Goal: Transaction & Acquisition: Book appointment/travel/reservation

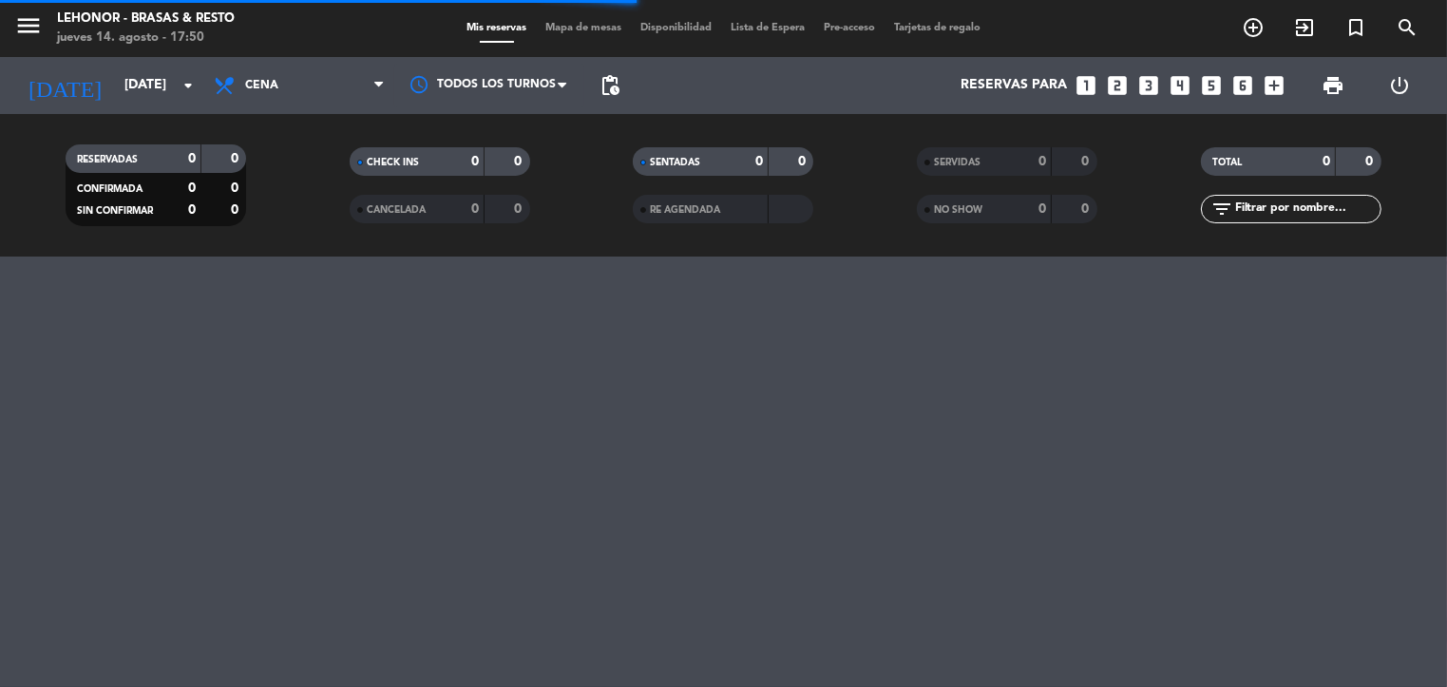
click at [574, 25] on span "Mapa de mesas" at bounding box center [583, 28] width 95 height 10
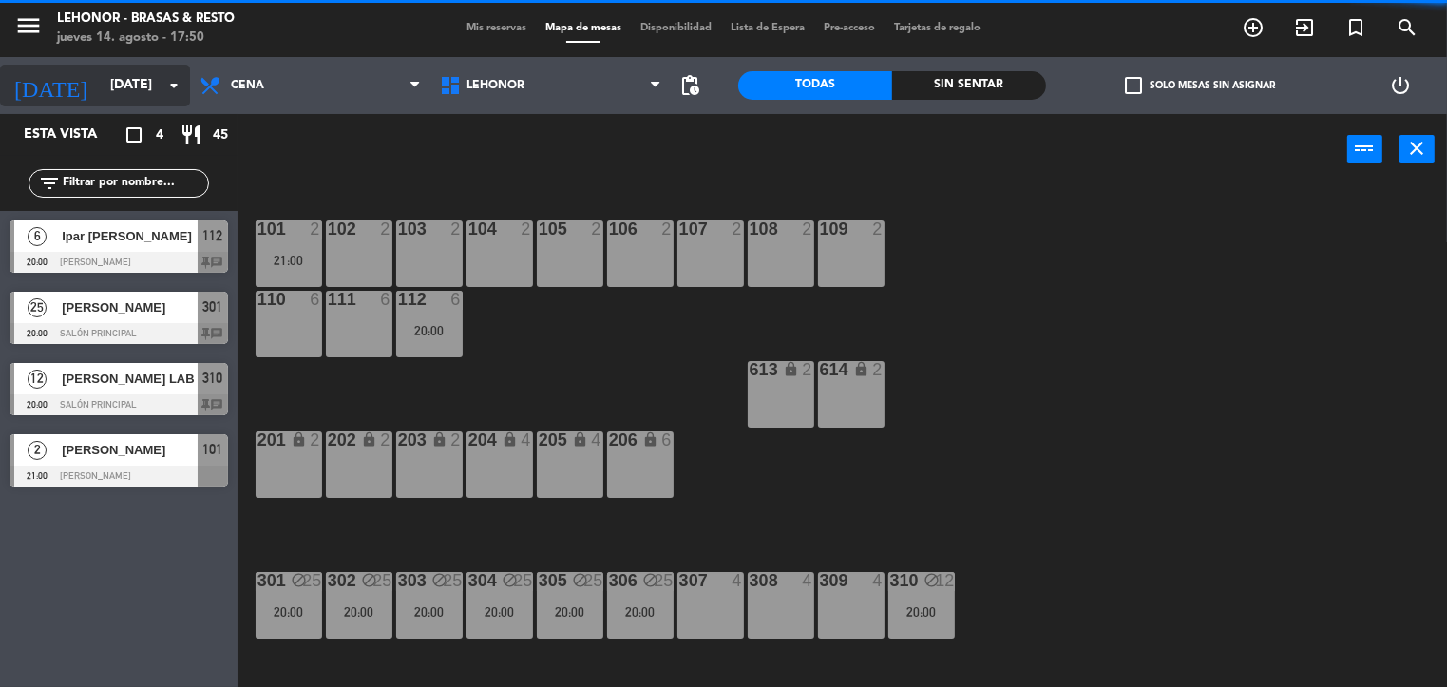
drag, startPoint x: 85, startPoint y: 57, endPoint x: 95, endPoint y: 73, distance: 19.2
click at [95, 73] on div "[DATE] [DATE] arrow_drop_down" at bounding box center [95, 85] width 190 height 57
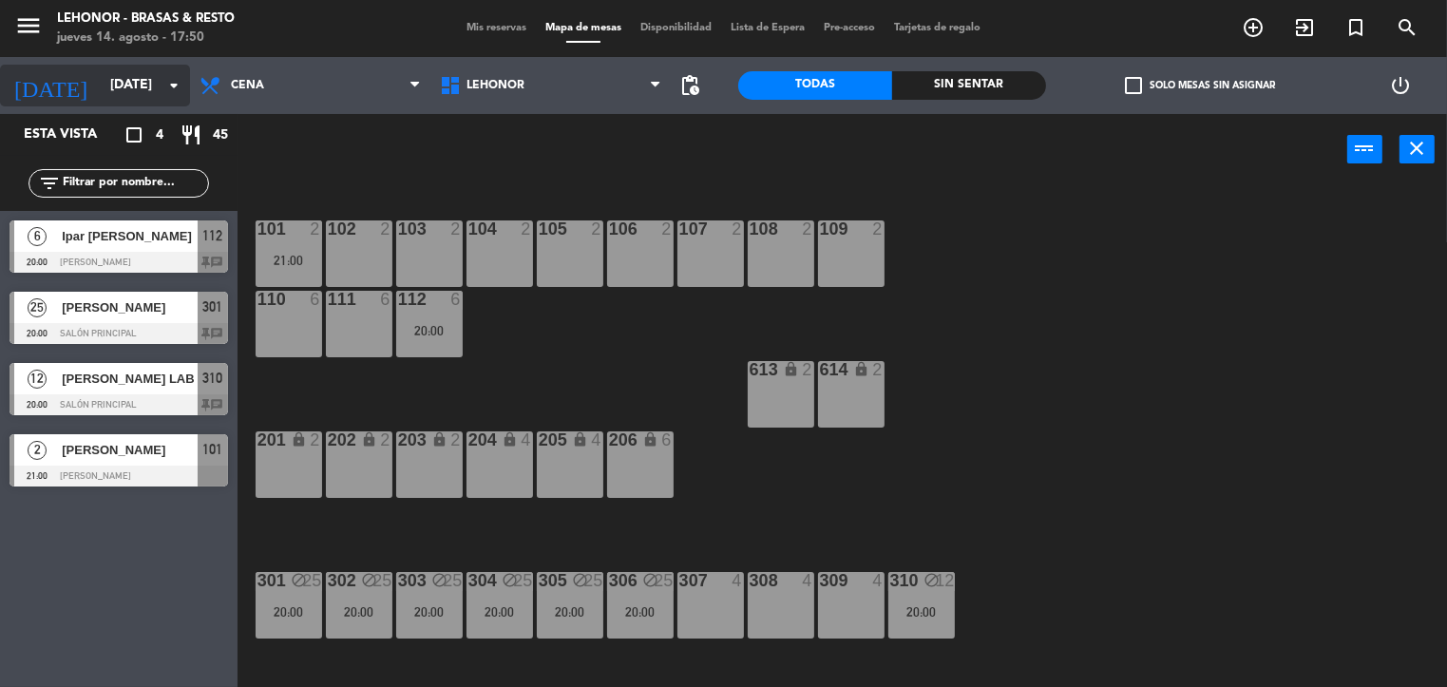
click at [101, 73] on input "[DATE]" at bounding box center [191, 85] width 181 height 34
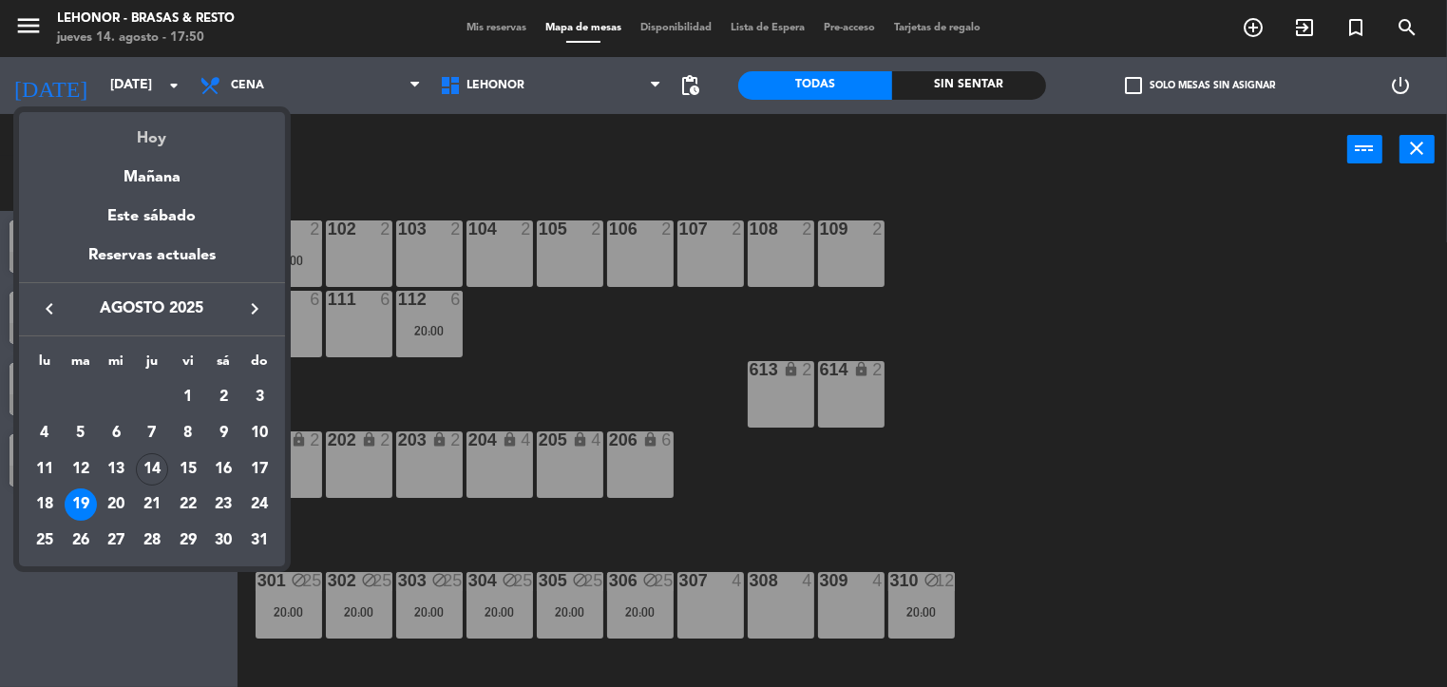
click at [145, 131] on div "Hoy" at bounding box center [152, 131] width 266 height 39
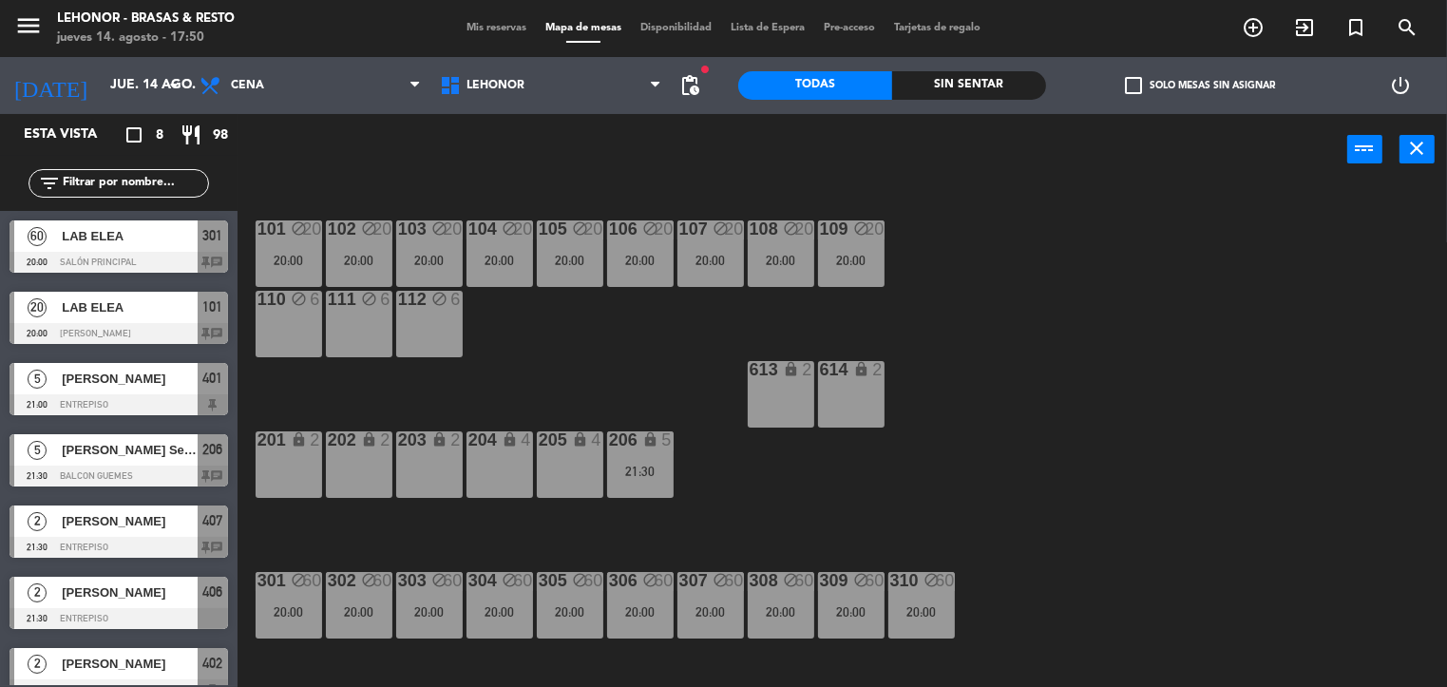
click at [659, 364] on div "101 block 20 20:00 102 block 20 20:00 103 block 20 20:00 104 block 20 20:00 105…" at bounding box center [849, 437] width 1195 height 502
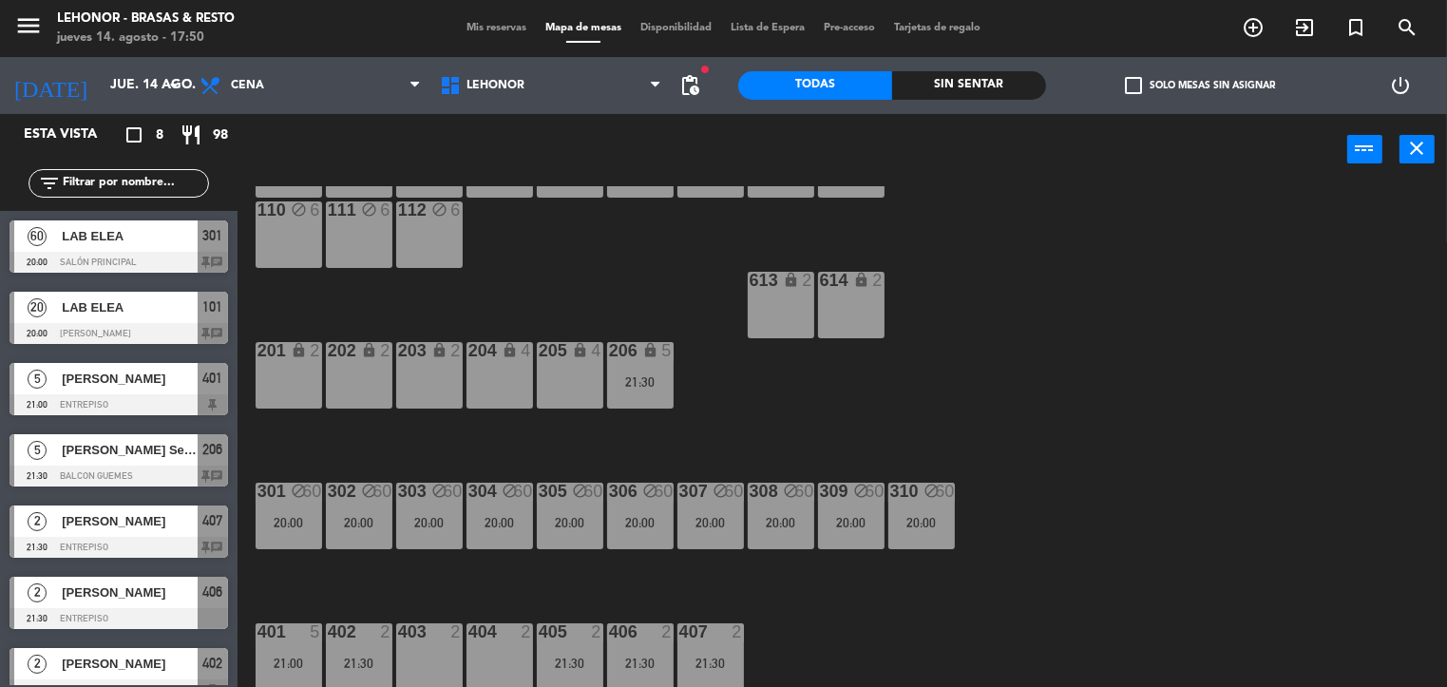
scroll to position [90, 0]
click at [874, 442] on div "101 block 20 20:00 102 block 20 20:00 103 block 20 20:00 104 block 20 20:00 105…" at bounding box center [849, 437] width 1195 height 502
click at [650, 384] on div "21:30" at bounding box center [640, 380] width 67 height 13
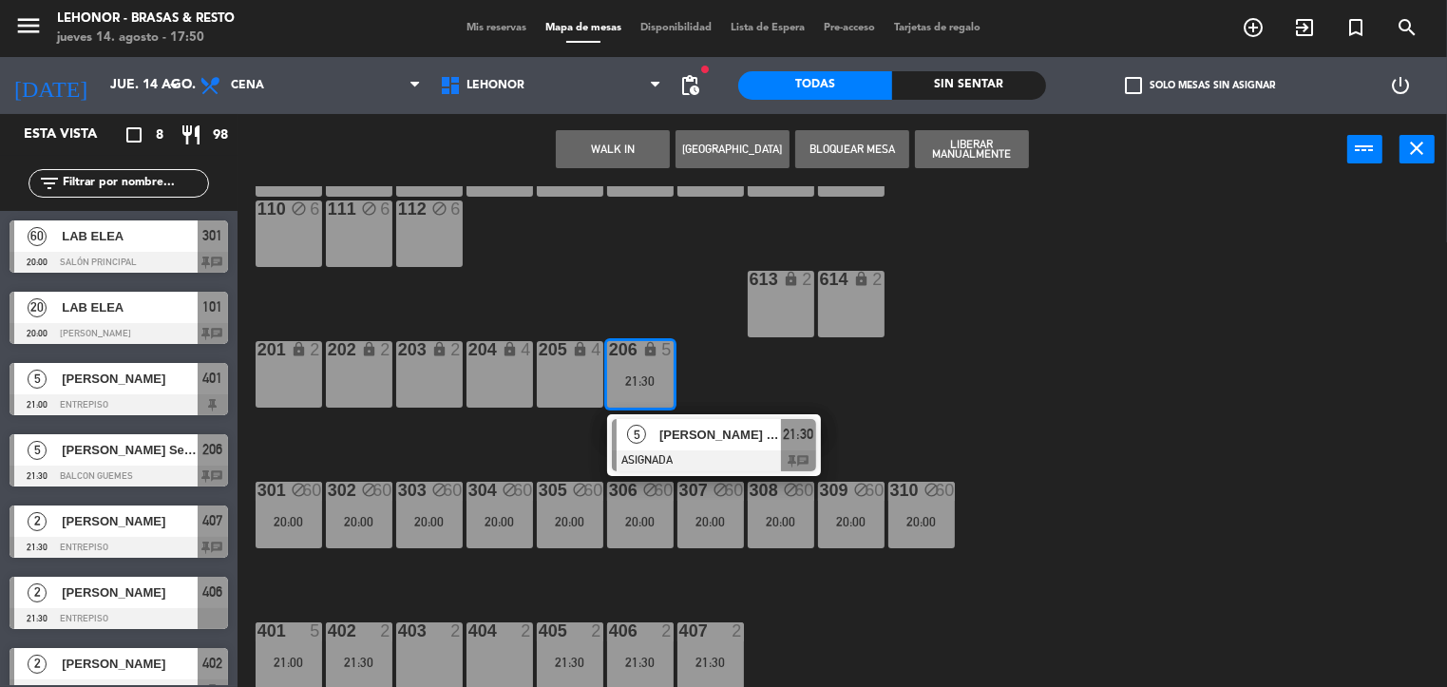
click at [650, 300] on div "101 block 20 20:00 102 block 20 20:00 103 block 20 20:00 104 block 20 20:00 105…" at bounding box center [849, 437] width 1195 height 502
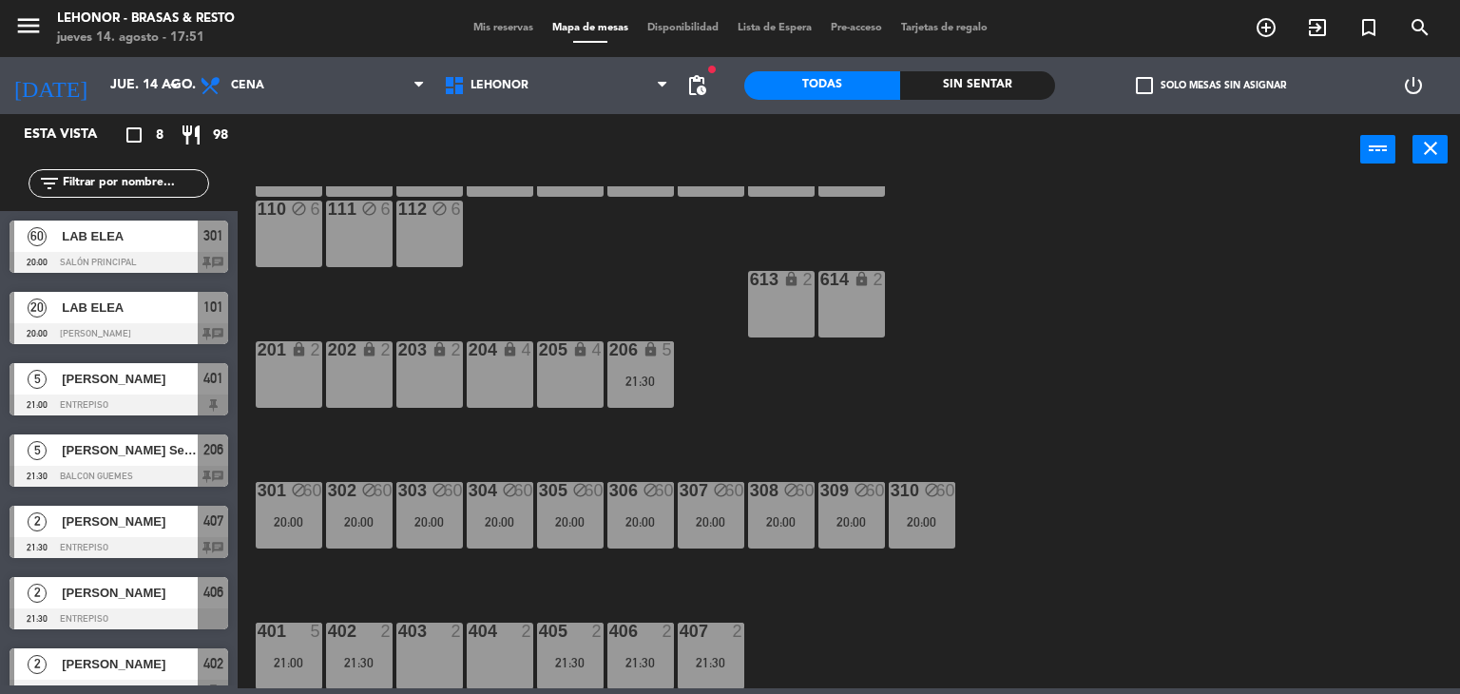
click at [607, 262] on div "101 block 20 20:00 102 block 20 20:00 103 block 20 20:00 104 block 20 20:00 105…" at bounding box center [856, 437] width 1208 height 502
click at [635, 376] on div "21:30" at bounding box center [640, 380] width 67 height 13
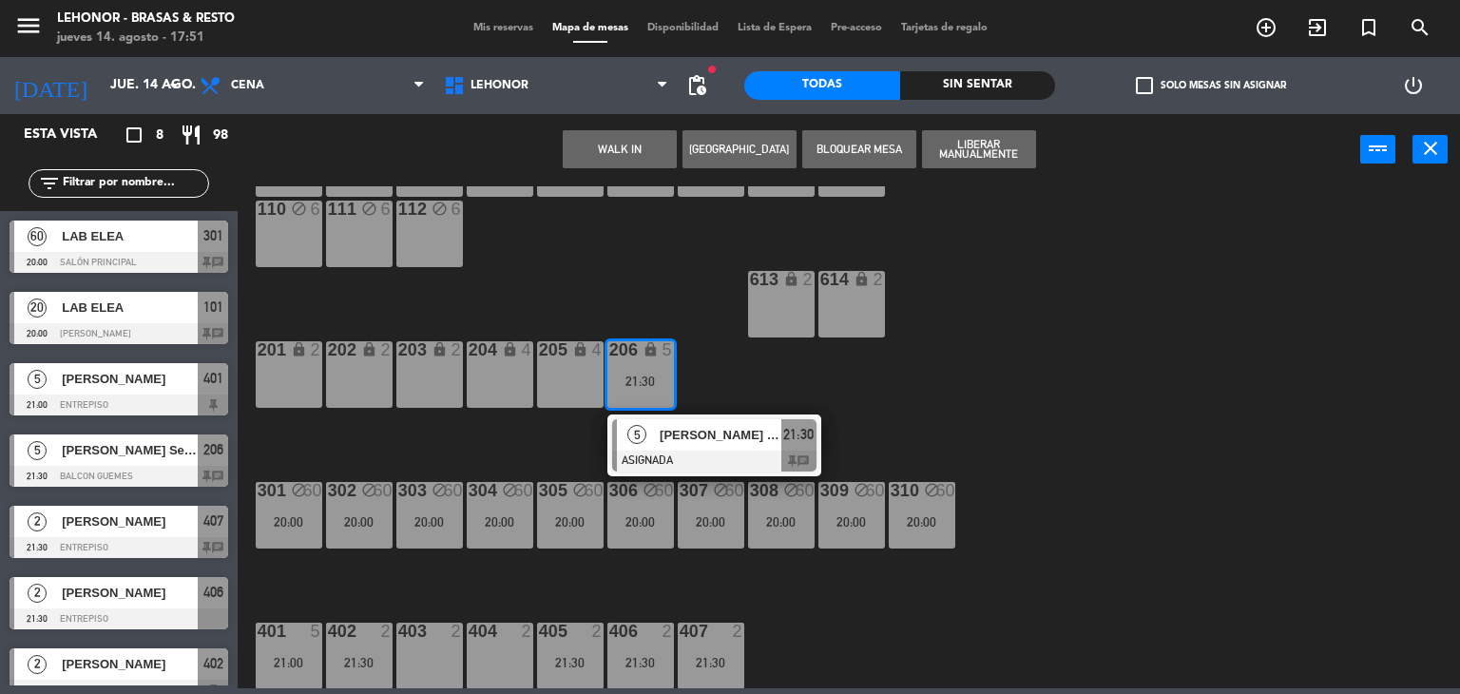
click at [674, 443] on span "[PERSON_NAME] Sedan" at bounding box center [720, 435] width 122 height 20
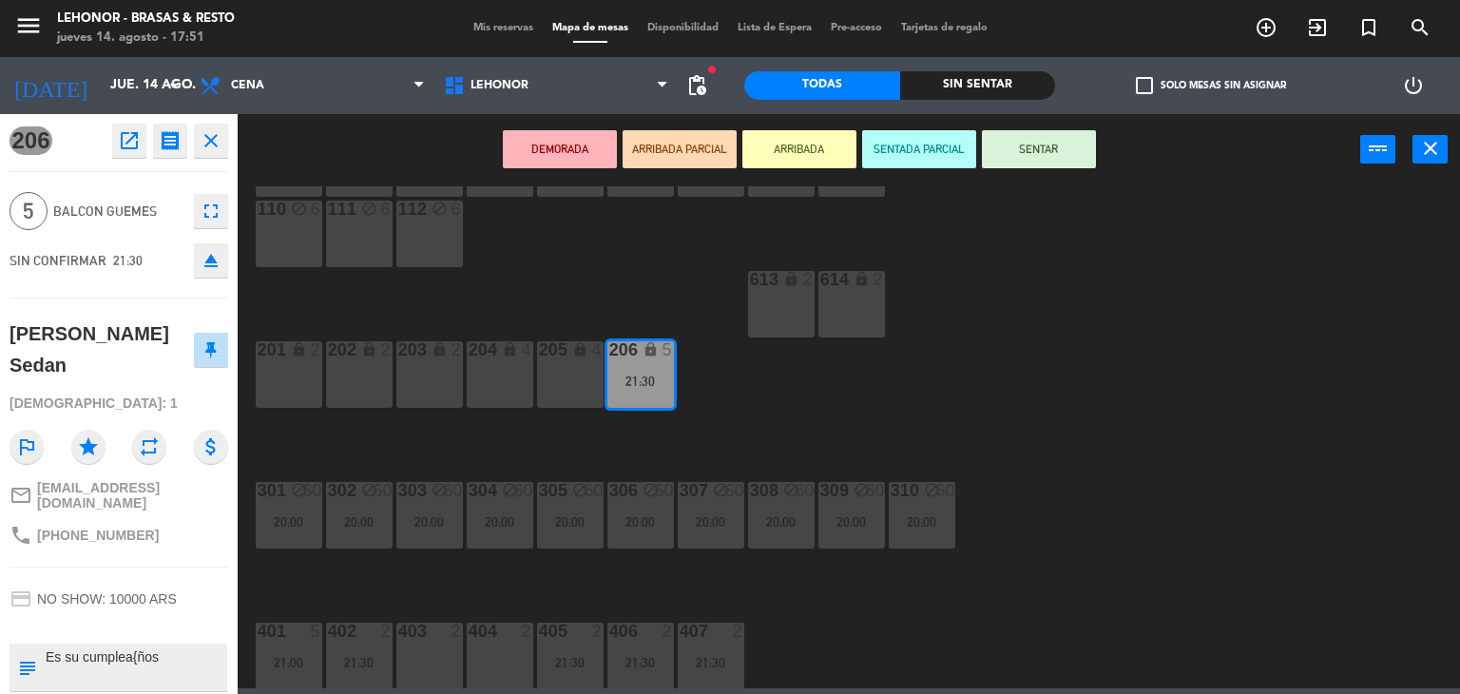
click at [486, 423] on div "101 block 20 20:00 102 block 20 20:00 103 block 20 20:00 104 block 20 20:00 105…" at bounding box center [856, 437] width 1208 height 502
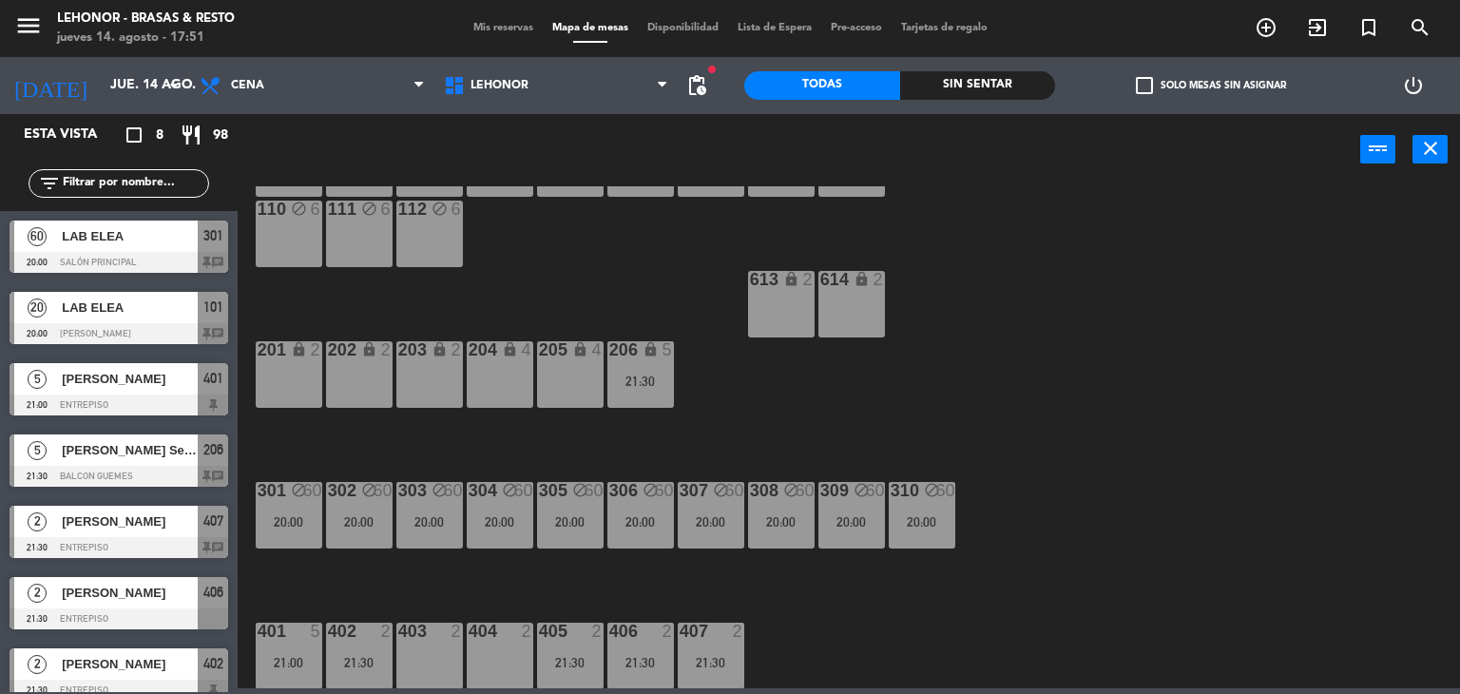
click at [354, 644] on div "402 2 21:30" at bounding box center [359, 655] width 67 height 67
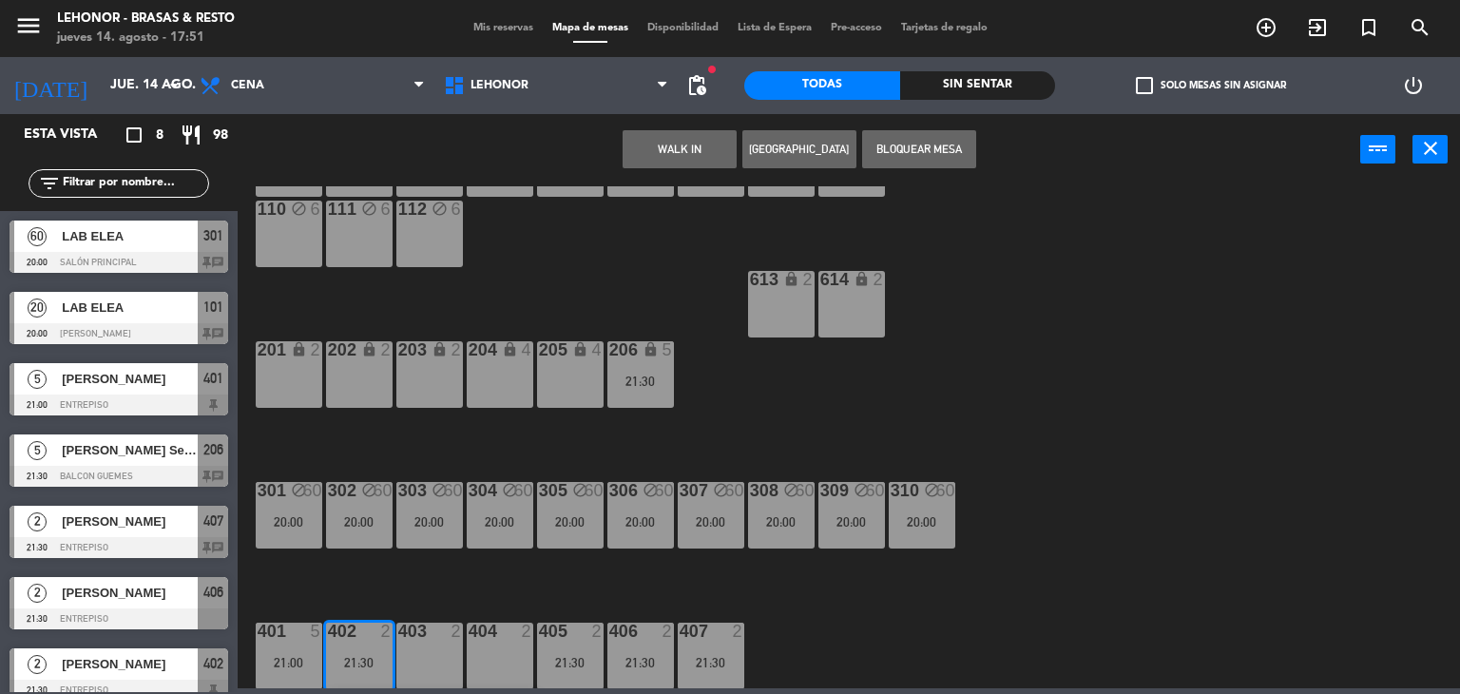
click at [855, 482] on icon "block" at bounding box center [861, 490] width 16 height 16
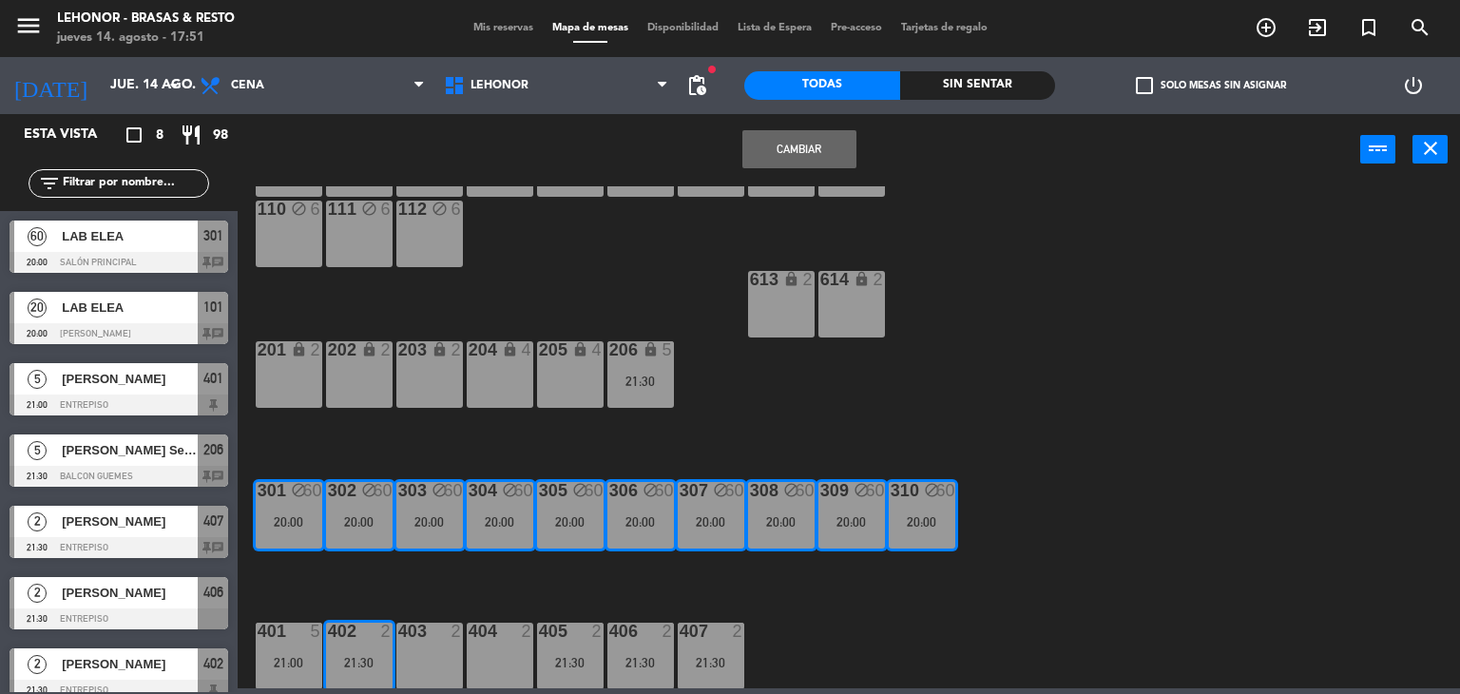
click at [464, 282] on div "101 block 20 20:00 102 block 20 20:00 103 block 20 20:00 104 block 20 20:00 105…" at bounding box center [856, 437] width 1208 height 502
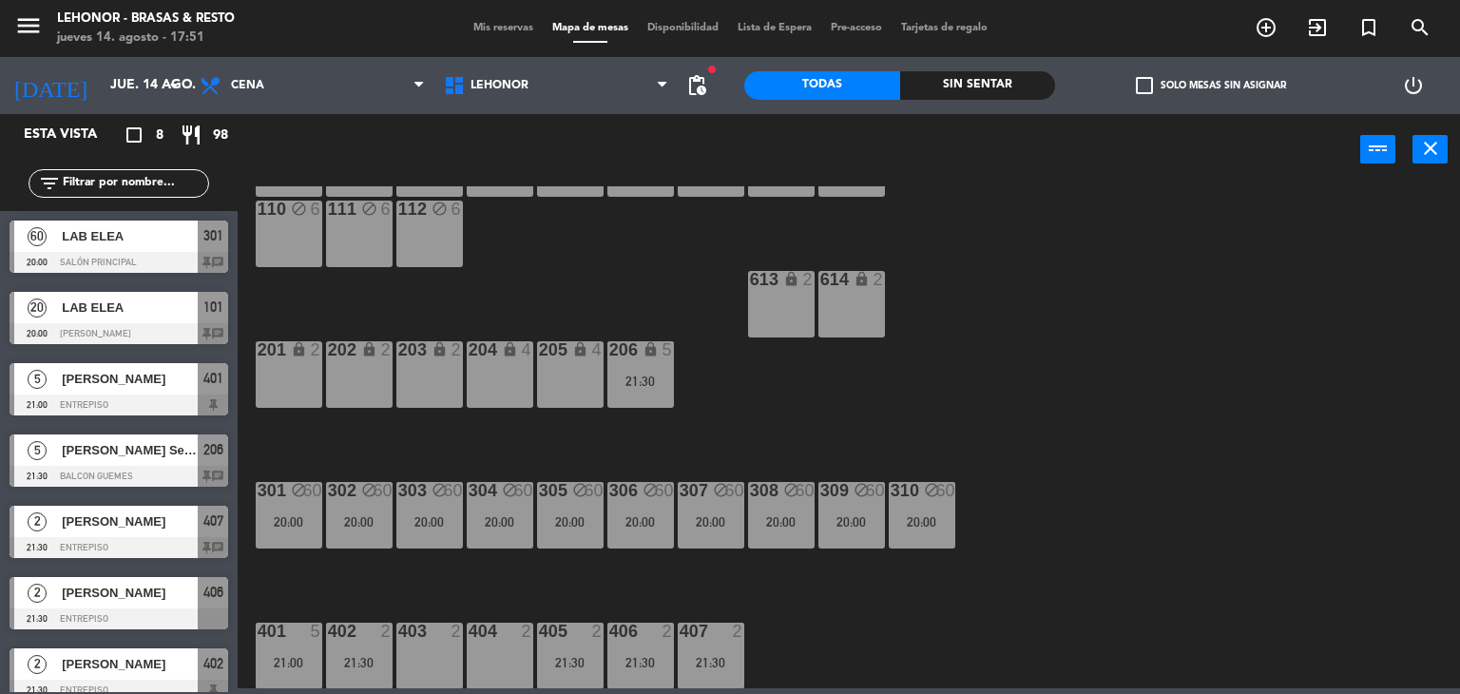
click at [633, 218] on div "101 block 20 20:00 102 block 20 20:00 103 block 20 20:00 104 block 20 20:00 105…" at bounding box center [856, 437] width 1208 height 502
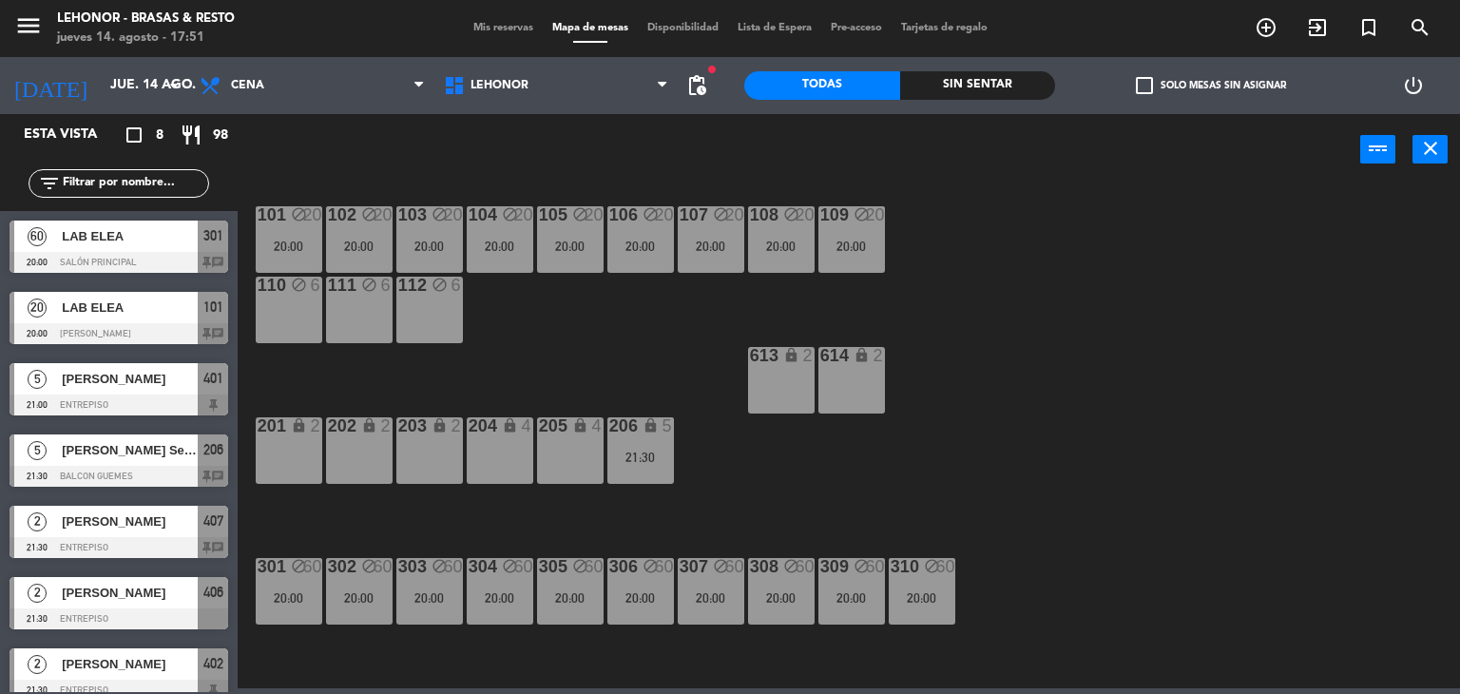
scroll to position [0, 0]
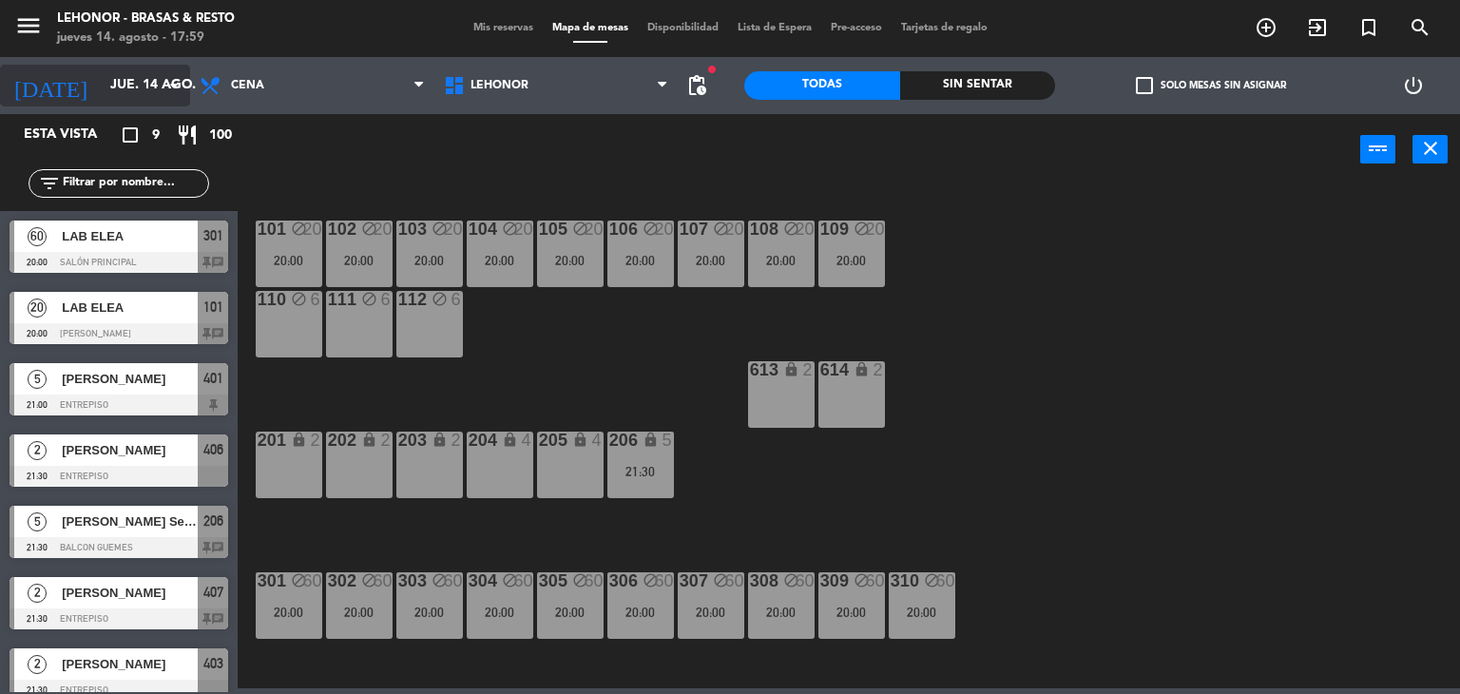
click at [122, 99] on input "jue. 14 ago." at bounding box center [191, 85] width 181 height 34
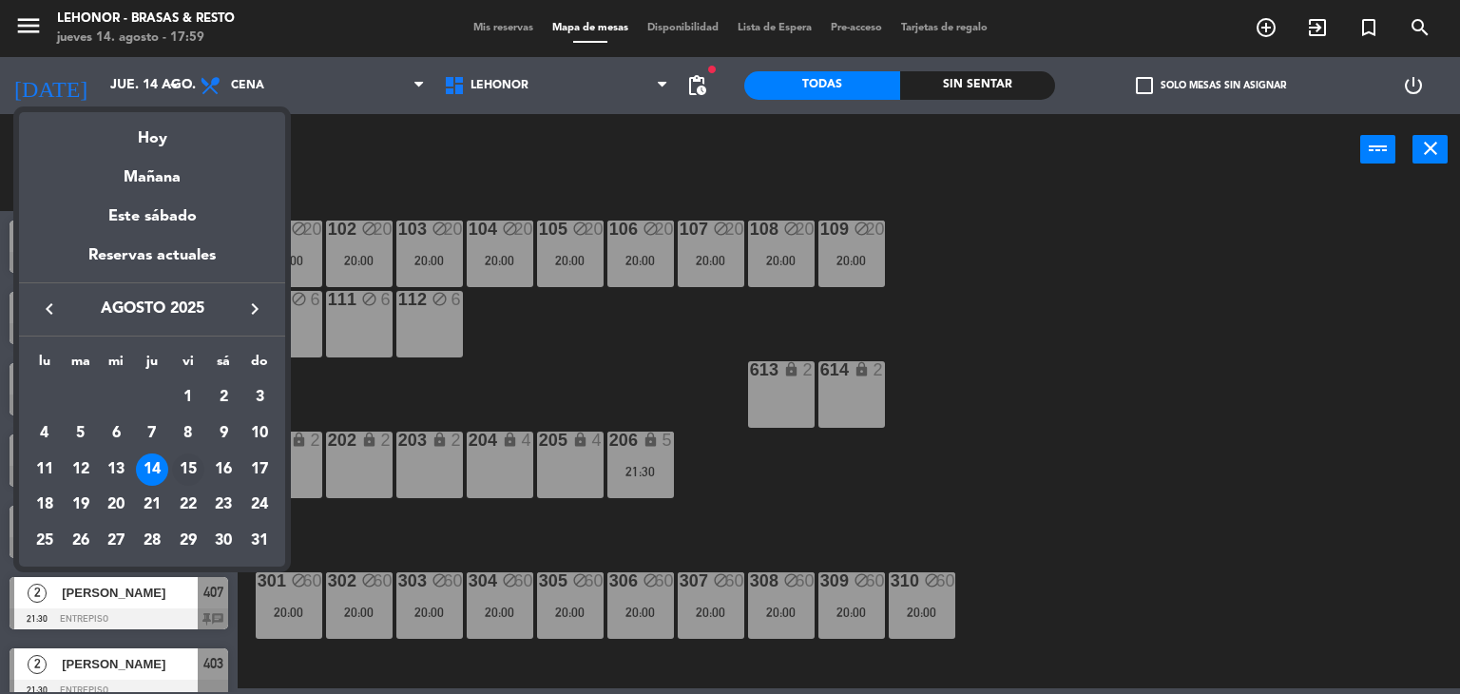
click at [196, 471] on div "15" at bounding box center [188, 469] width 32 height 32
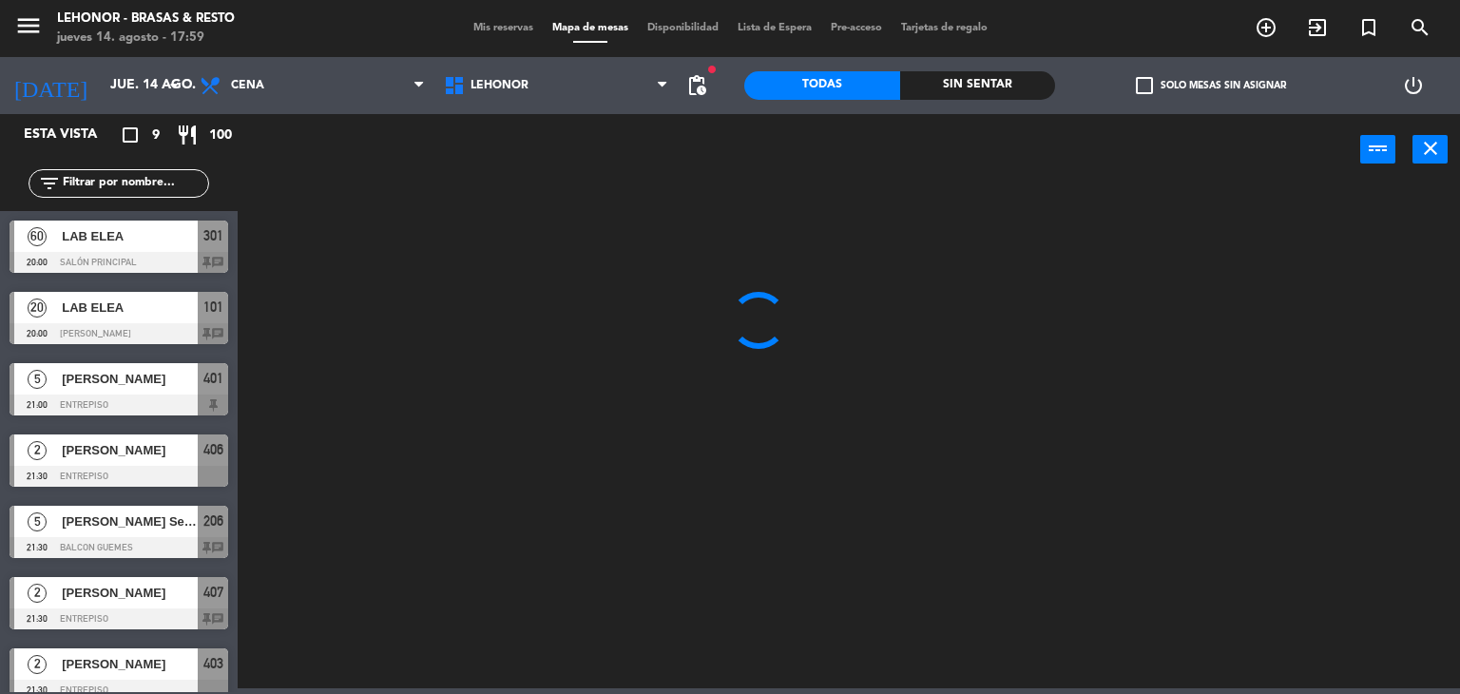
type input "vie. 15 ago."
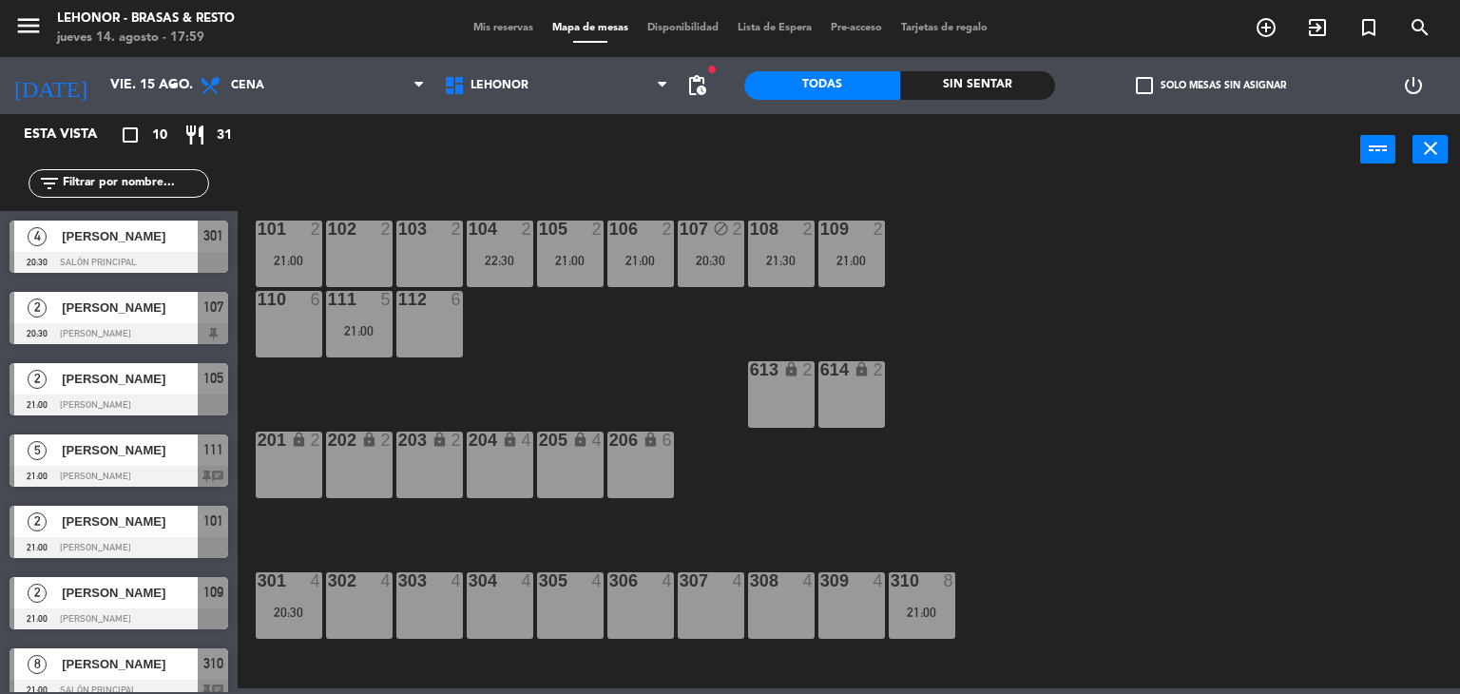
click at [593, 391] on div "101 2 21:00 102 2 103 2 104 2 22:30 105 2 21:00 106 2 21:00 107 block 2 20:30 1…" at bounding box center [856, 437] width 1208 height 502
click at [364, 90] on span "Cena" at bounding box center [312, 86] width 244 height 42
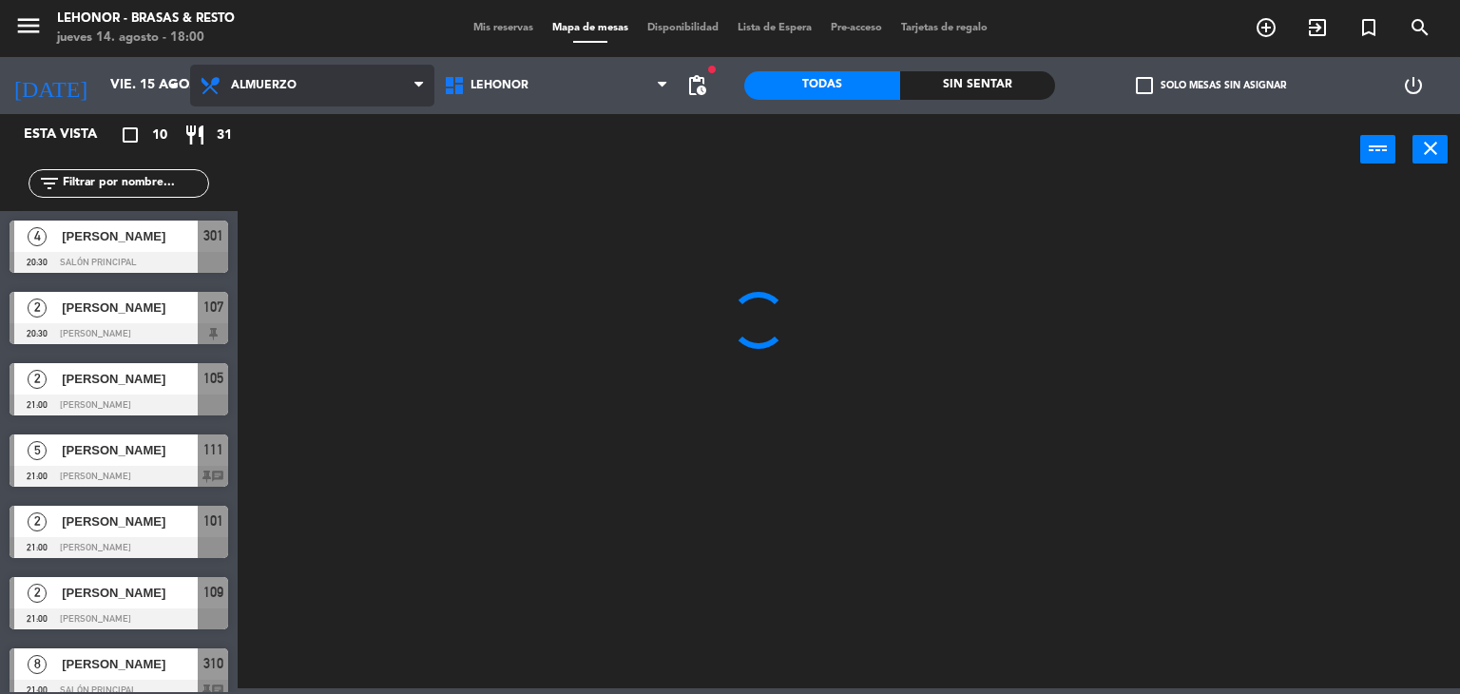
click at [365, 132] on ng-component "menu [PERSON_NAME] - Brasas & Resto [DATE] 14. agosto - 18:00 Mis reservas Mapa…" at bounding box center [730, 344] width 1460 height 688
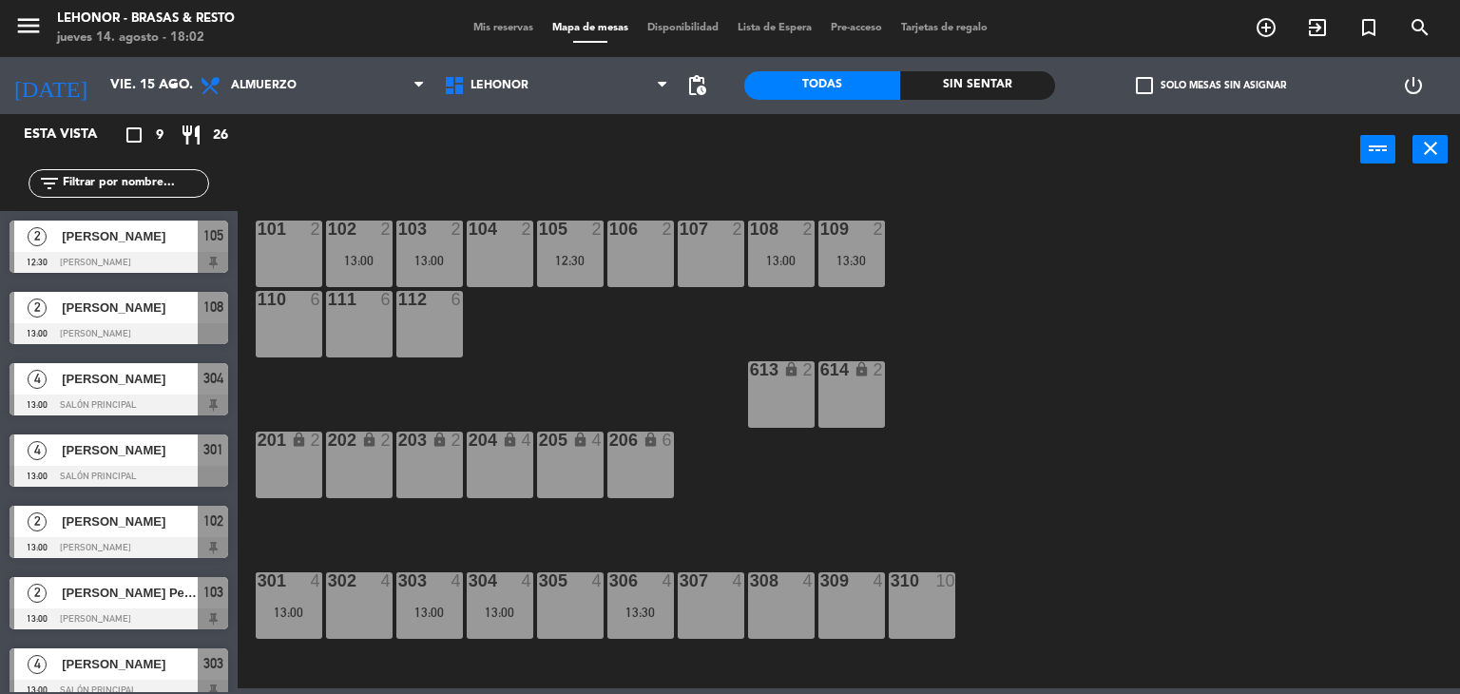
click at [382, 338] on div "111 6" at bounding box center [359, 324] width 67 height 67
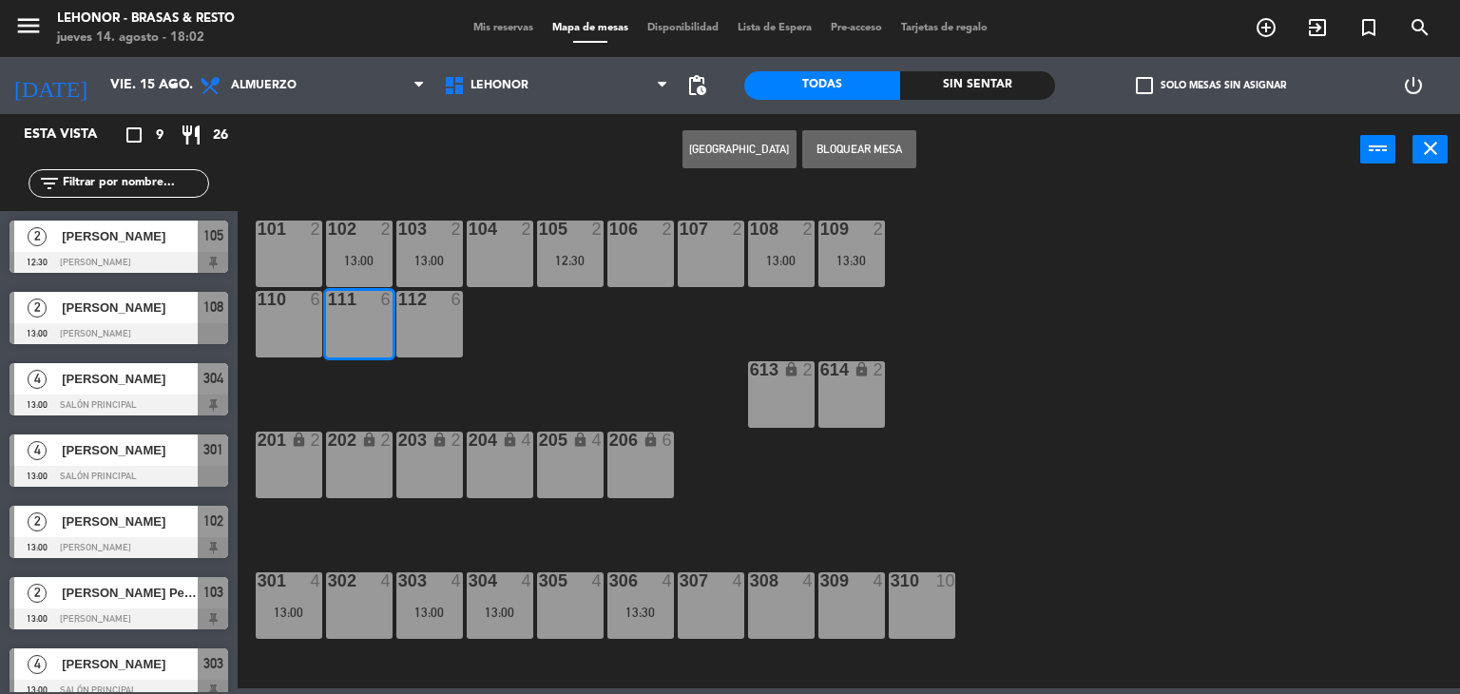
click at [746, 145] on button "[GEOGRAPHIC_DATA]" at bounding box center [739, 149] width 114 height 38
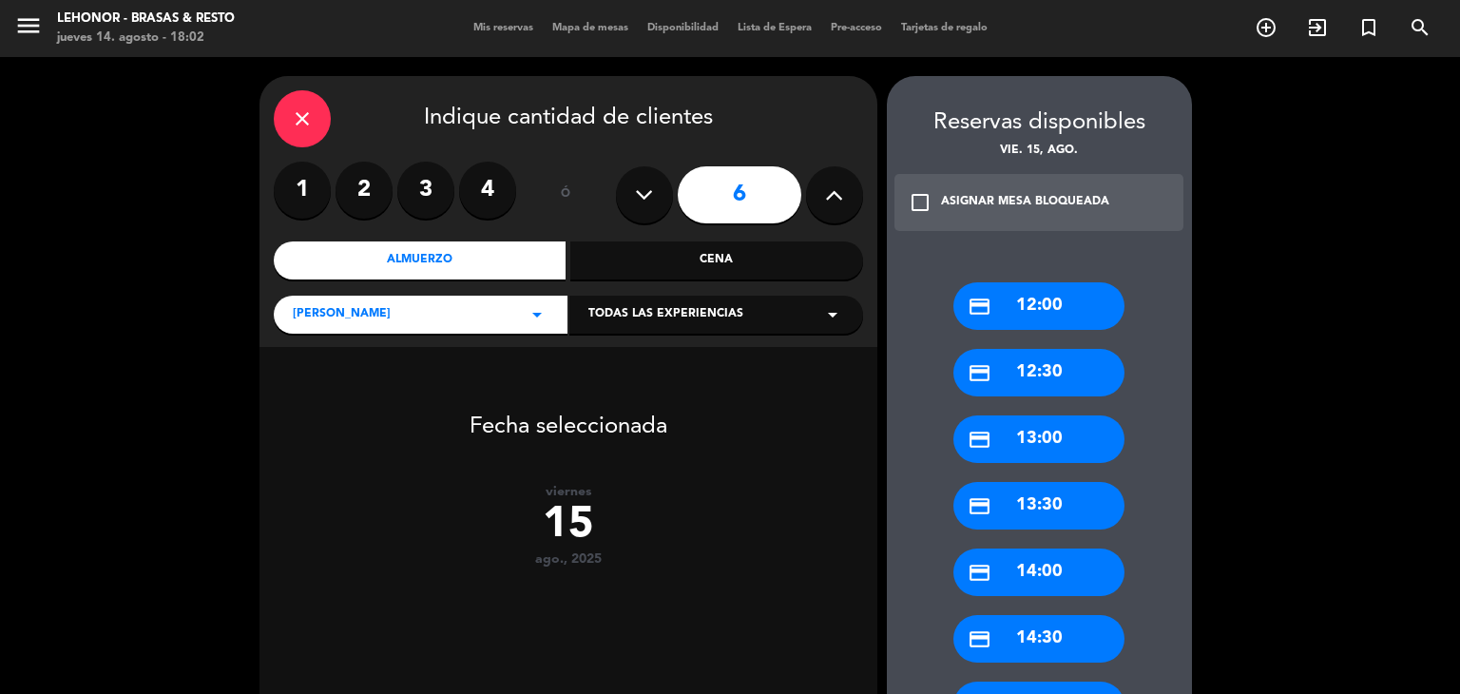
click at [650, 201] on icon at bounding box center [644, 195] width 18 height 29
type input "5"
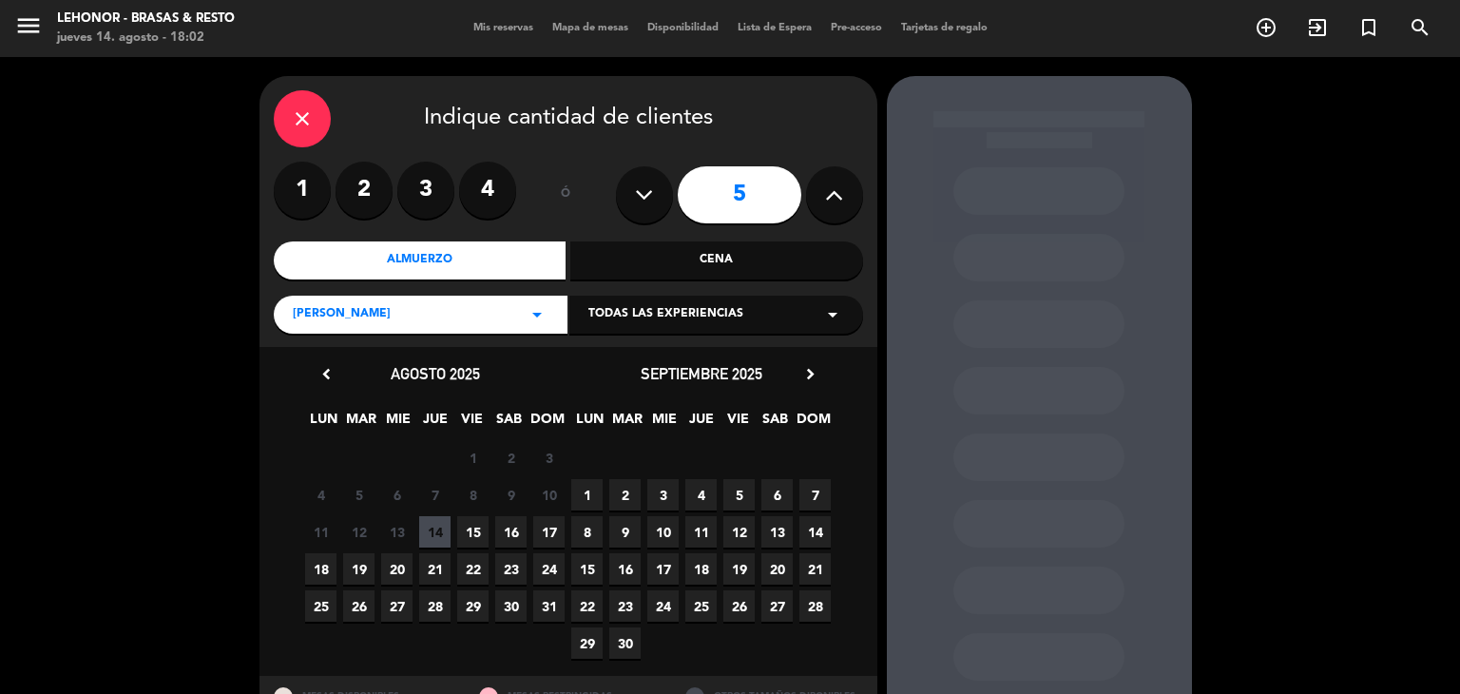
click at [468, 526] on span "15" at bounding box center [472, 531] width 31 height 31
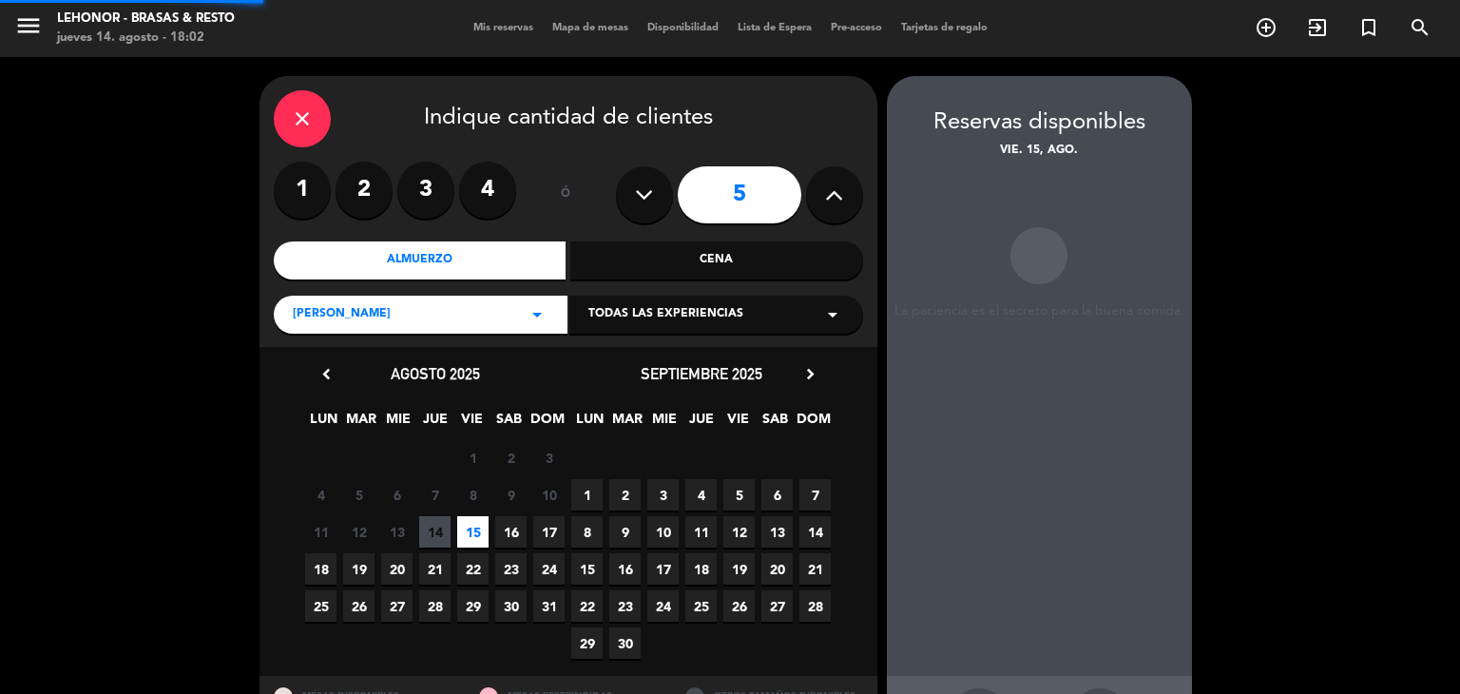
scroll to position [76, 0]
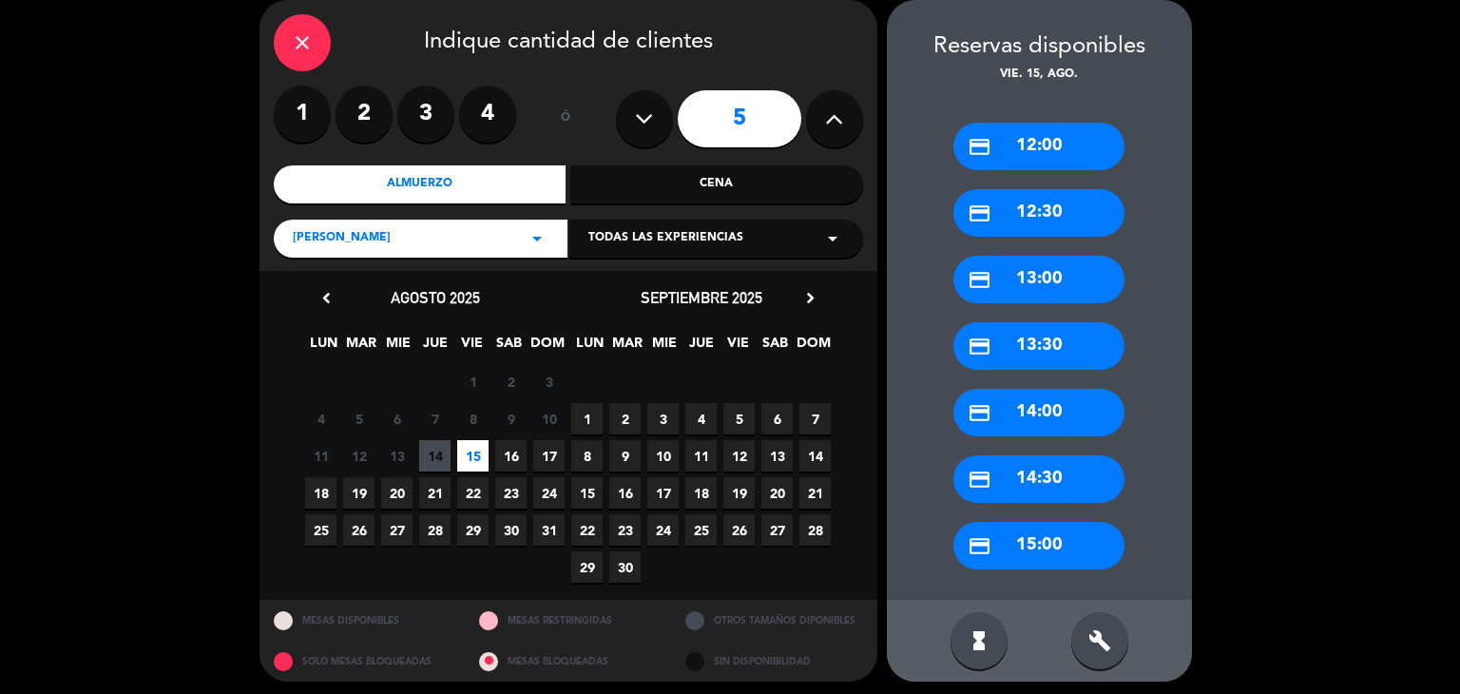
click at [1036, 277] on div "credit_card 13:00" at bounding box center [1038, 280] width 171 height 48
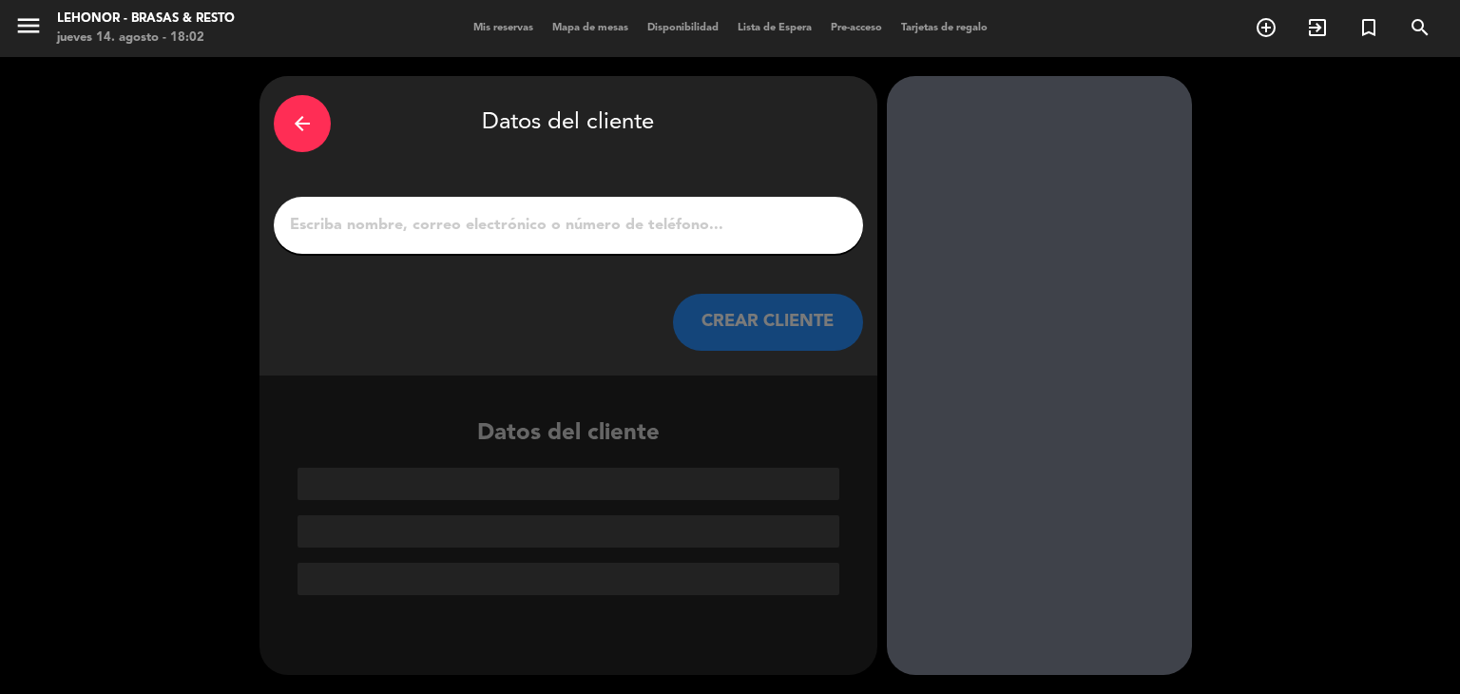
scroll to position [0, 0]
click at [741, 234] on input "1" at bounding box center [568, 225] width 561 height 27
paste input "[PERSON_NAME] - [PERSON_NAME]"
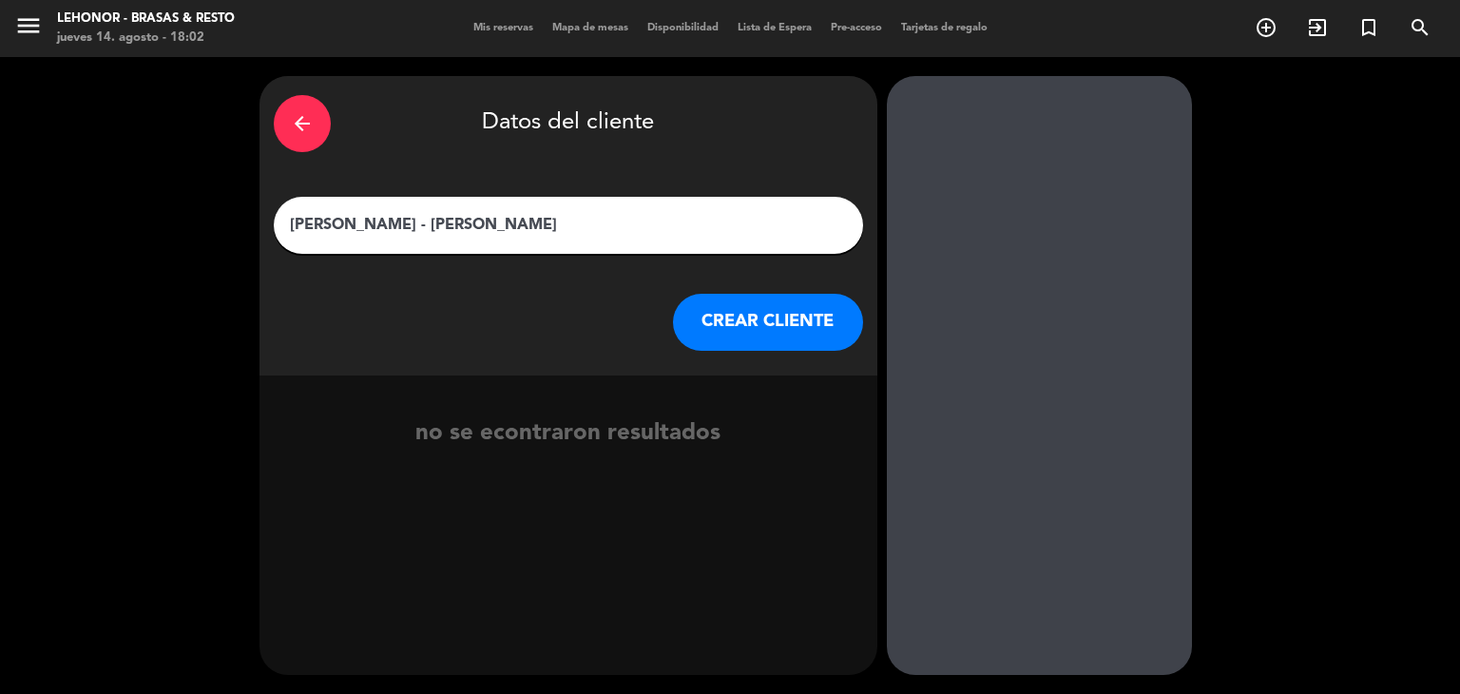
type input "[PERSON_NAME] - [PERSON_NAME]"
click at [773, 316] on button "CREAR CLIENTE" at bounding box center [768, 322] width 190 height 57
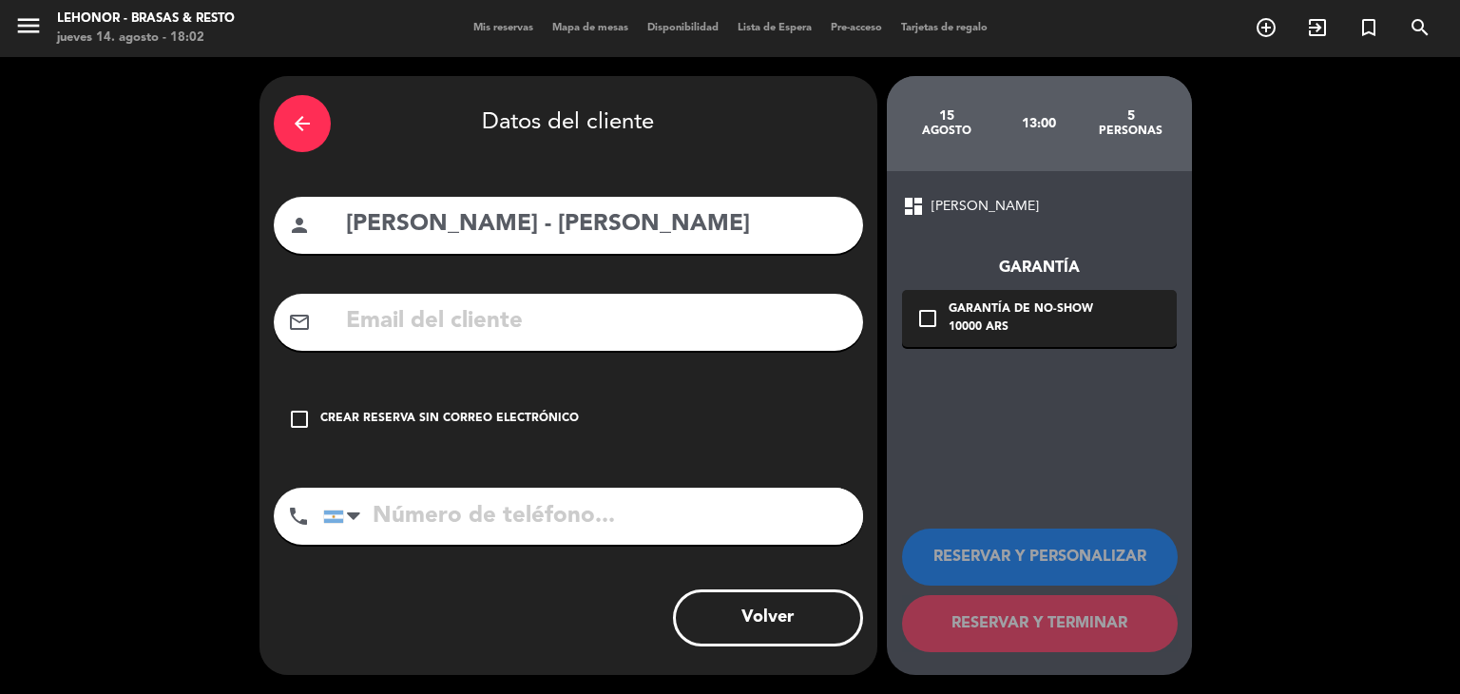
click at [403, 416] on div "Crear reserva sin correo electrónico" at bounding box center [449, 419] width 258 height 19
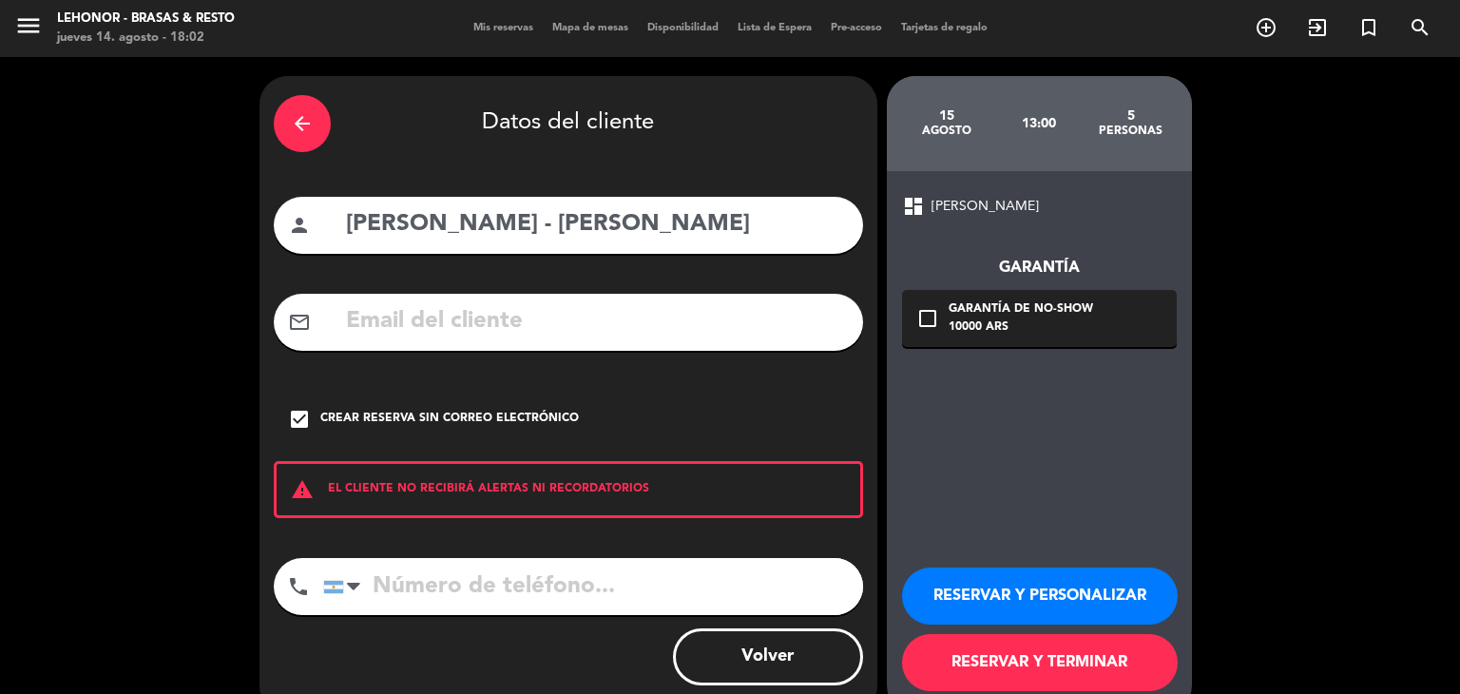
click at [990, 667] on button "RESERVAR Y TERMINAR" at bounding box center [1040, 662] width 276 height 57
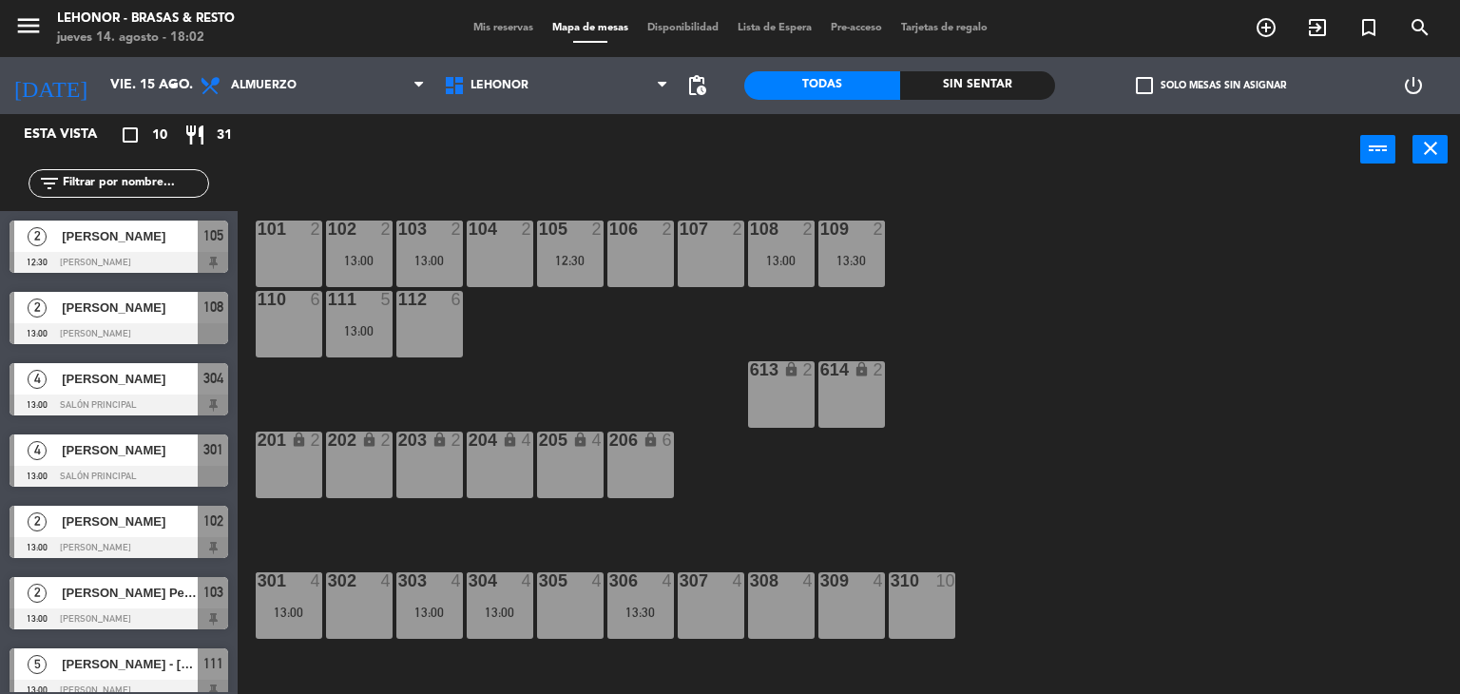
scroll to position [8, 0]
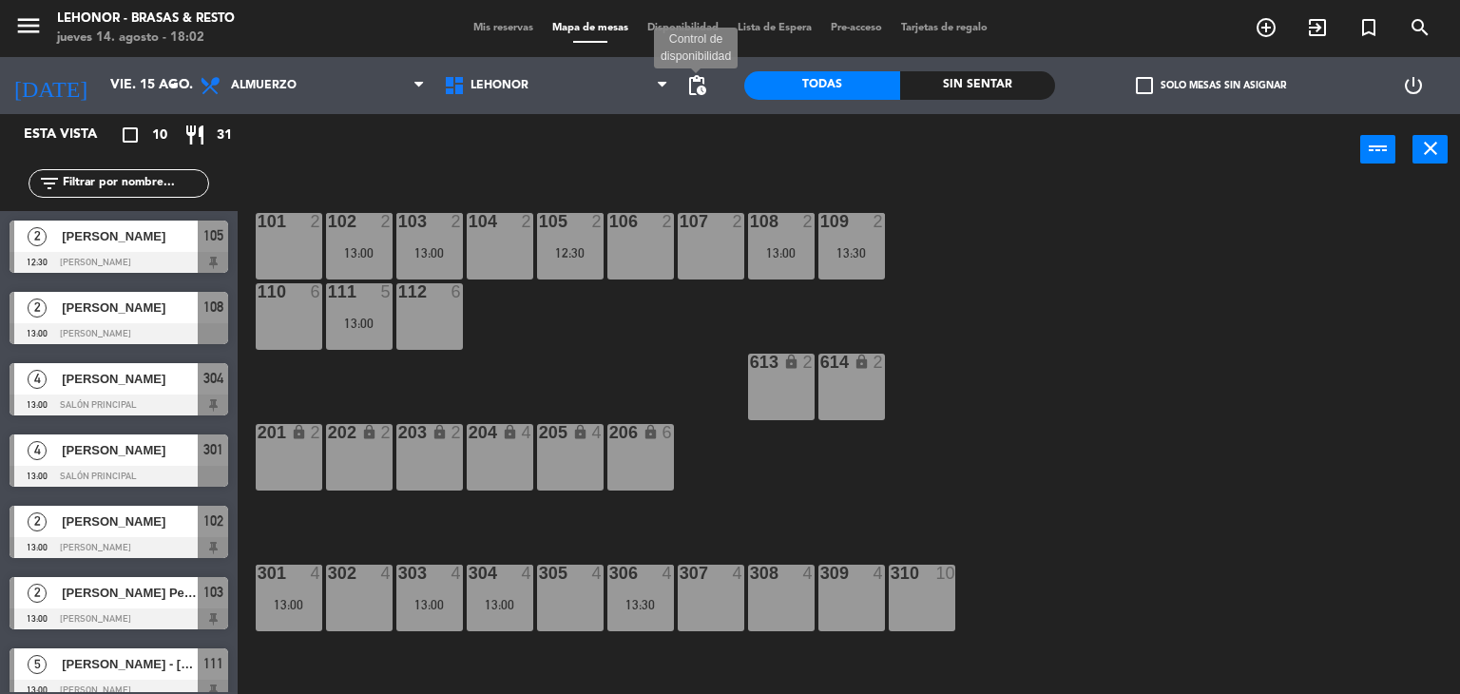
click at [702, 89] on span "pending_actions" at bounding box center [696, 85] width 23 height 23
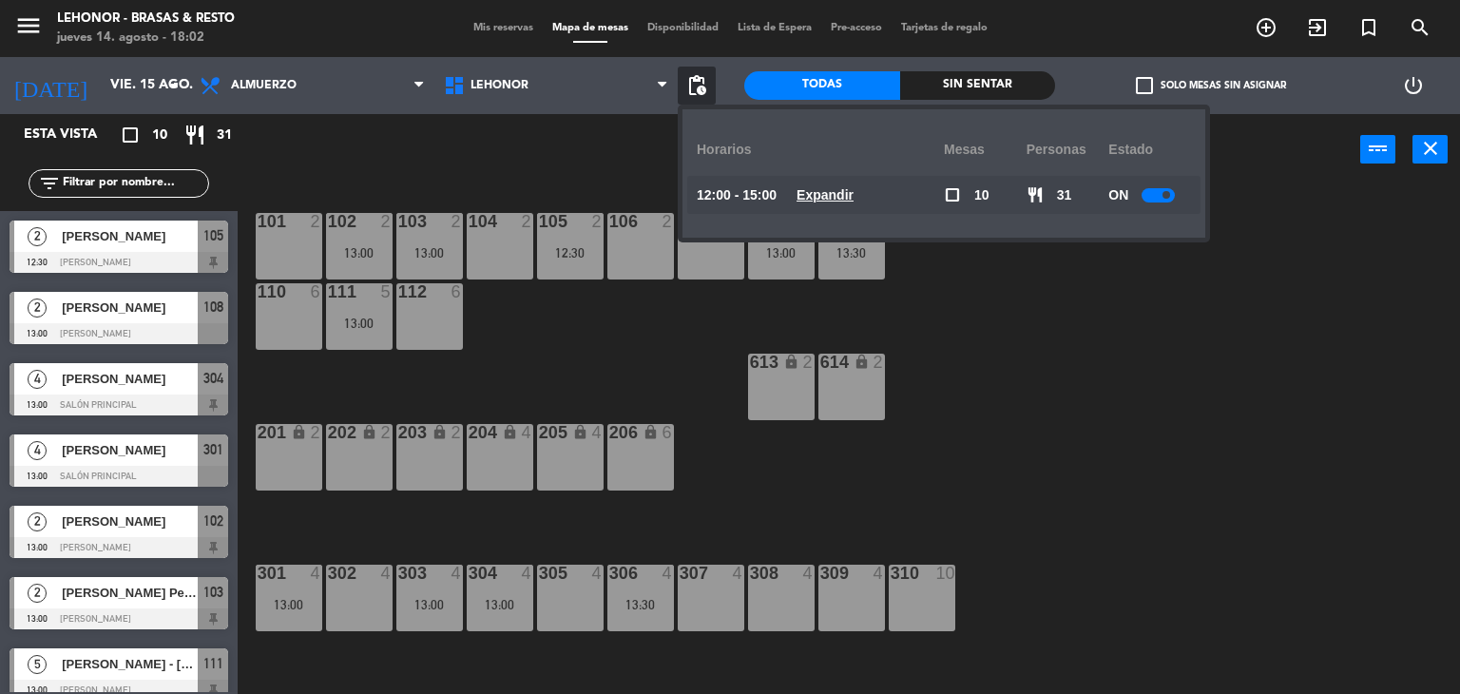
click at [840, 195] on u "Expandir" at bounding box center [824, 194] width 57 height 15
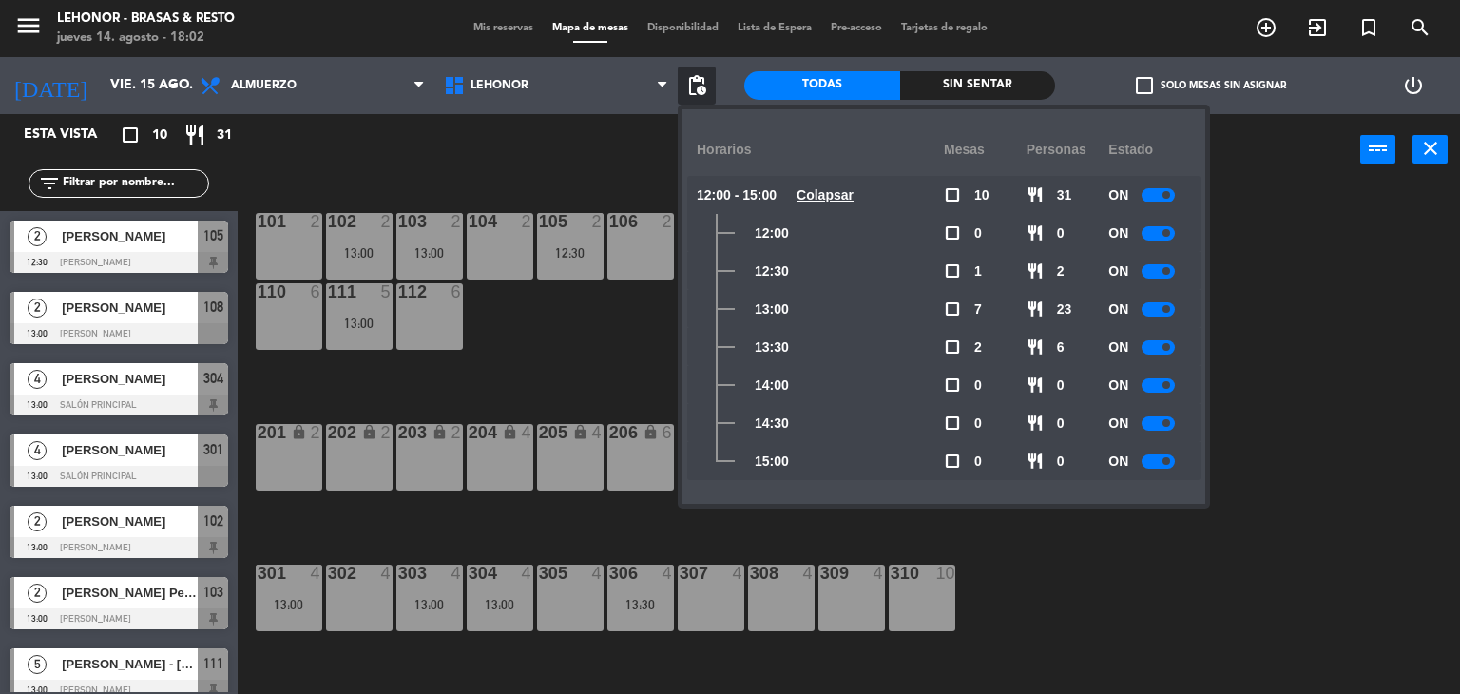
click at [1158, 310] on div at bounding box center [1157, 309] width 33 height 14
click at [1350, 312] on div "101 2 102 2 13:00 103 2 13:00 104 2 105 2 12:30 106 2 107 2 108 2 13:00 109 2 1…" at bounding box center [856, 440] width 1208 height 508
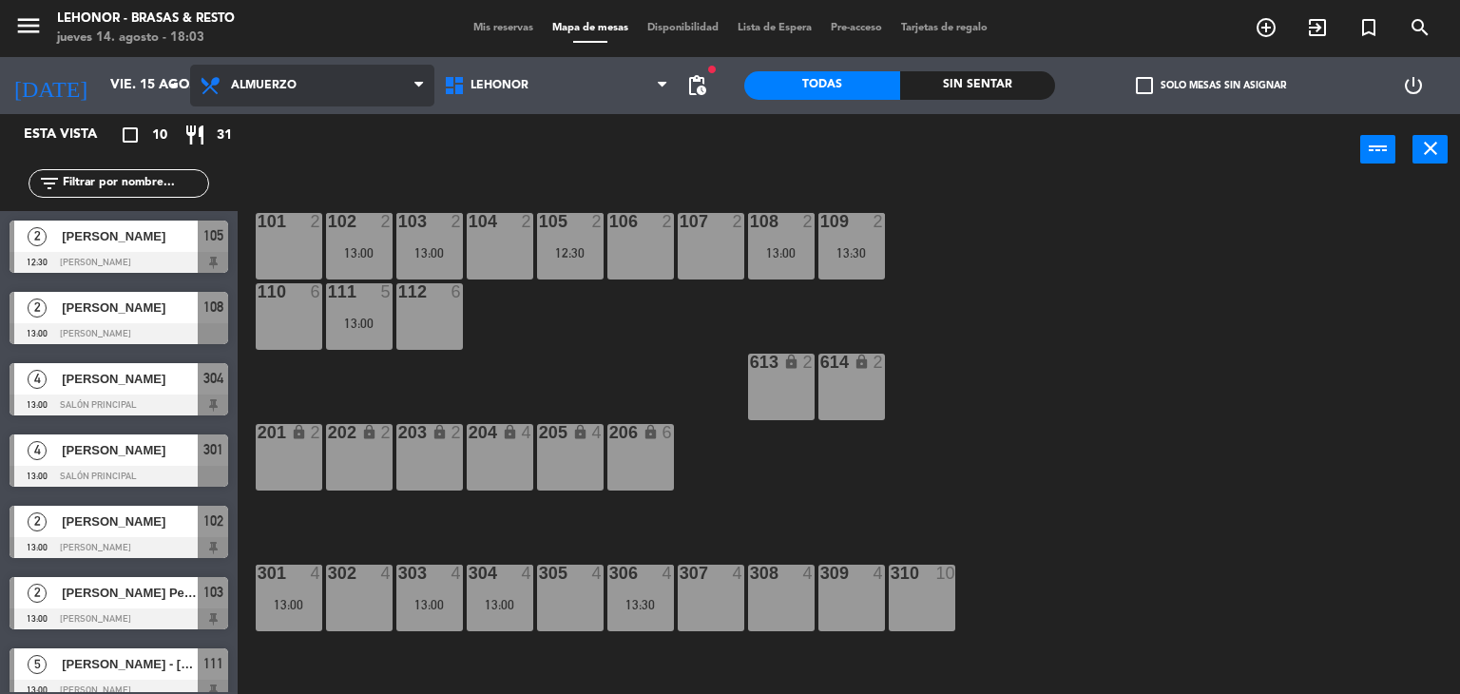
click at [361, 98] on span "Almuerzo" at bounding box center [312, 86] width 244 height 42
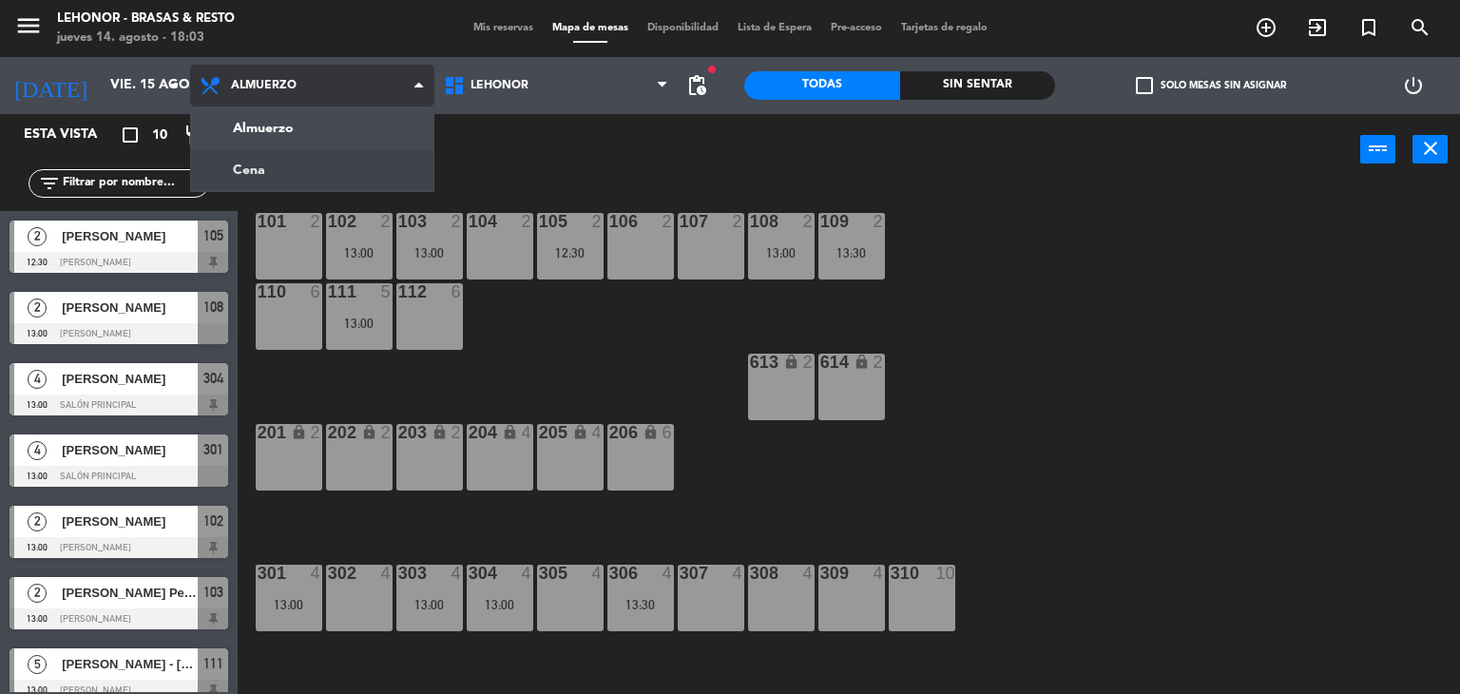
scroll to position [0, 0]
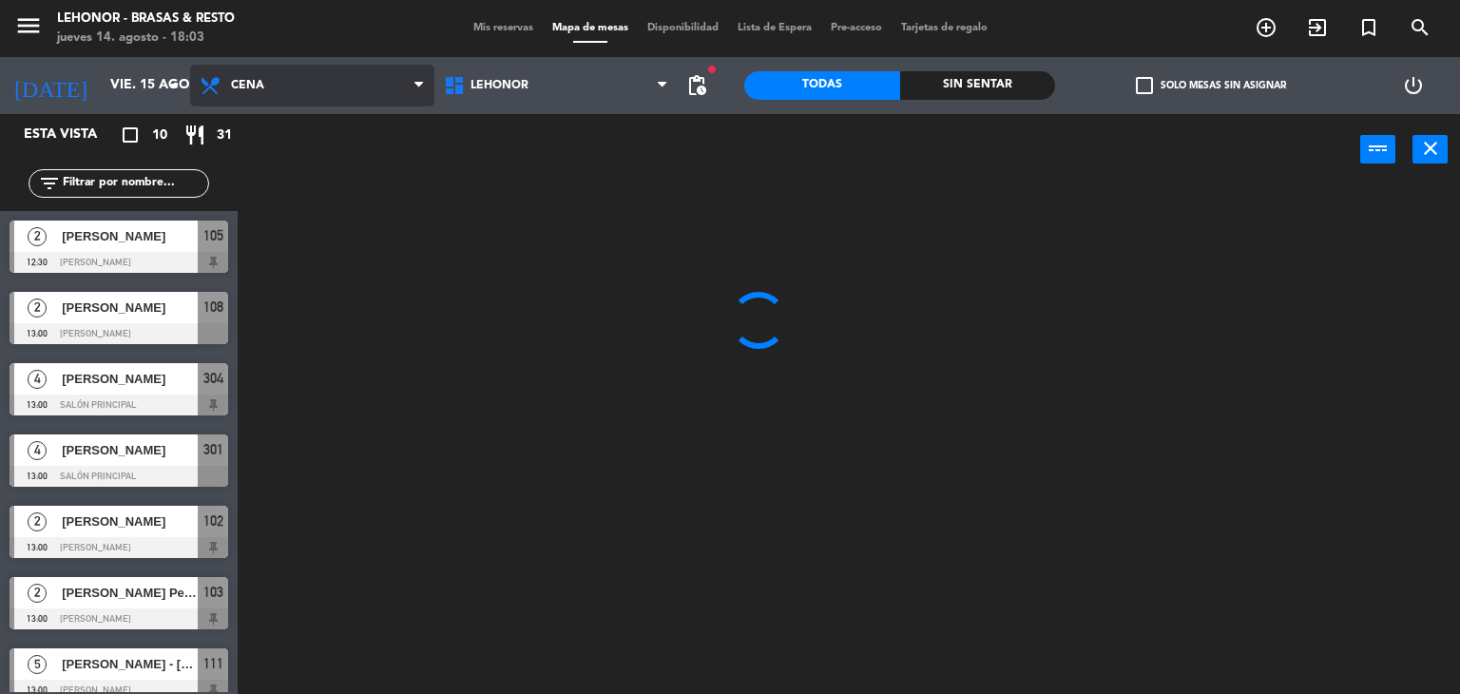
click at [325, 174] on ng-component "menu [PERSON_NAME] - Brasas & Resto [DATE] 14. agosto - 18:03 Mis reservas Mapa…" at bounding box center [730, 347] width 1460 height 695
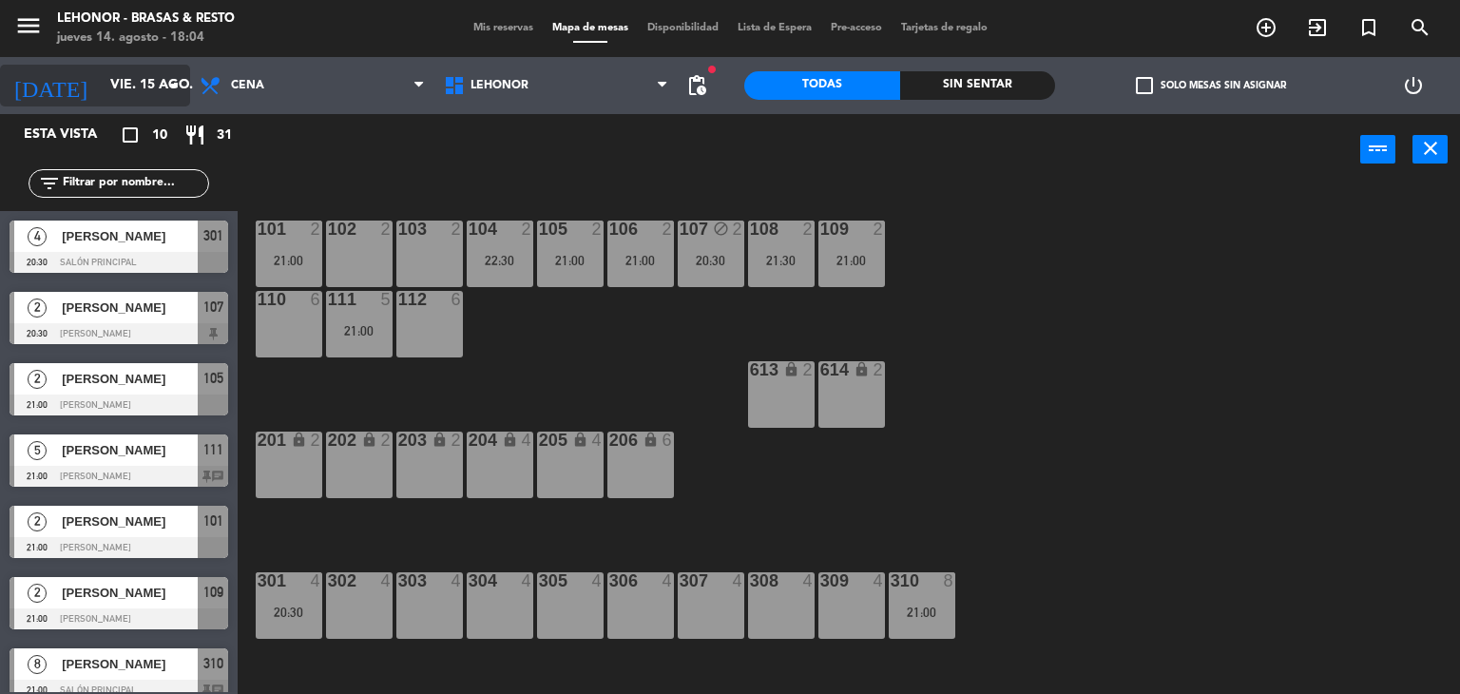
click at [137, 77] on input "vie. 15 ago." at bounding box center [191, 85] width 181 height 34
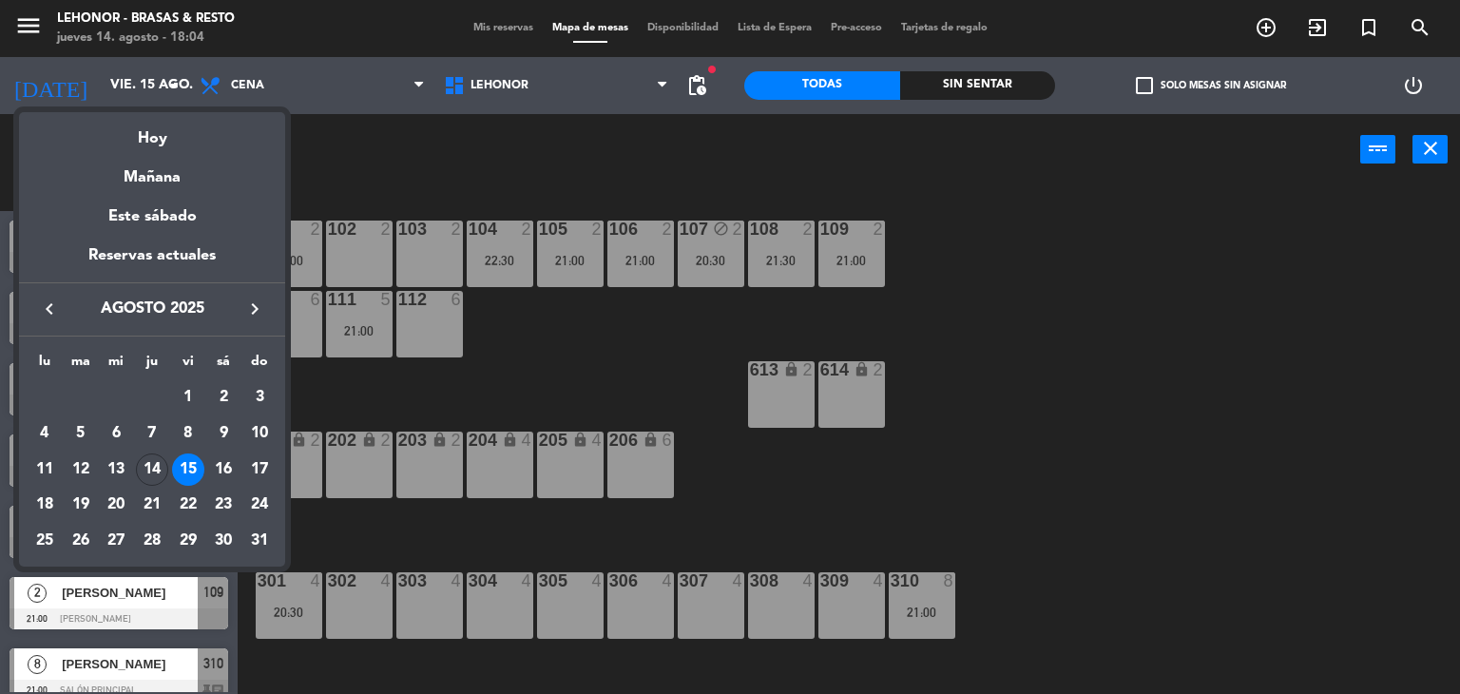
click at [371, 193] on div at bounding box center [730, 347] width 1460 height 694
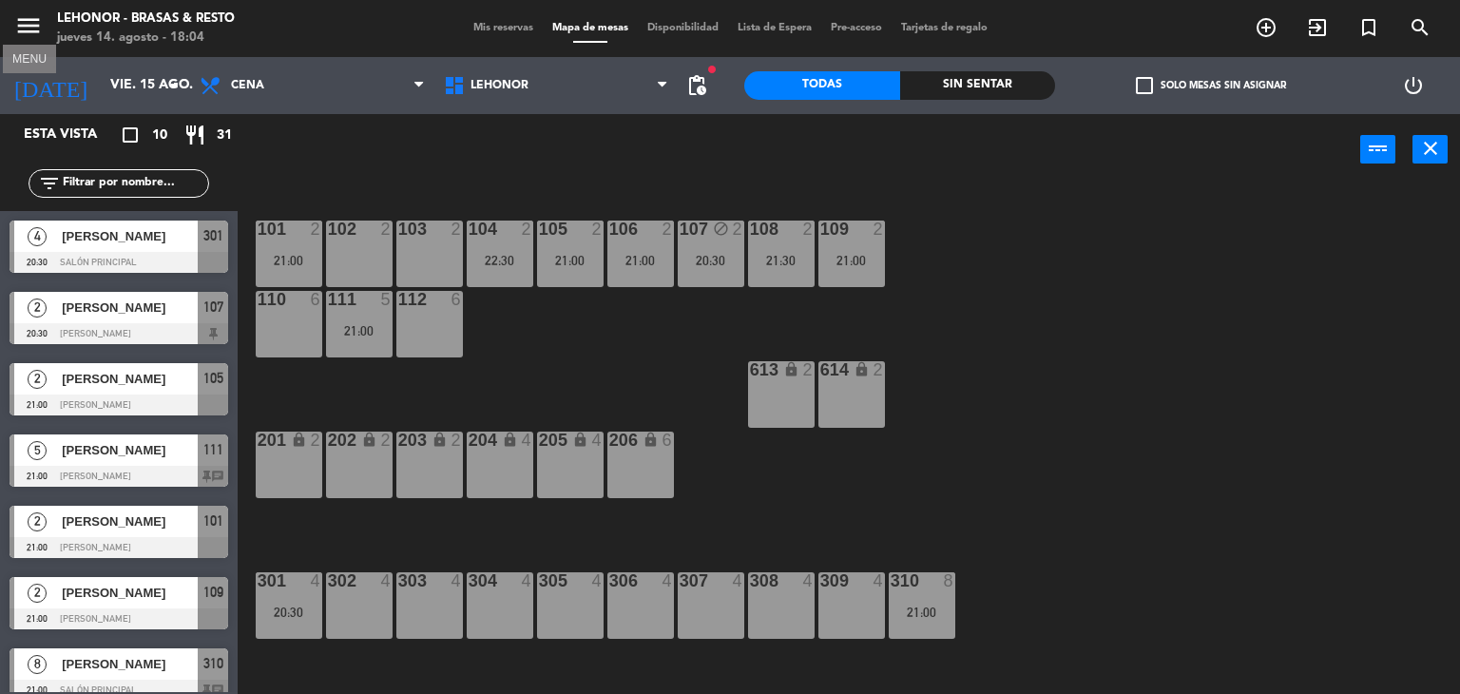
click at [29, 35] on icon "menu" at bounding box center [28, 25] width 29 height 29
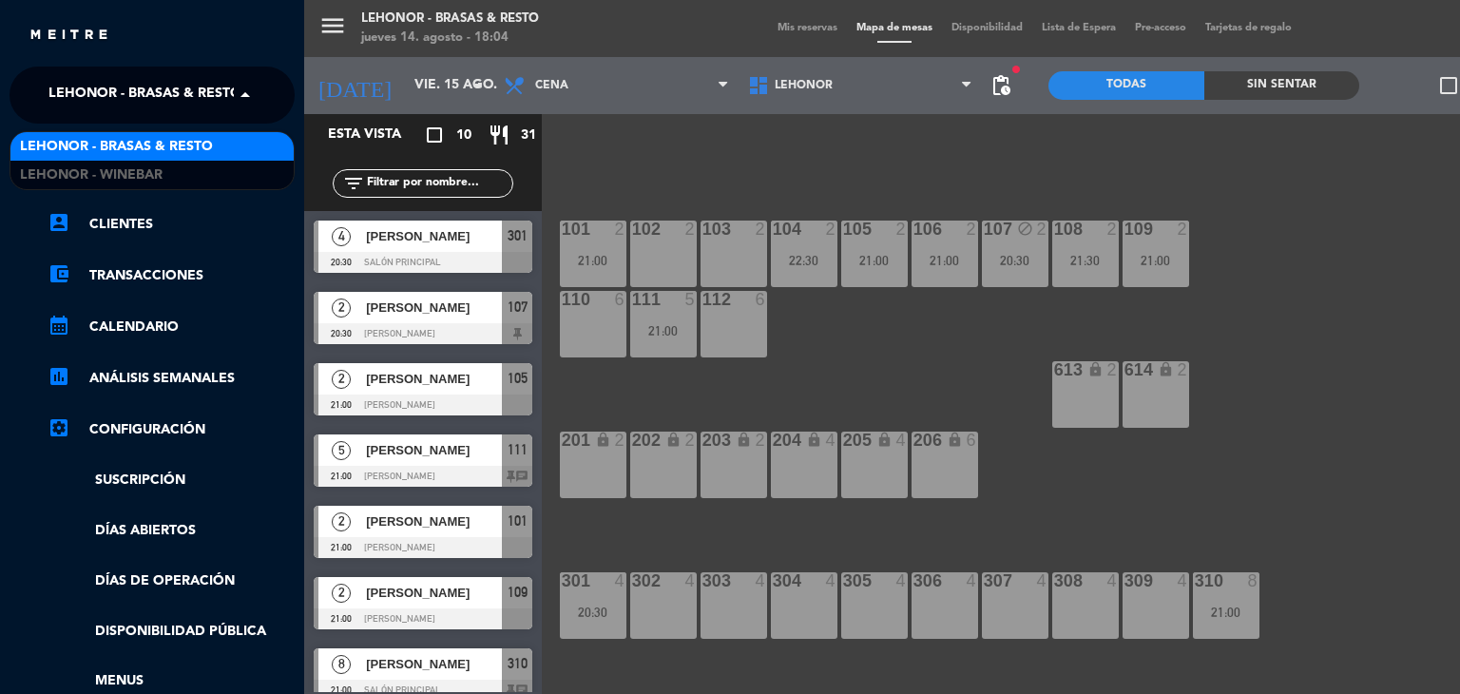
click at [198, 95] on span "Lehonor - Brasas & Resto" at bounding box center [144, 95] width 193 height 40
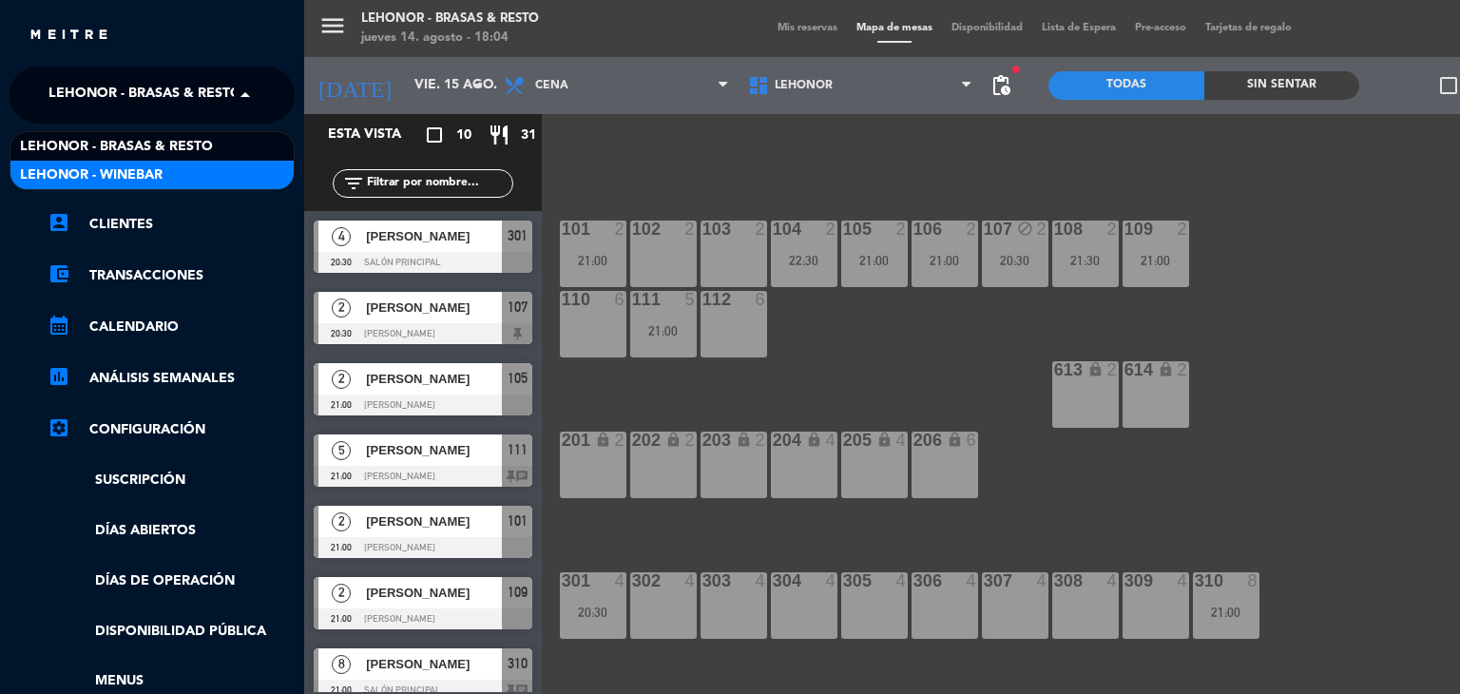
click at [179, 168] on div "Lehonor - Winebar" at bounding box center [151, 175] width 283 height 29
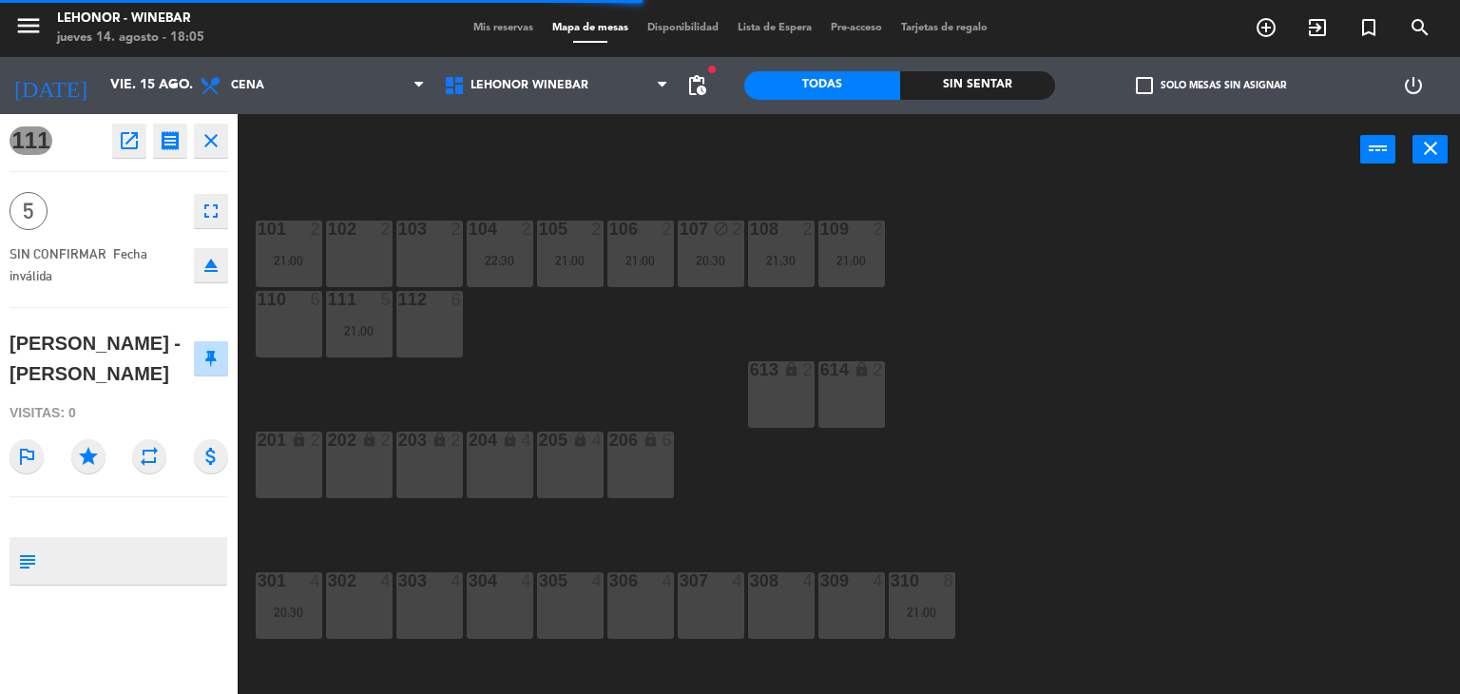
click at [523, 335] on div "101 2 21:00 102 2 103 2 104 2 22:30 105 2 21:00 106 2 21:00 107 block 2 20:30 1…" at bounding box center [856, 440] width 1208 height 508
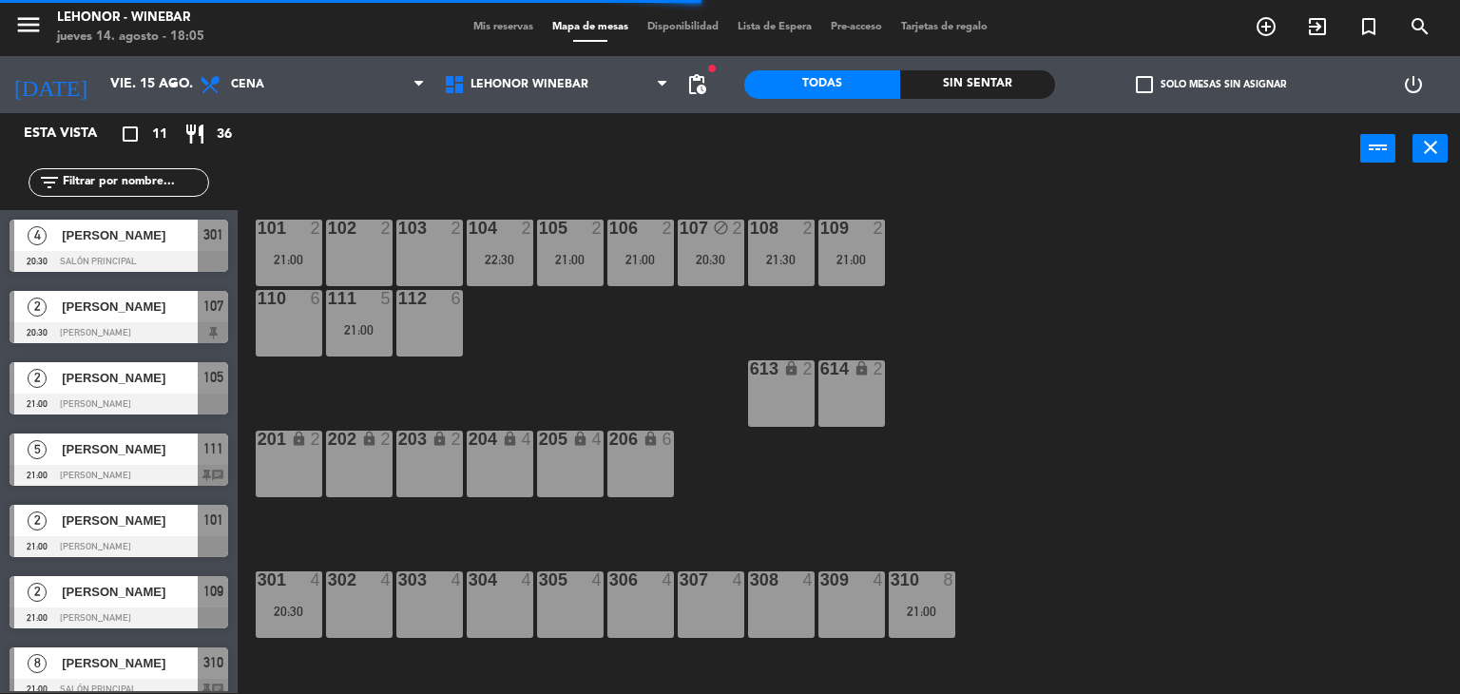
scroll to position [211, 0]
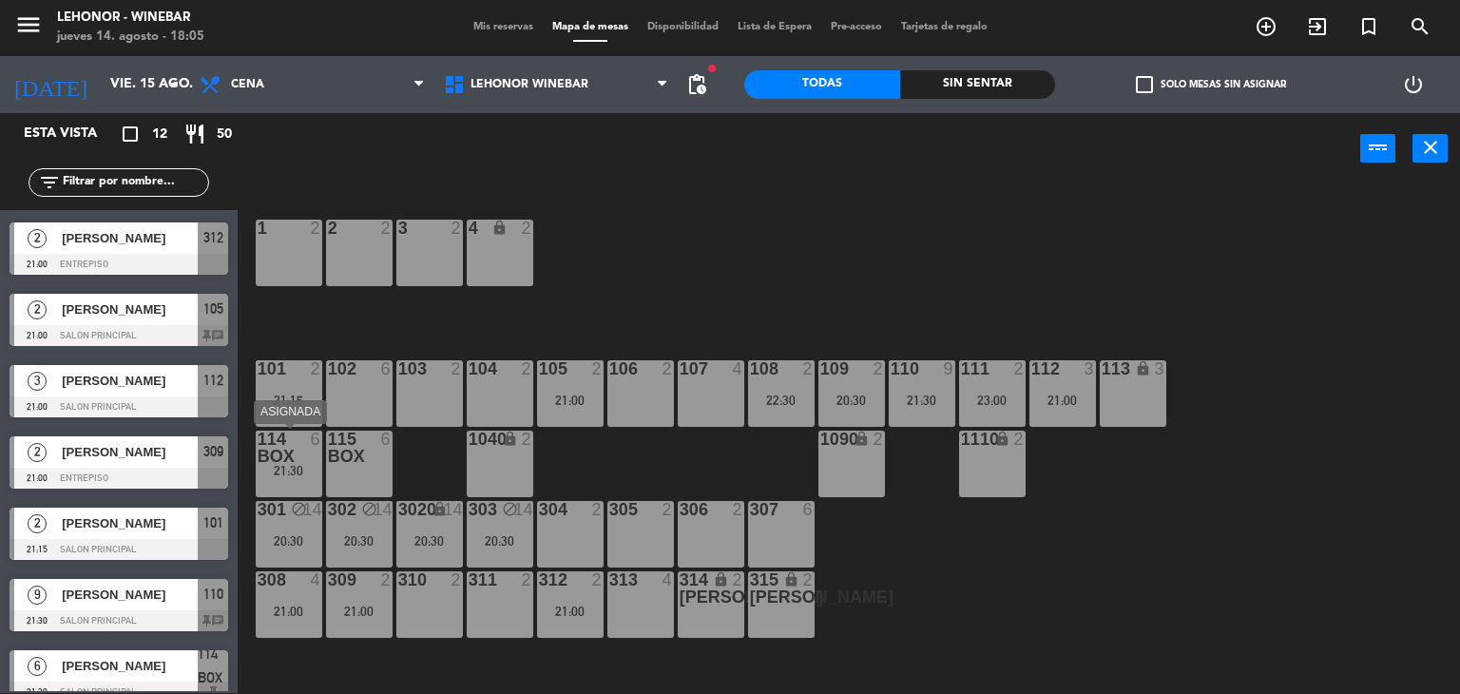
click at [296, 453] on div at bounding box center [288, 447] width 31 height 34
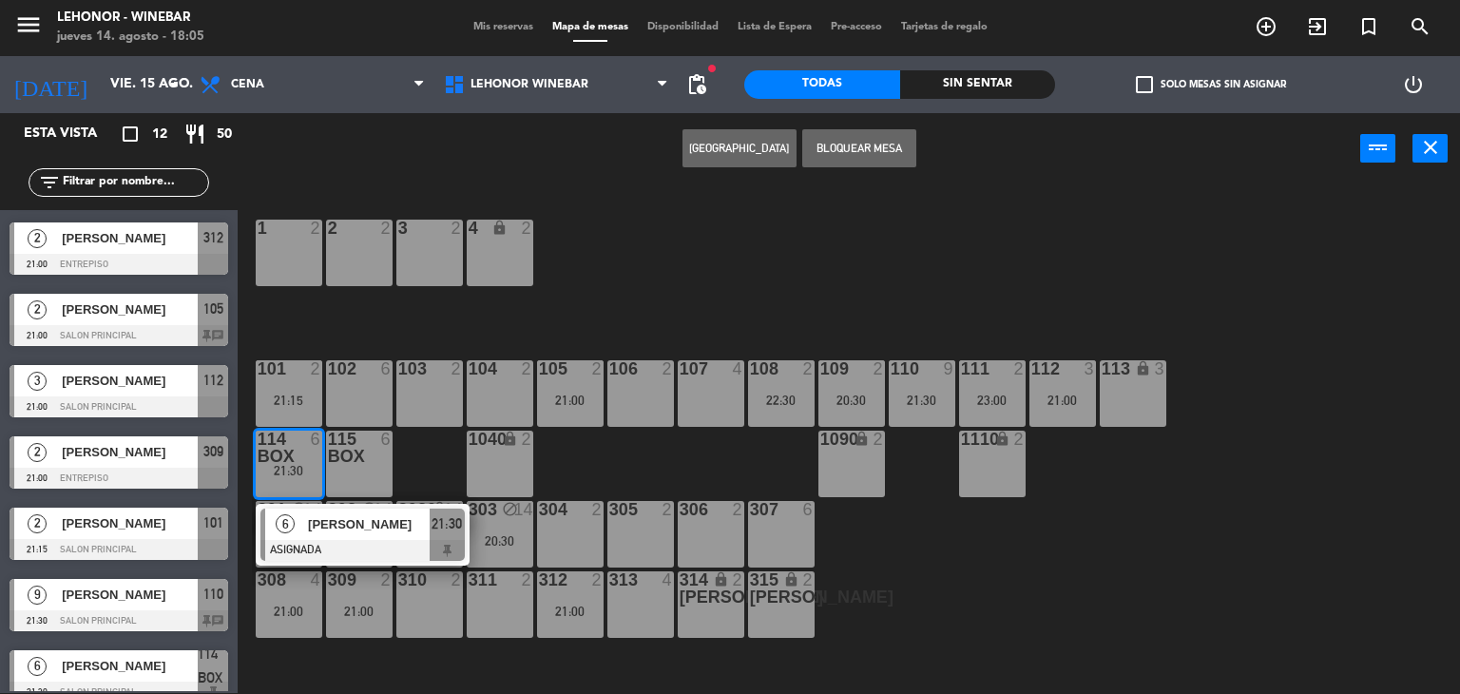
click at [425, 465] on div "1 2 2 2 3 2 4 lock 2 101 2 21:15 102 6 103 2 104 2 106 2 107 4 109 2 20:30 111 …" at bounding box center [856, 439] width 1208 height 508
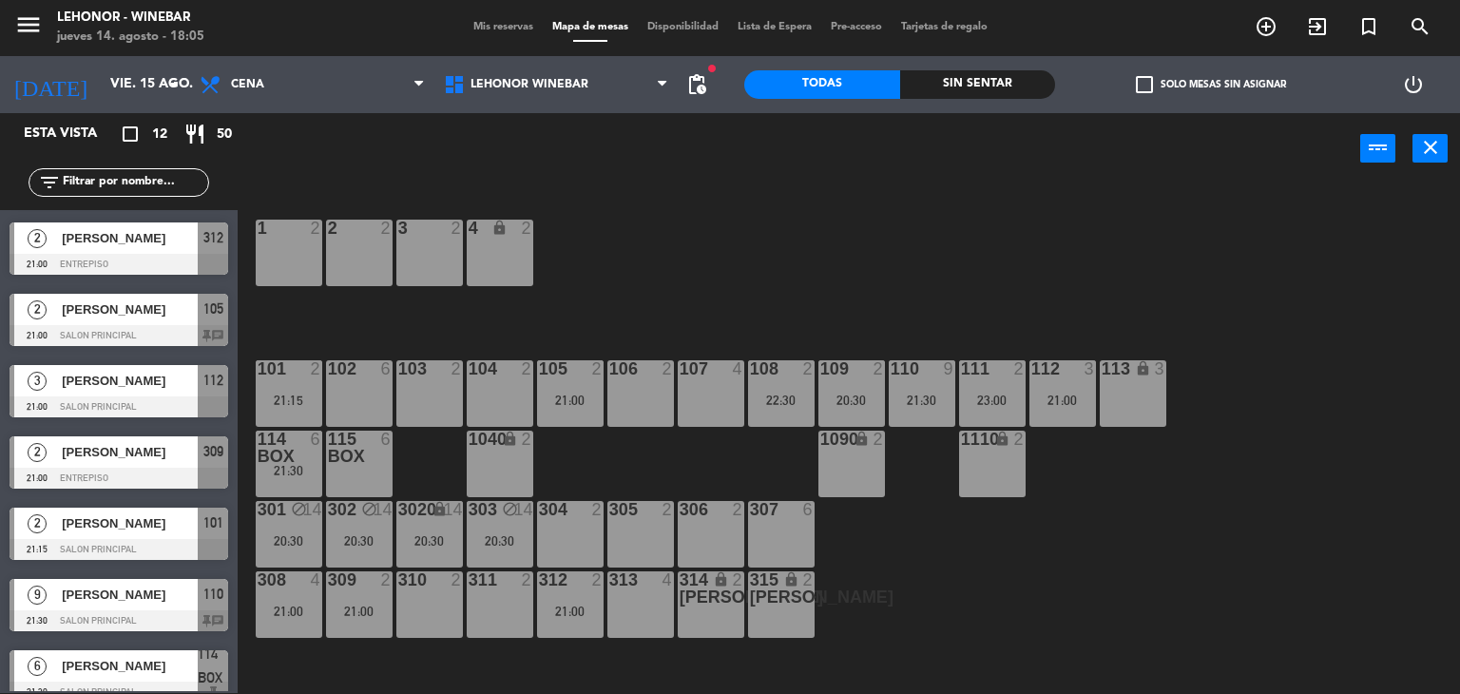
click at [423, 534] on div "20:30" at bounding box center [429, 540] width 67 height 13
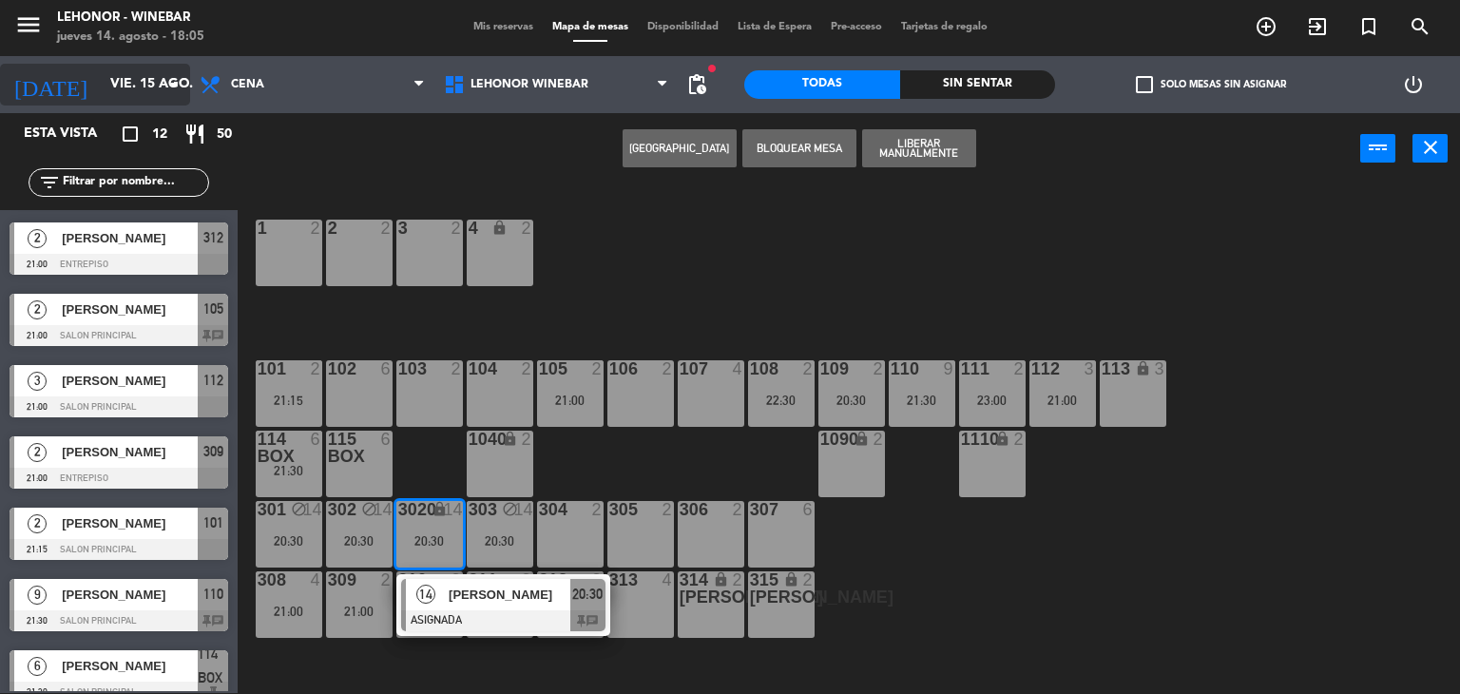
click at [101, 69] on input "vie. 15 ago." at bounding box center [191, 84] width 181 height 34
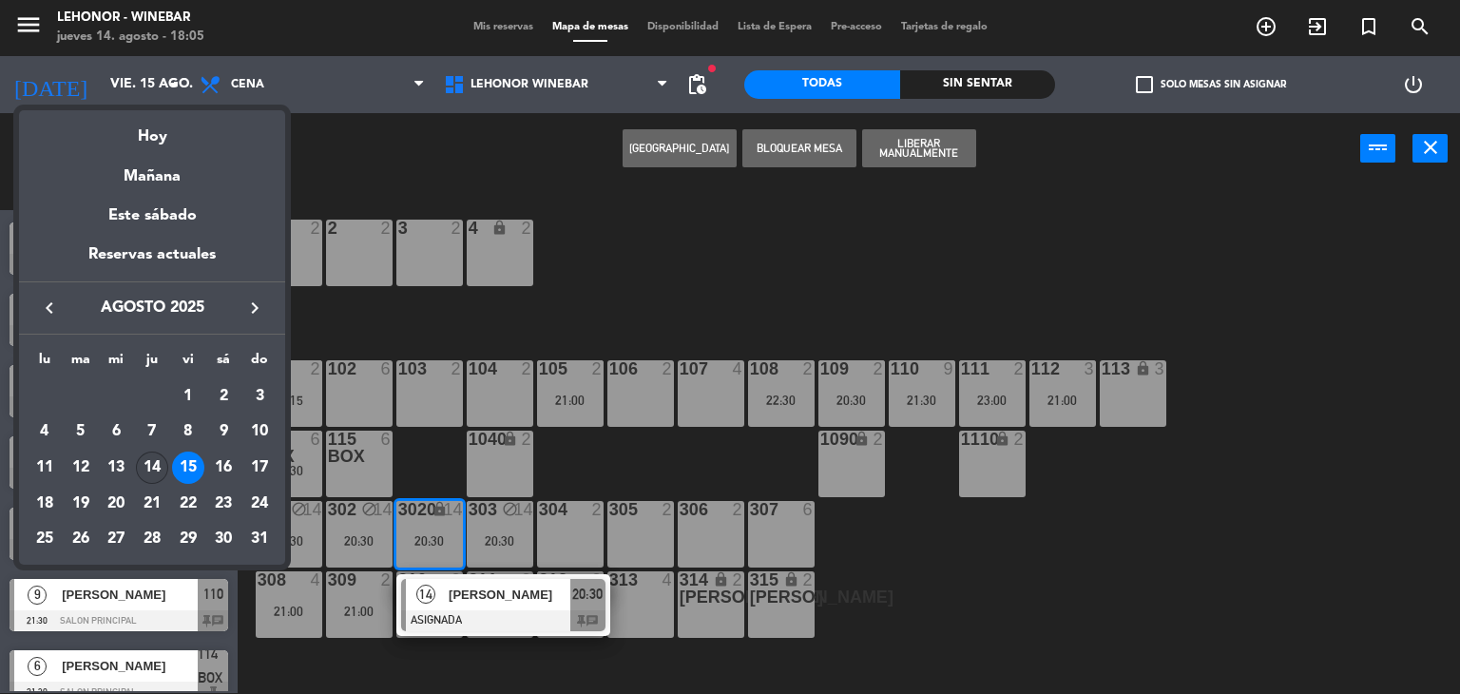
click at [154, 457] on div "14" at bounding box center [152, 467] width 32 height 32
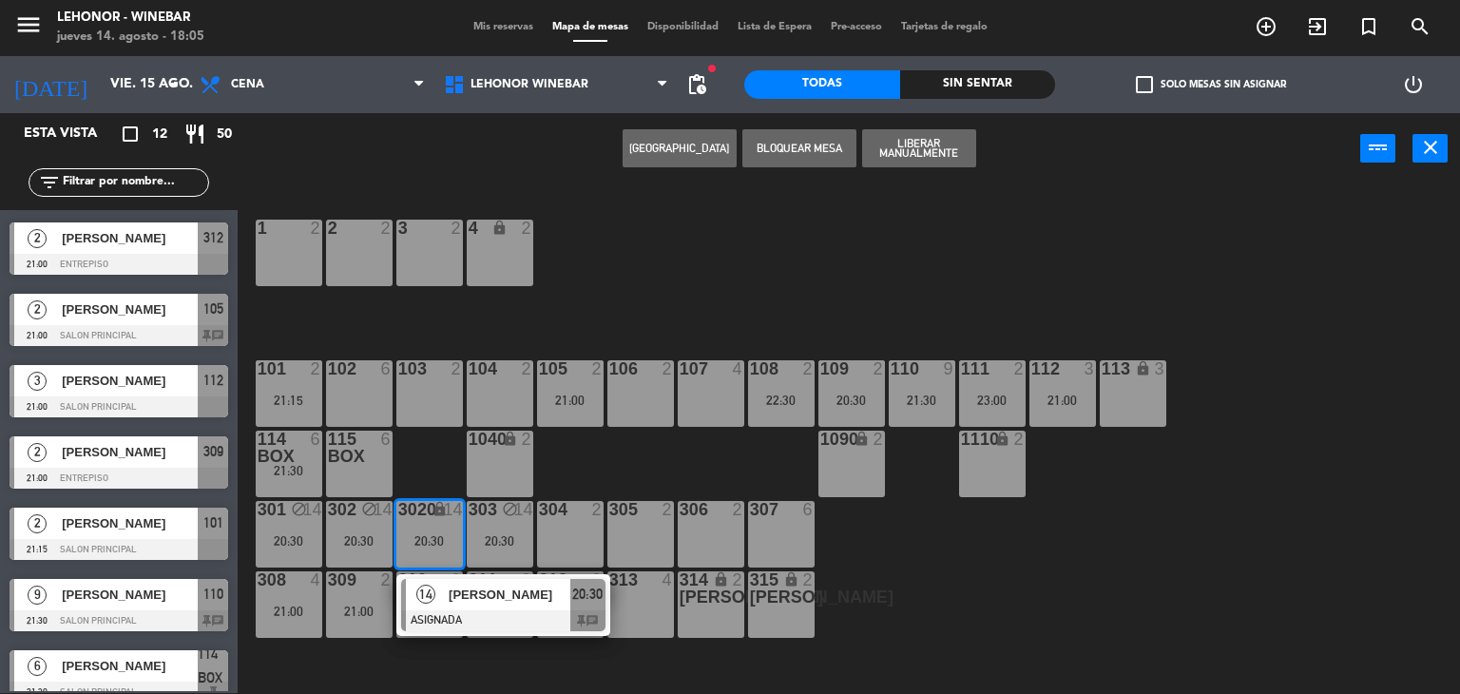
type input "jue. 14 ago."
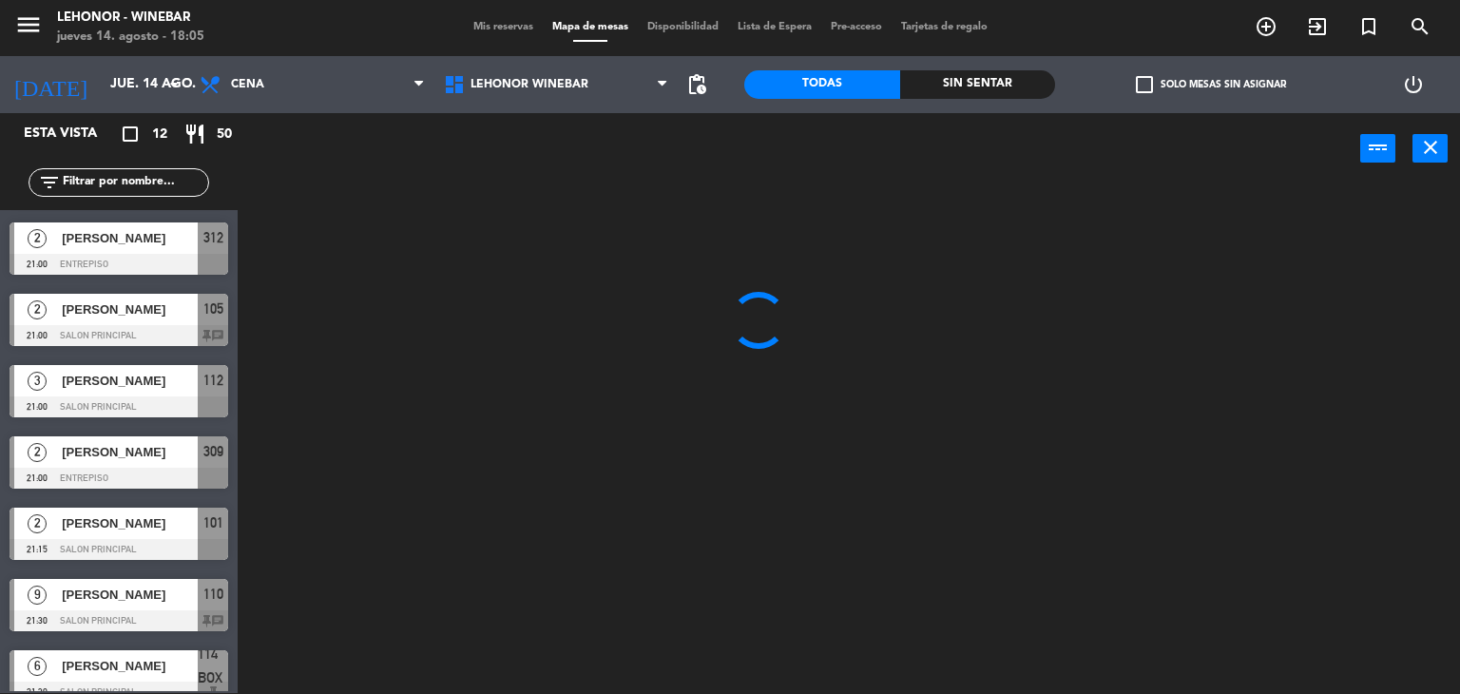
scroll to position [160, 0]
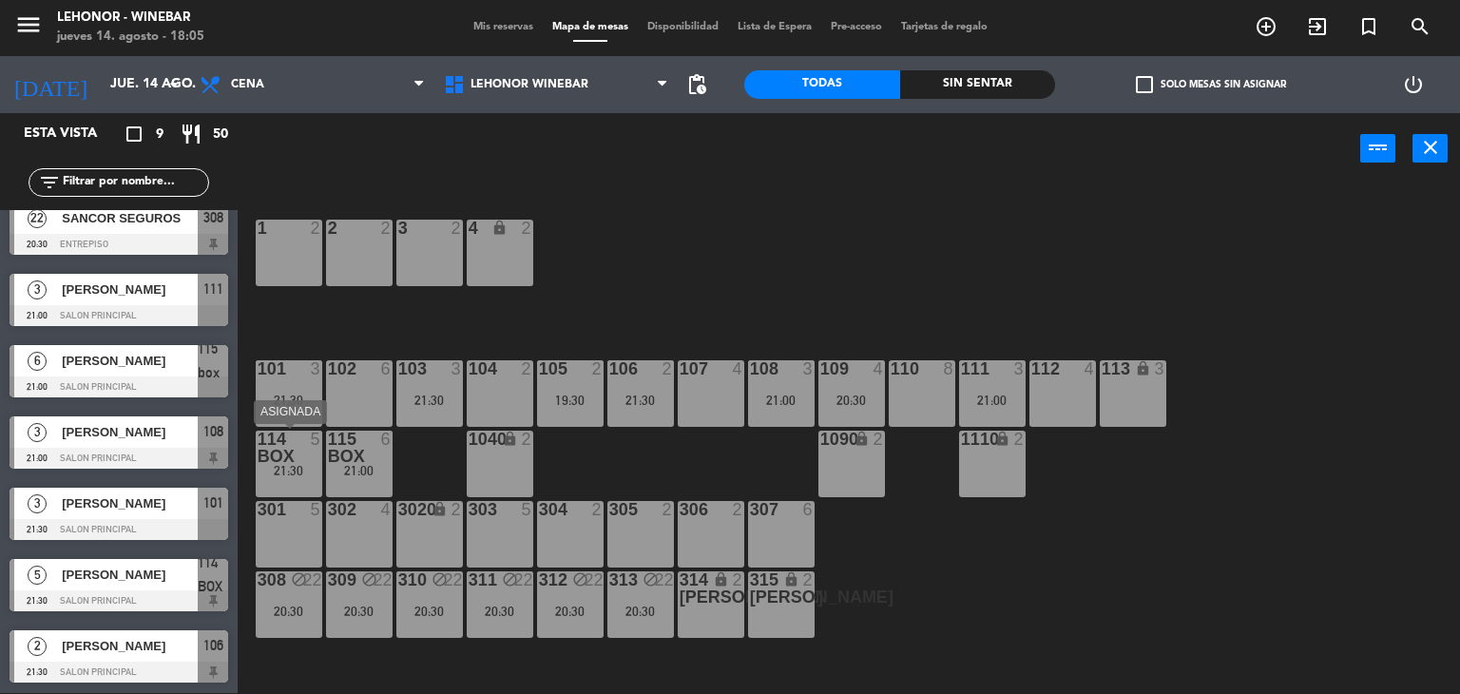
click at [298, 469] on div "21:30" at bounding box center [289, 470] width 67 height 13
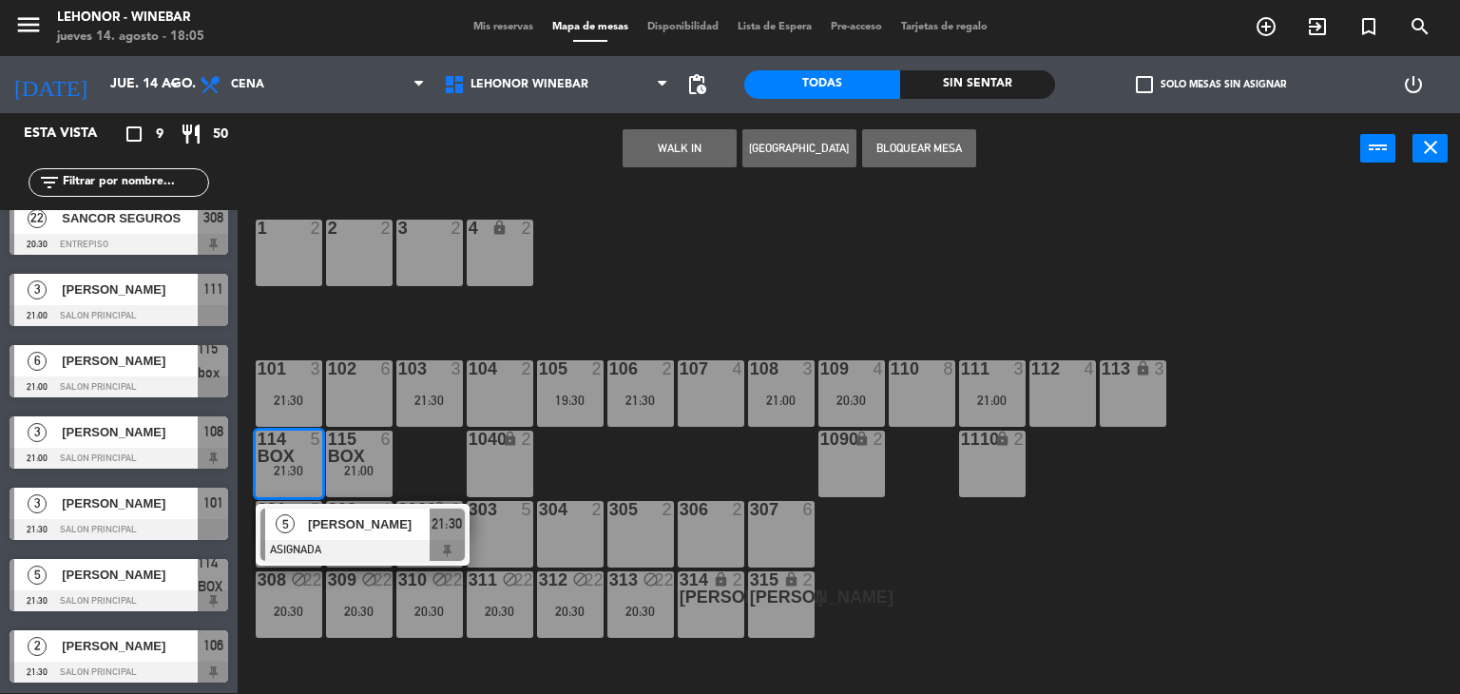
click at [426, 449] on div "1 2 2 2 3 2 4 lock 2 101 3 21:30 102 6 103 3 21:30 104 2 106 2 21:30 107 4 109 …" at bounding box center [856, 439] width 1208 height 508
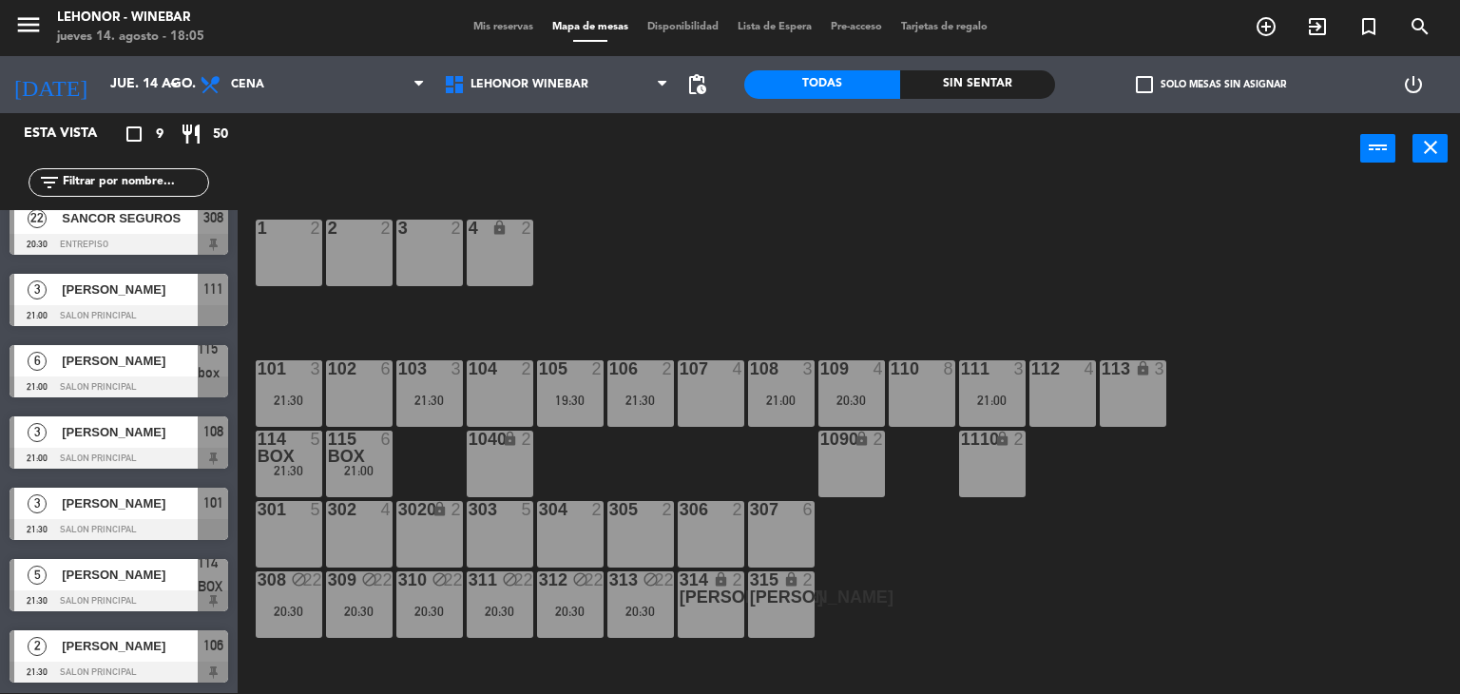
click at [375, 460] on div "6" at bounding box center [390, 447] width 31 height 34
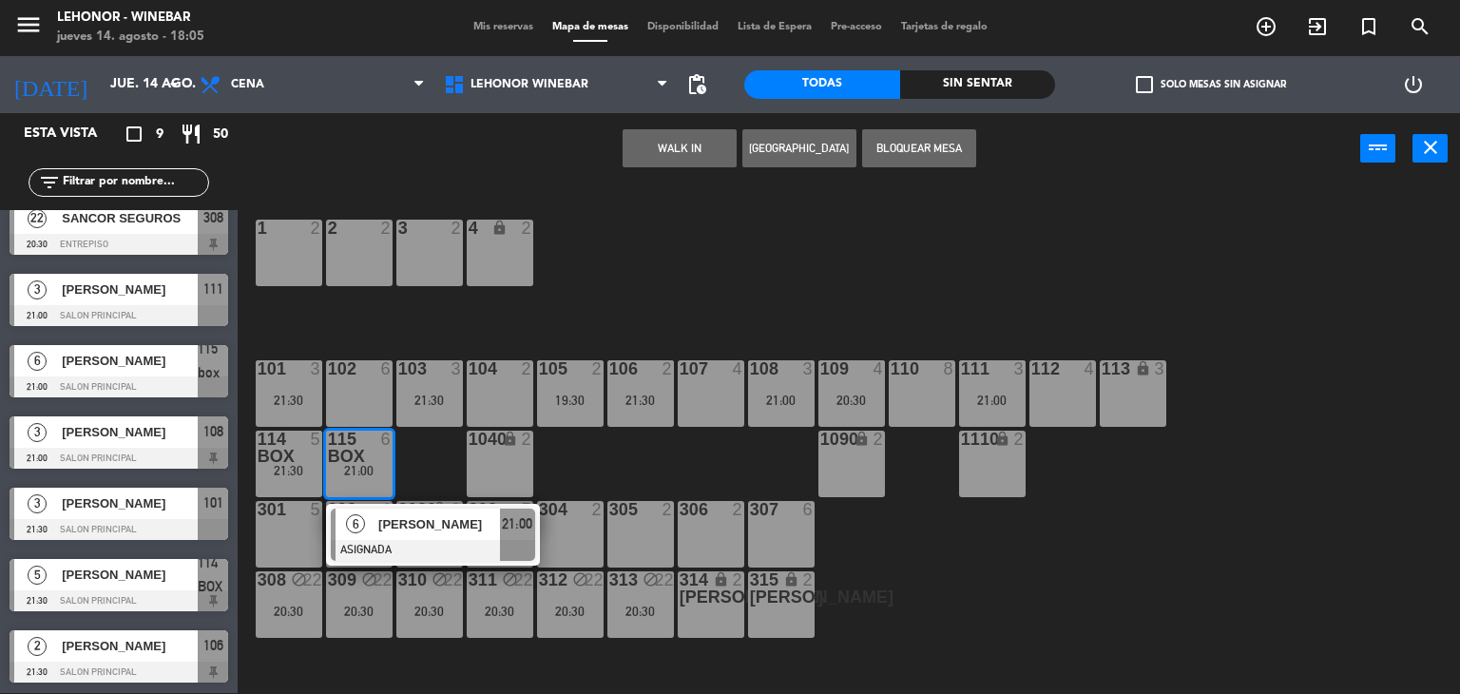
click at [378, 529] on span "[PERSON_NAME]" at bounding box center [439, 524] width 122 height 20
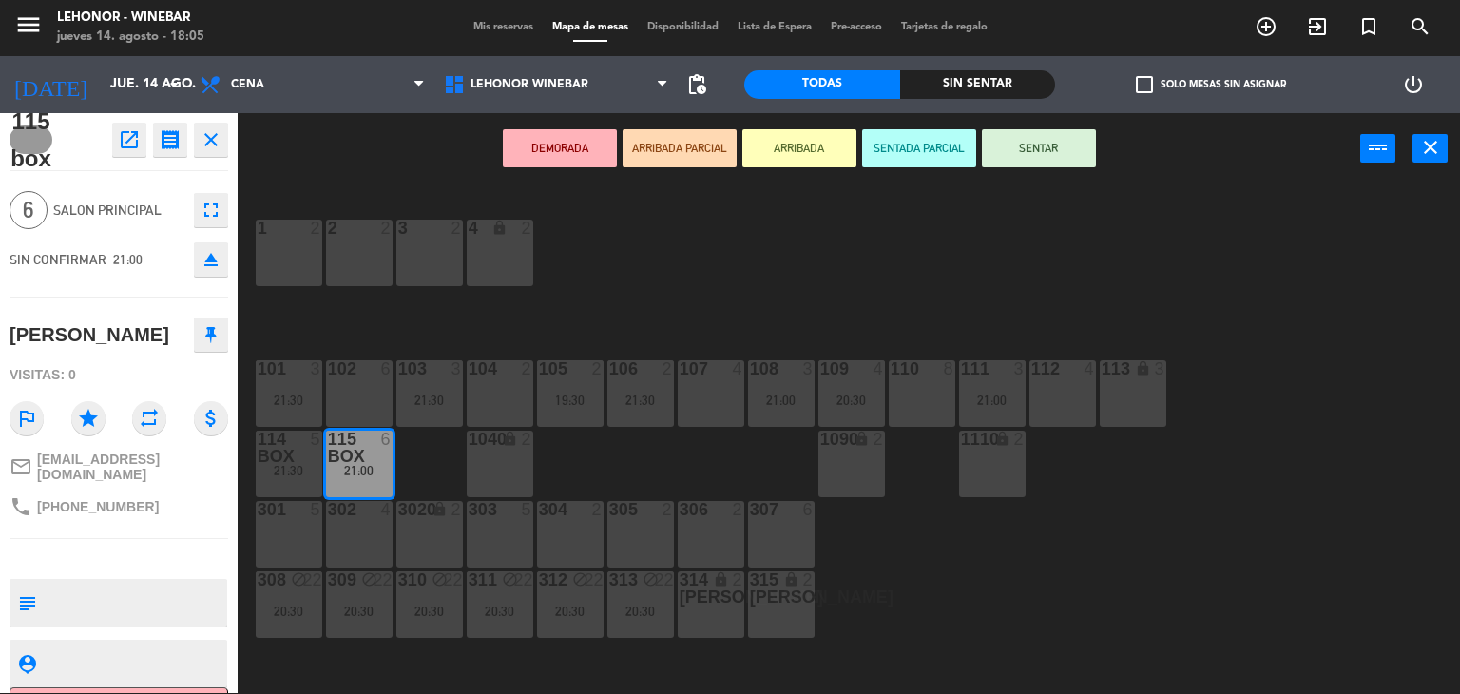
click at [942, 396] on div "110 8" at bounding box center [921, 393] width 67 height 67
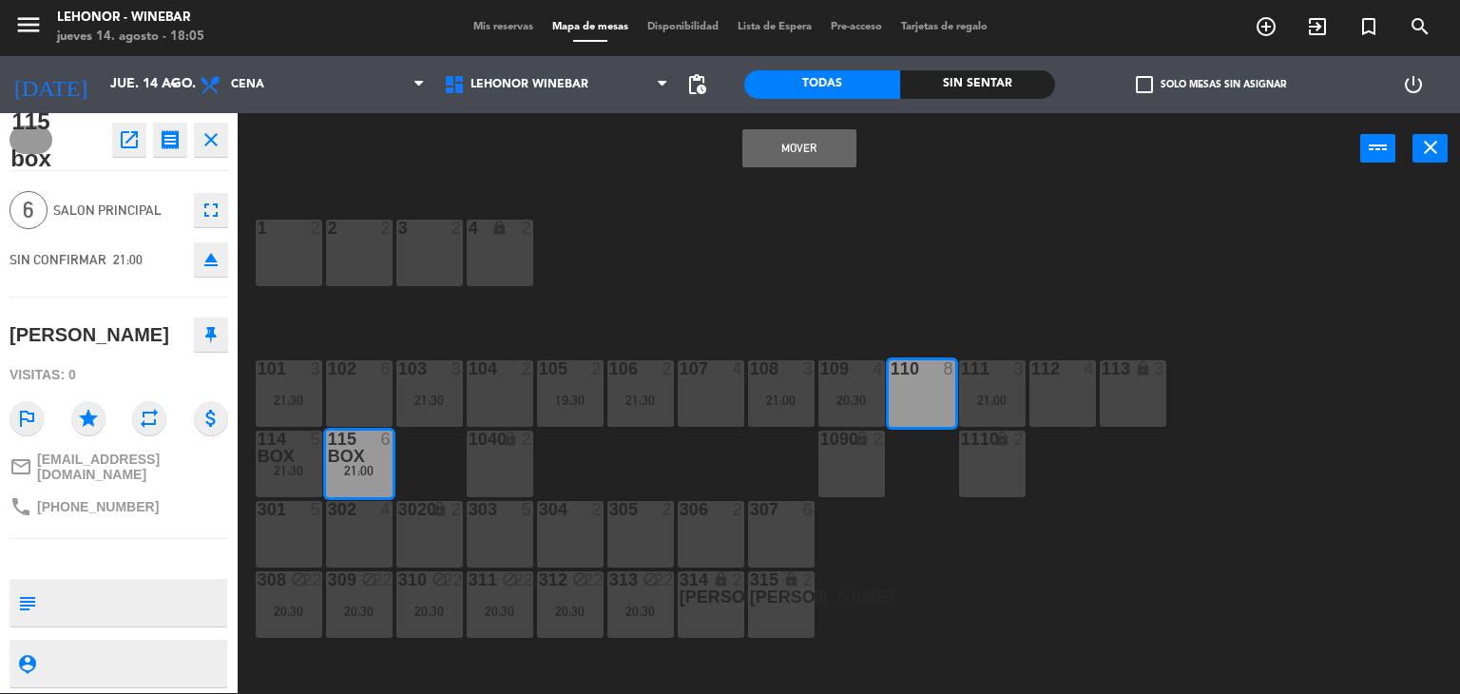
click at [723, 270] on div "1 2 2 2 3 2 4 lock 2 101 3 21:30 102 6 103 3 21:30 104 2 106 2 21:30 107 4 109 …" at bounding box center [856, 439] width 1208 height 508
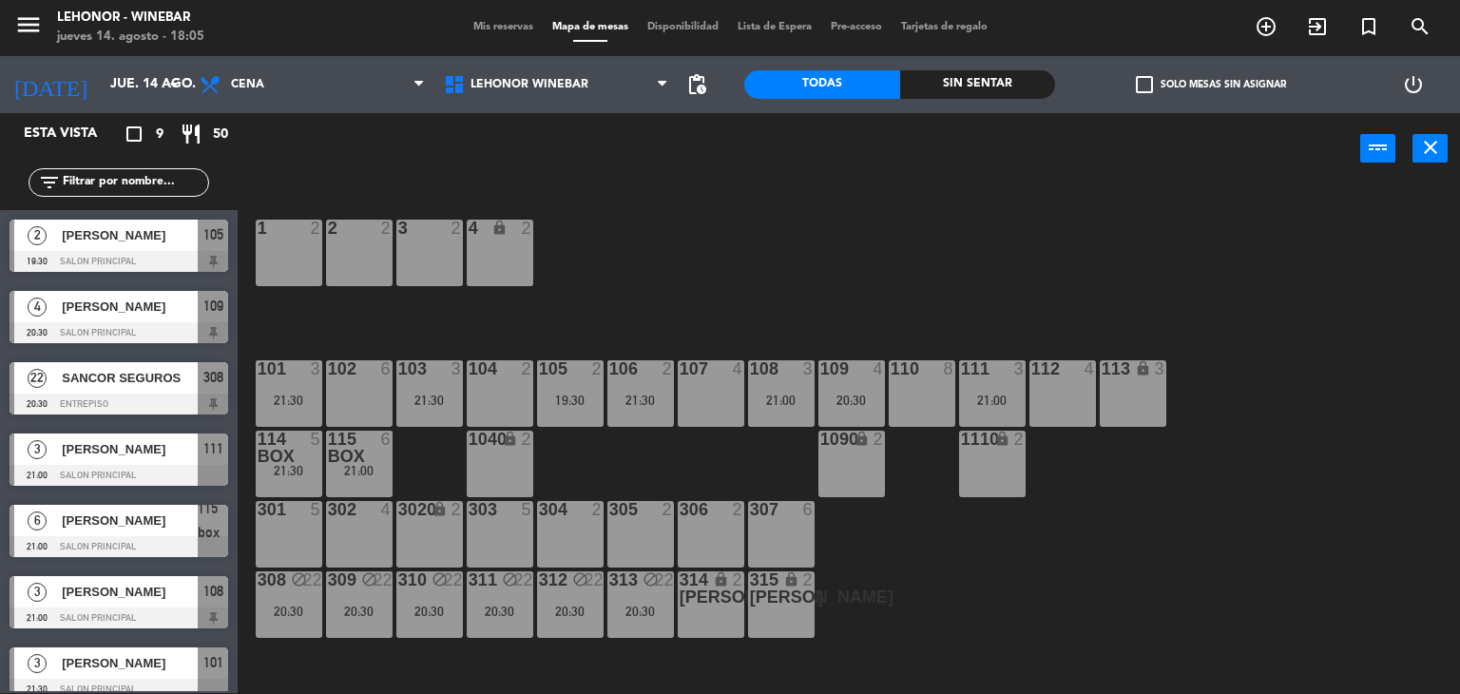
click at [357, 452] on div at bounding box center [358, 447] width 31 height 34
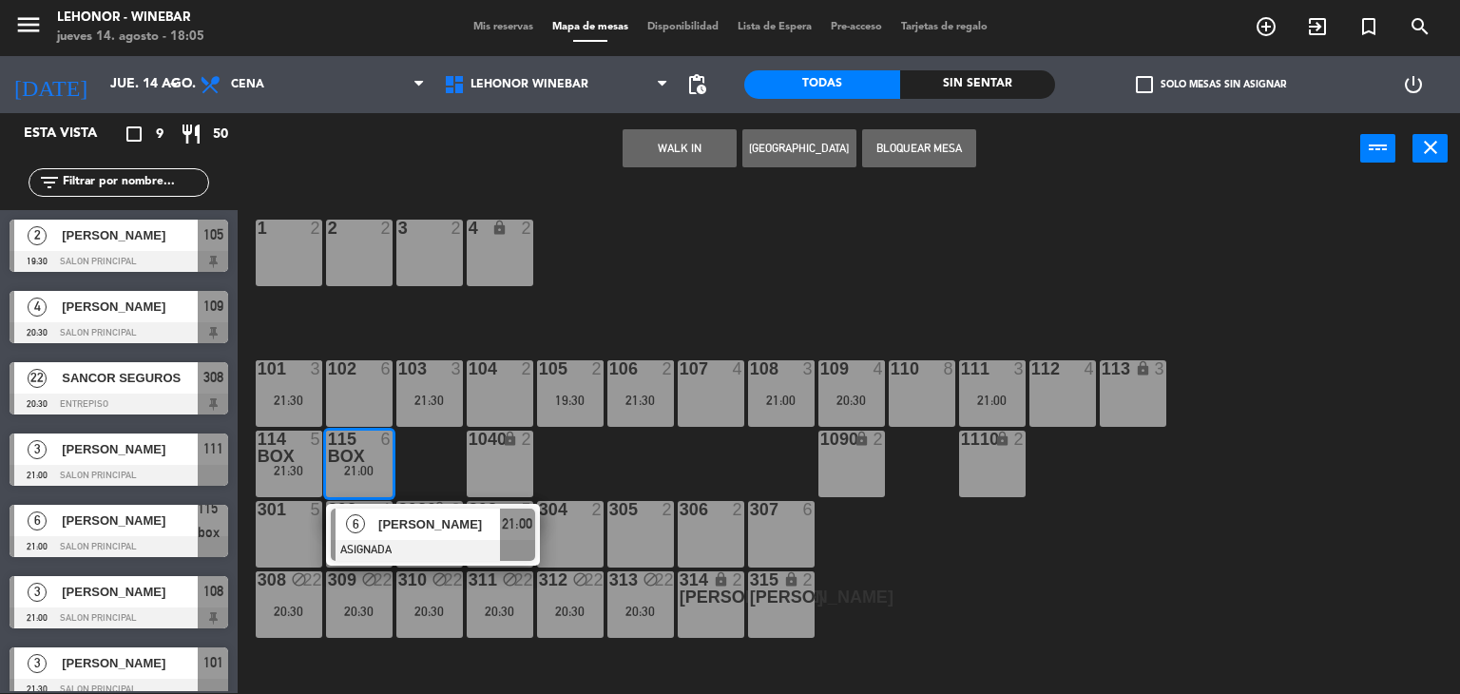
click at [348, 400] on div "102 6" at bounding box center [359, 393] width 67 height 67
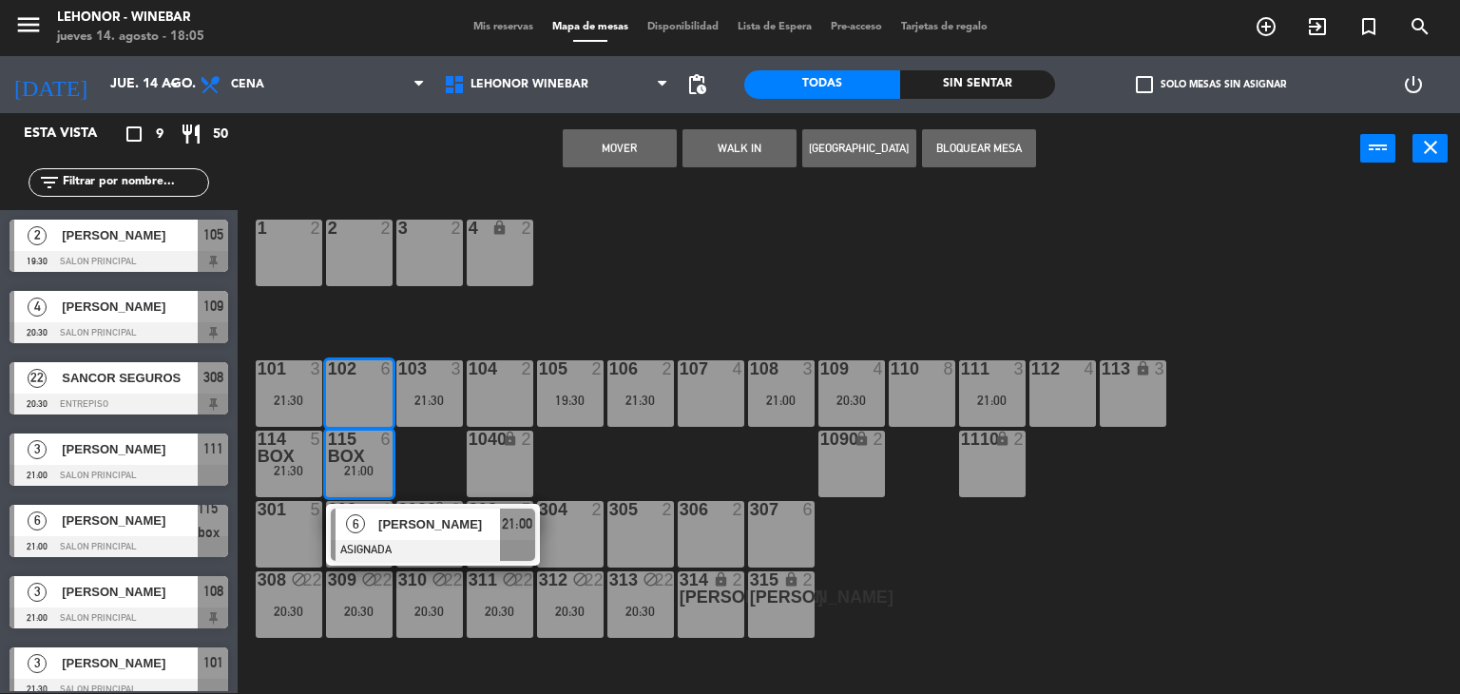
click at [607, 145] on button "Mover" at bounding box center [620, 148] width 114 height 38
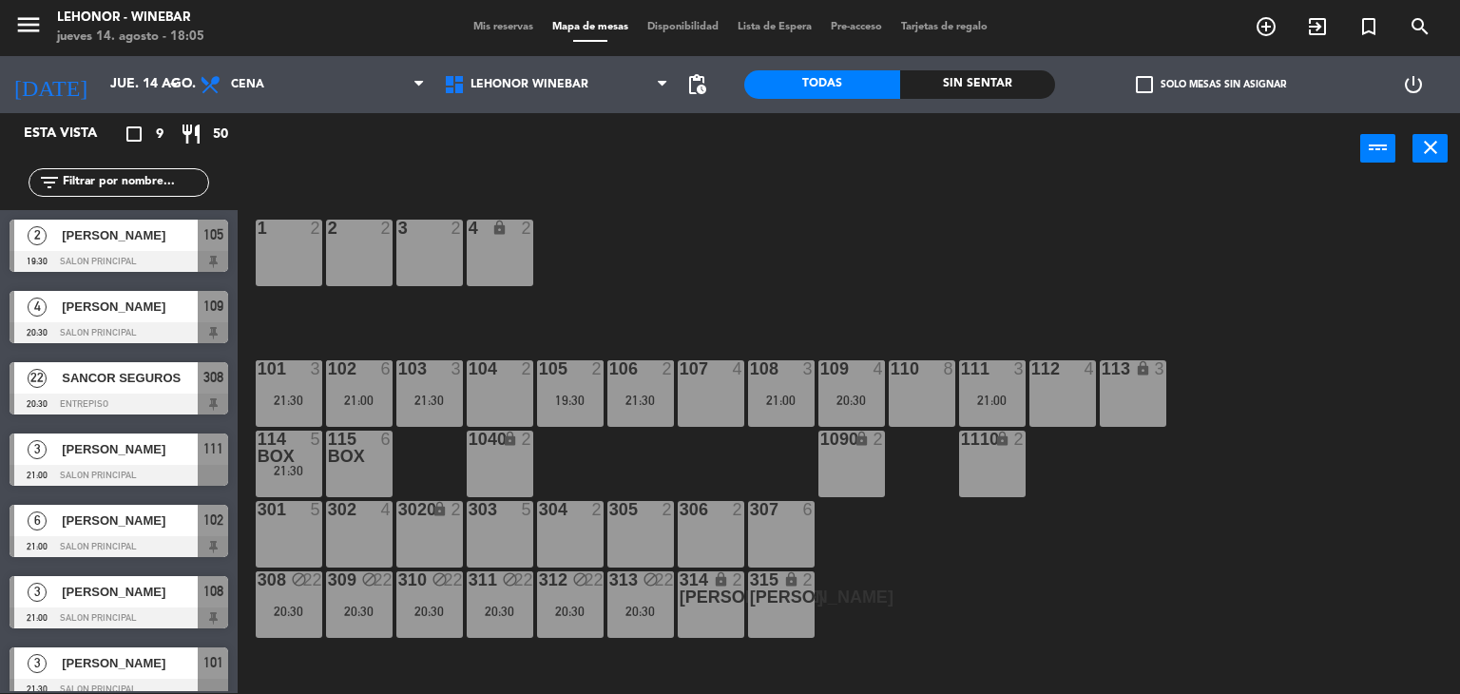
click at [356, 472] on div "115 box 6" at bounding box center [359, 463] width 67 height 67
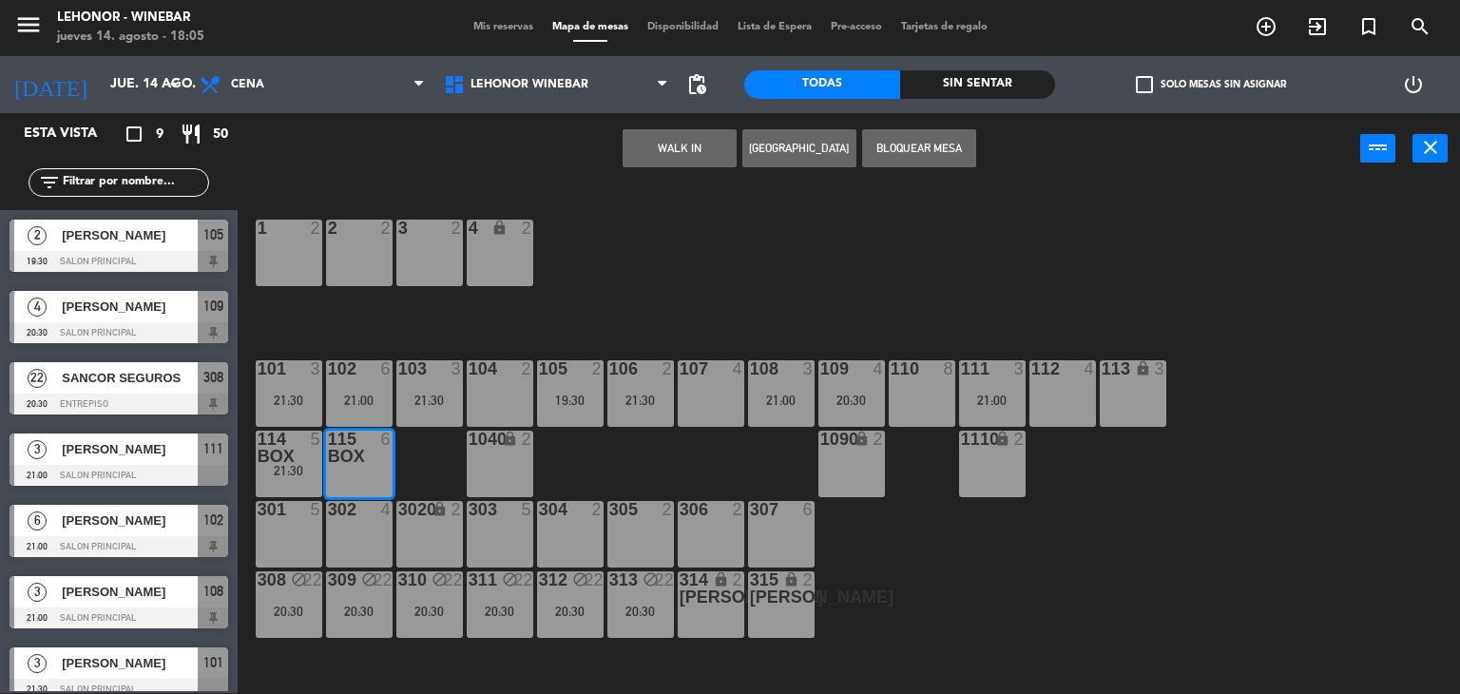
click at [788, 163] on button "[GEOGRAPHIC_DATA]" at bounding box center [799, 148] width 114 height 38
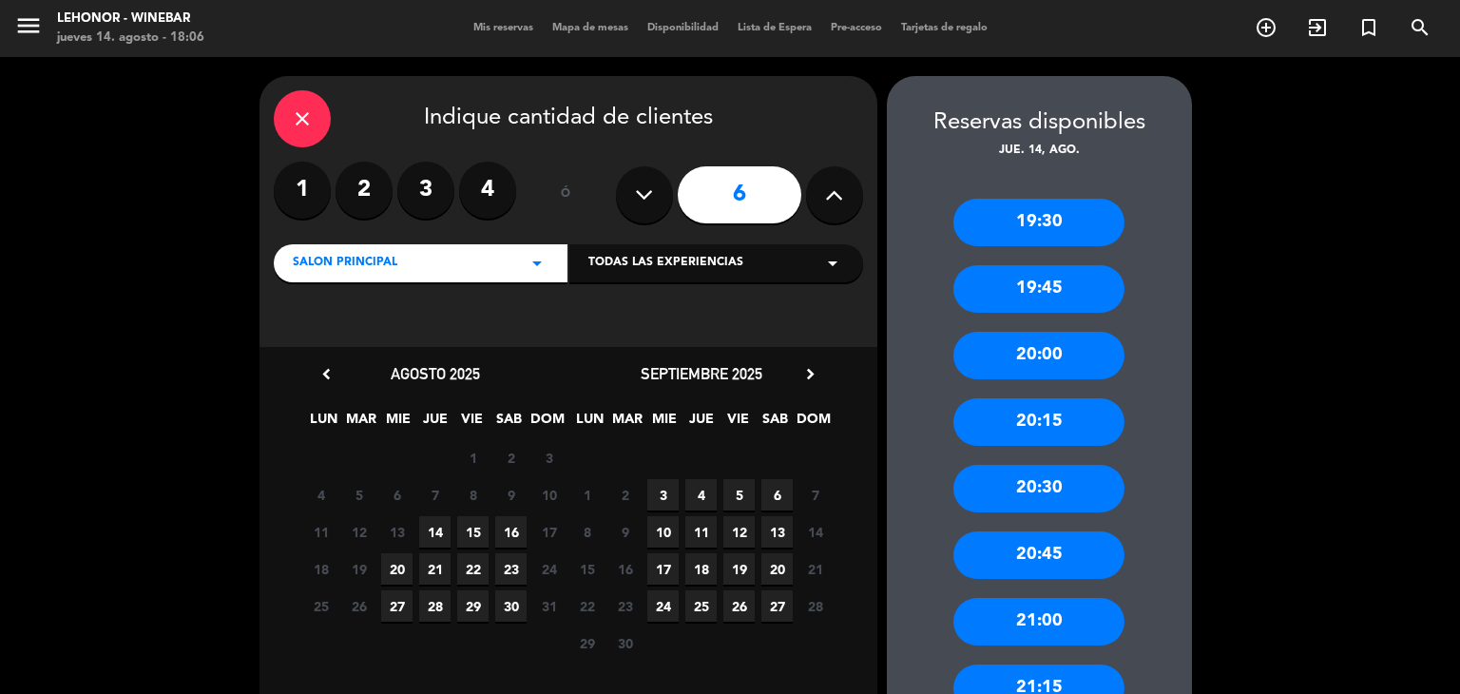
click at [655, 194] on button at bounding box center [644, 194] width 57 height 57
type input "5"
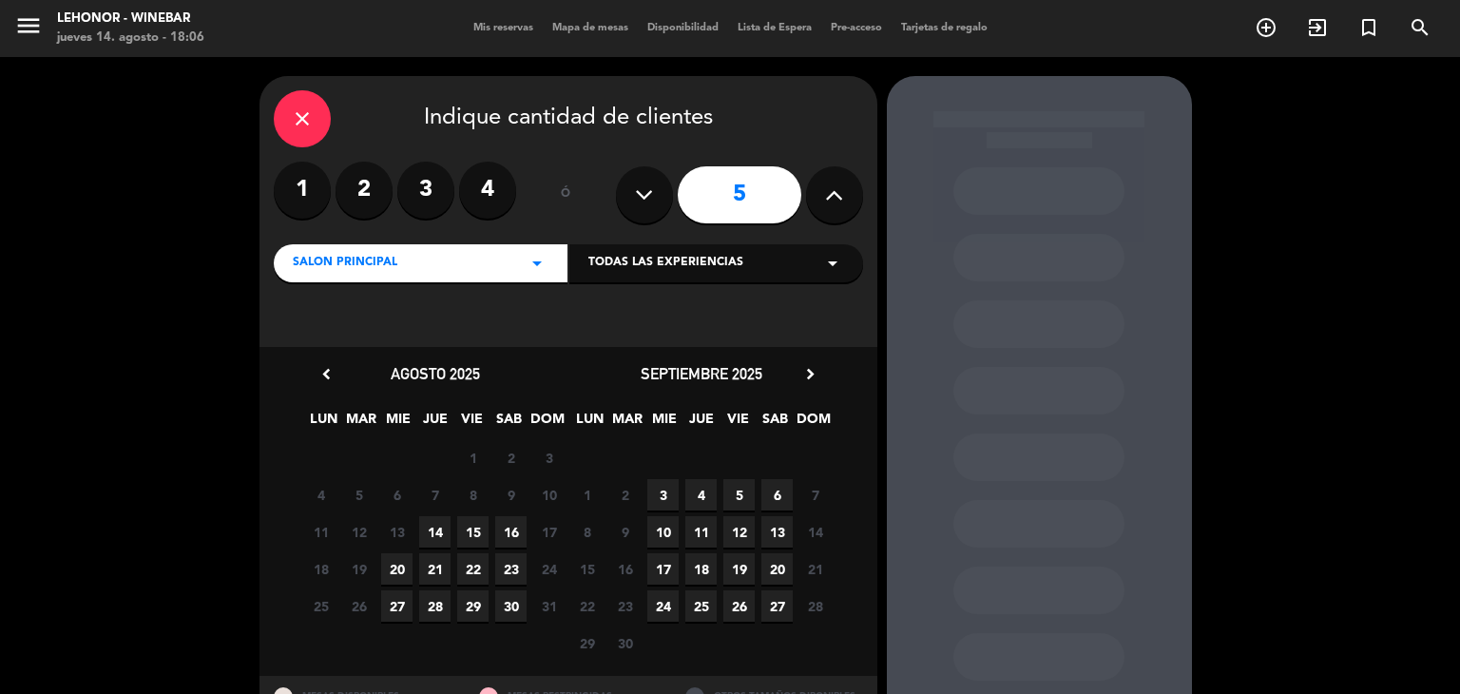
click at [437, 521] on span "14" at bounding box center [434, 531] width 31 height 31
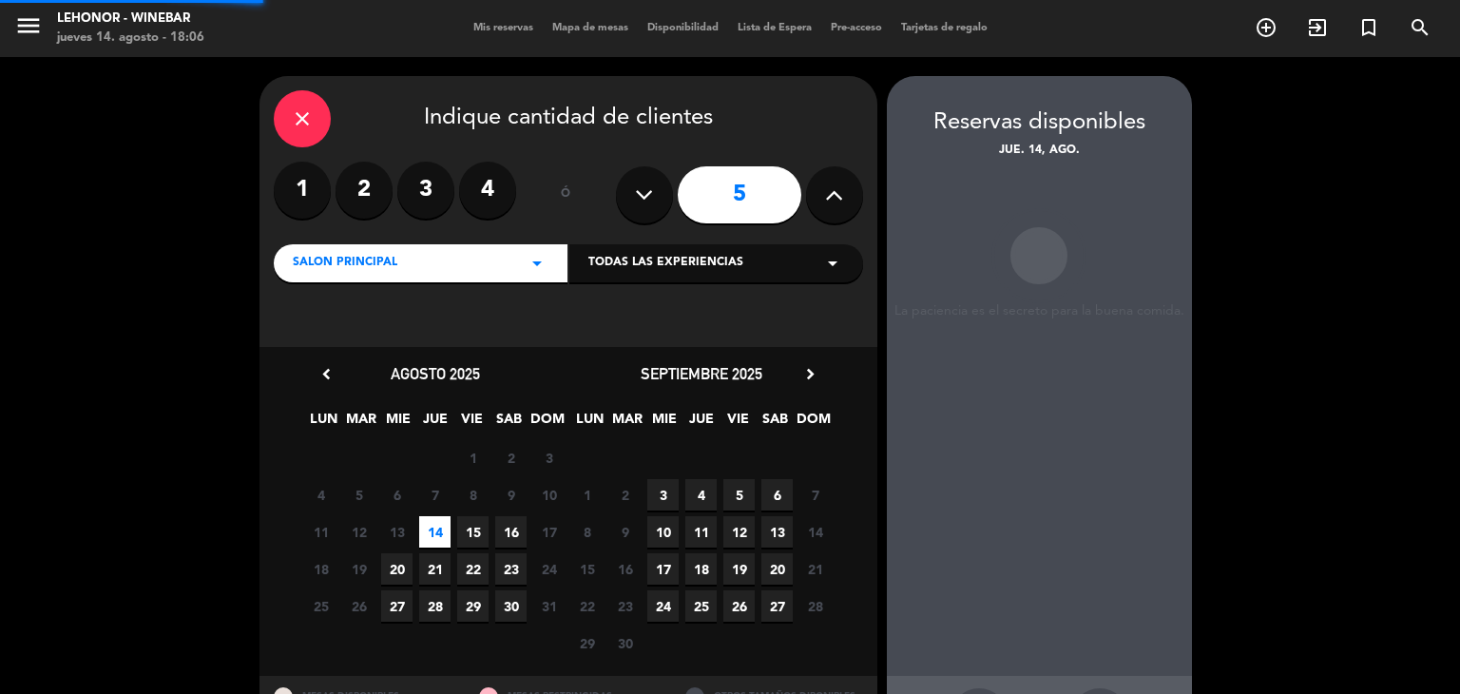
scroll to position [76, 0]
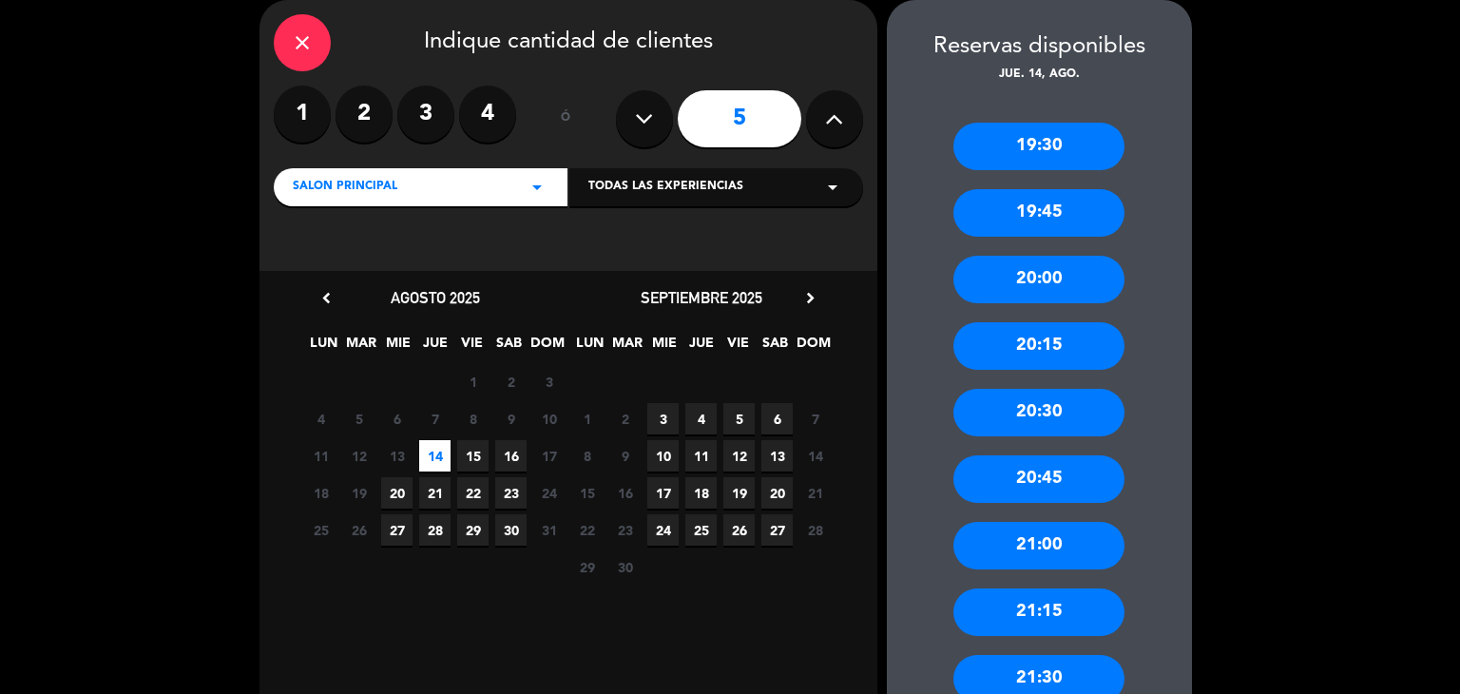
click at [1028, 533] on div "21:00" at bounding box center [1038, 546] width 171 height 48
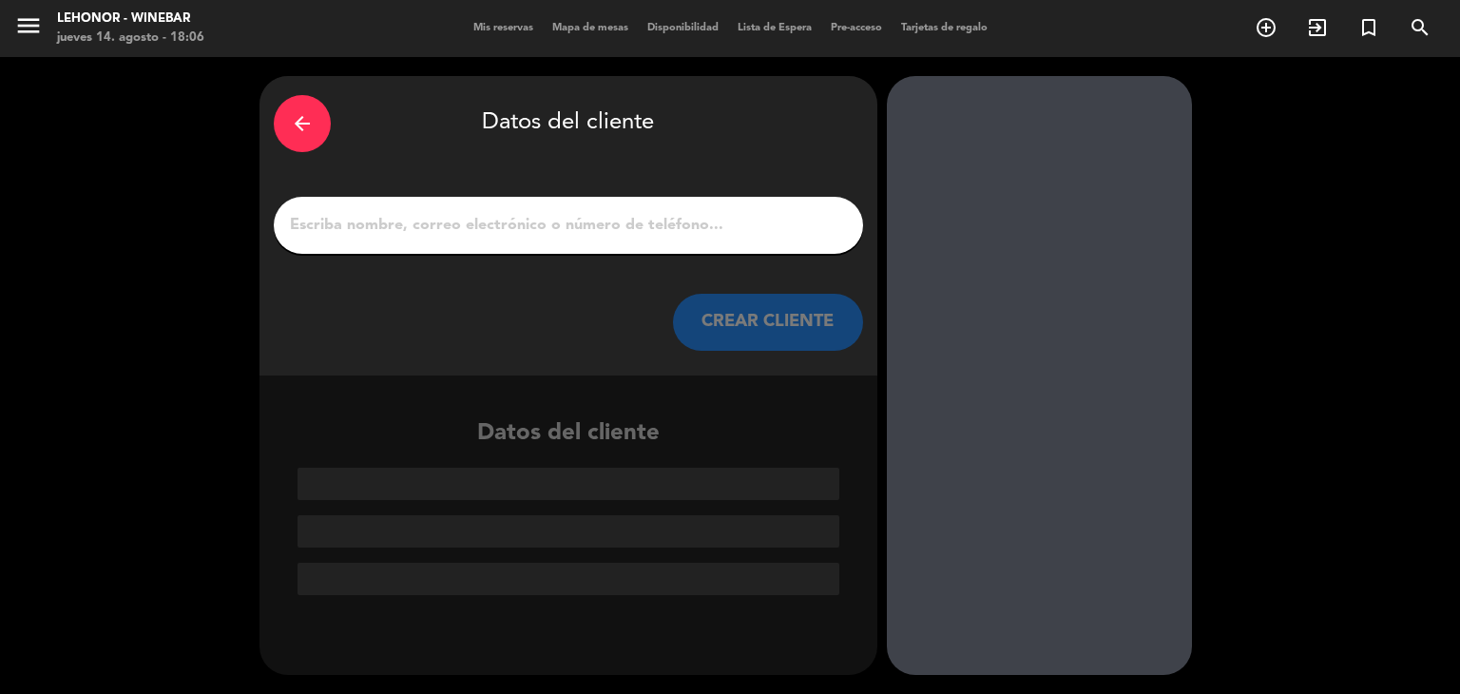
click at [760, 231] on input "1" at bounding box center [568, 225] width 561 height 27
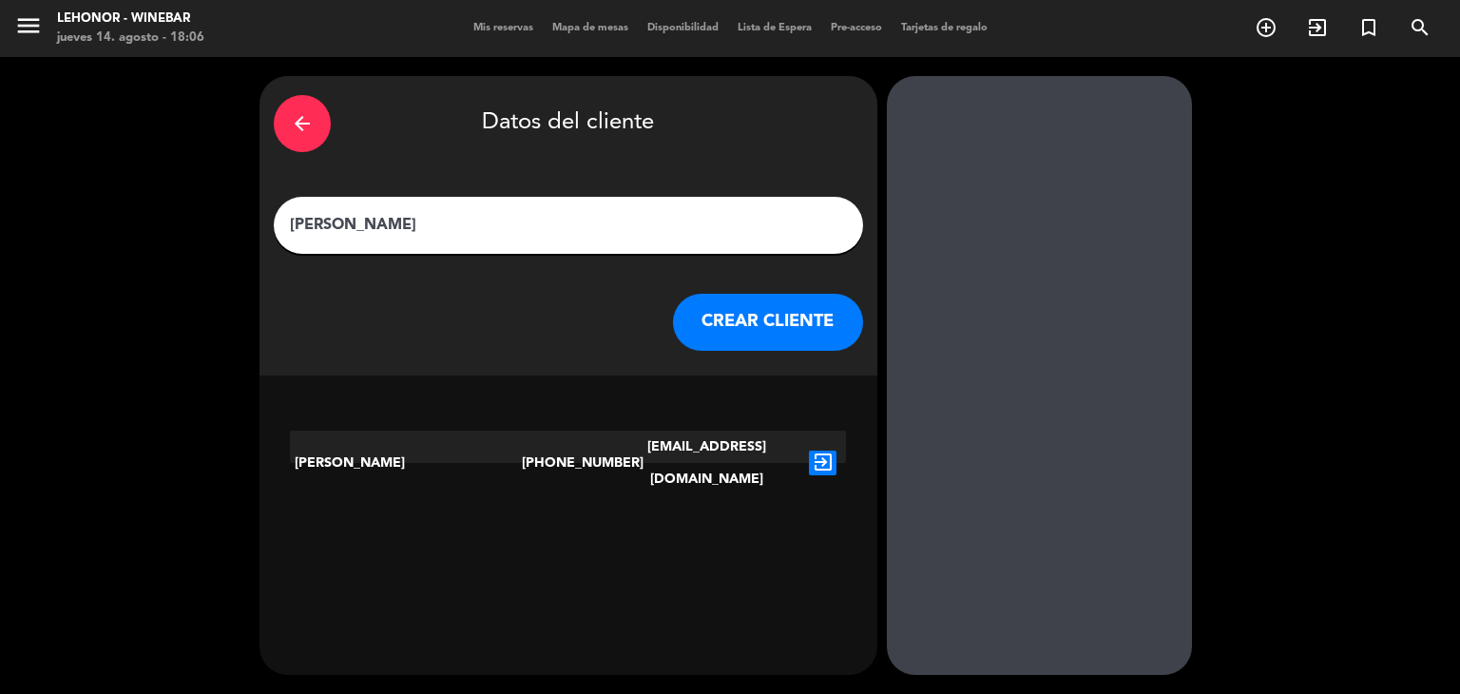
type input "[PERSON_NAME]"
click at [821, 450] on icon "exit_to_app" at bounding box center [823, 462] width 28 height 25
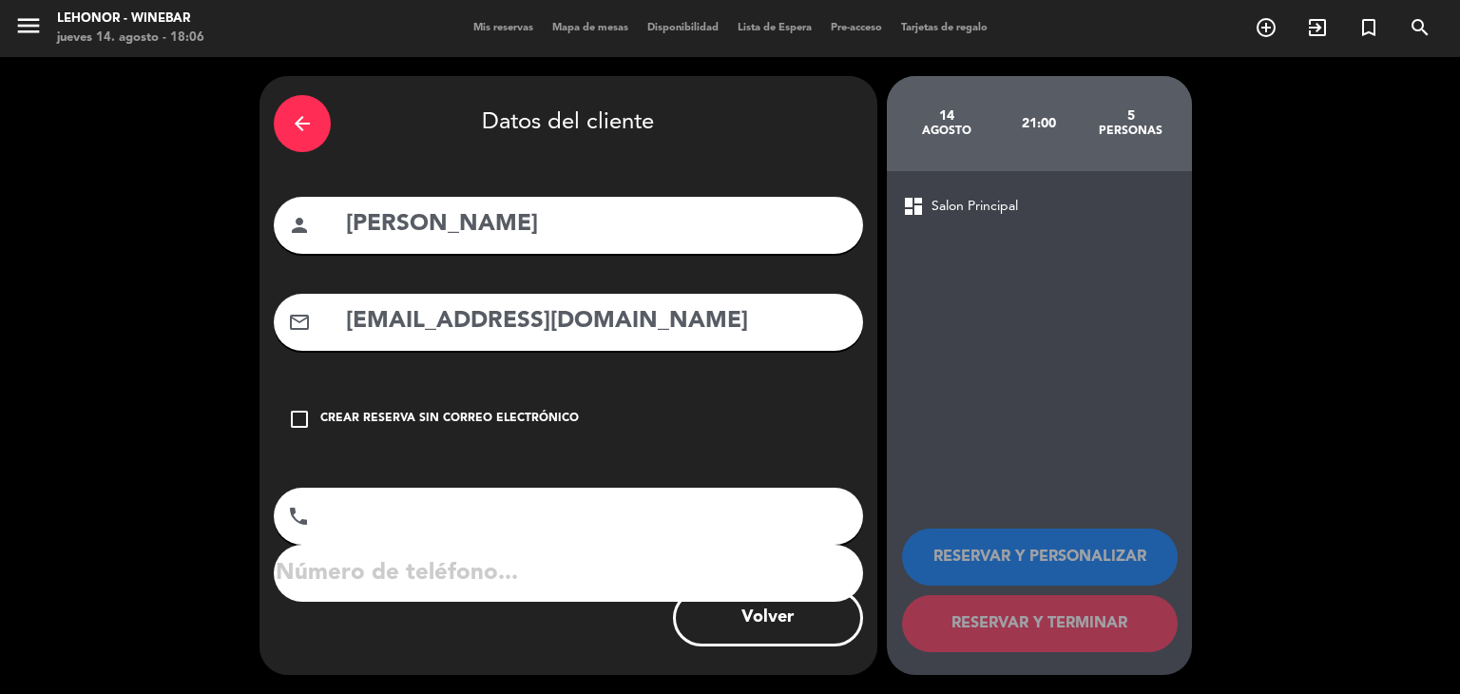
type input "[PHONE_NUMBER]"
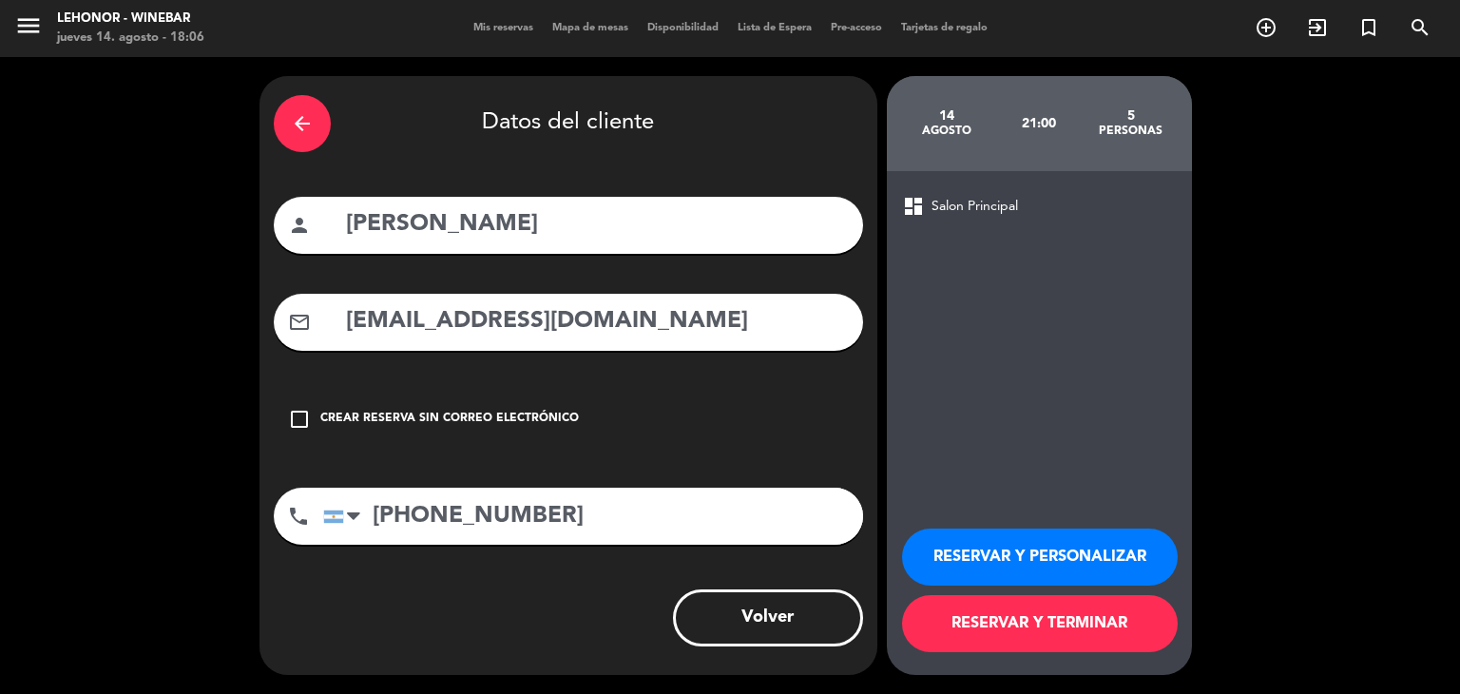
click at [969, 617] on button "RESERVAR Y TERMINAR" at bounding box center [1040, 623] width 276 height 57
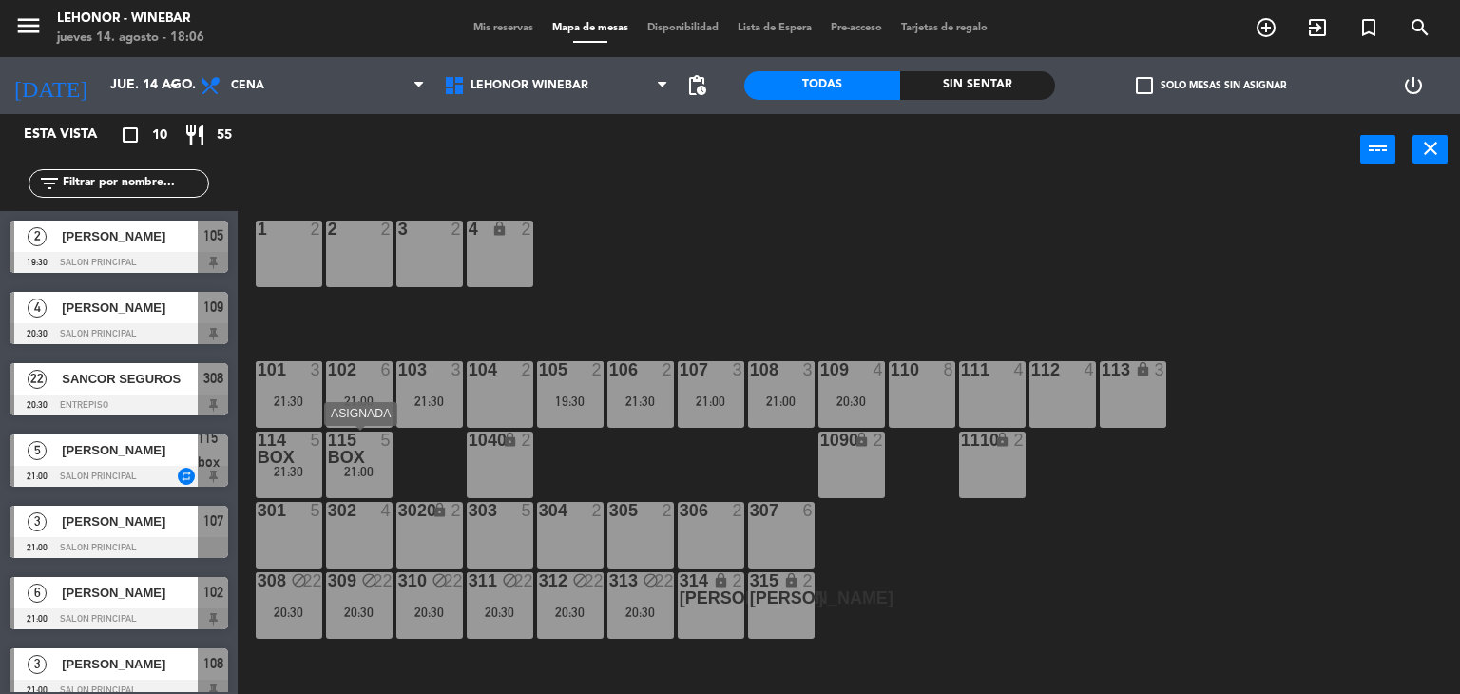
click at [328, 461] on div "115 box" at bounding box center [328, 448] width 1 height 34
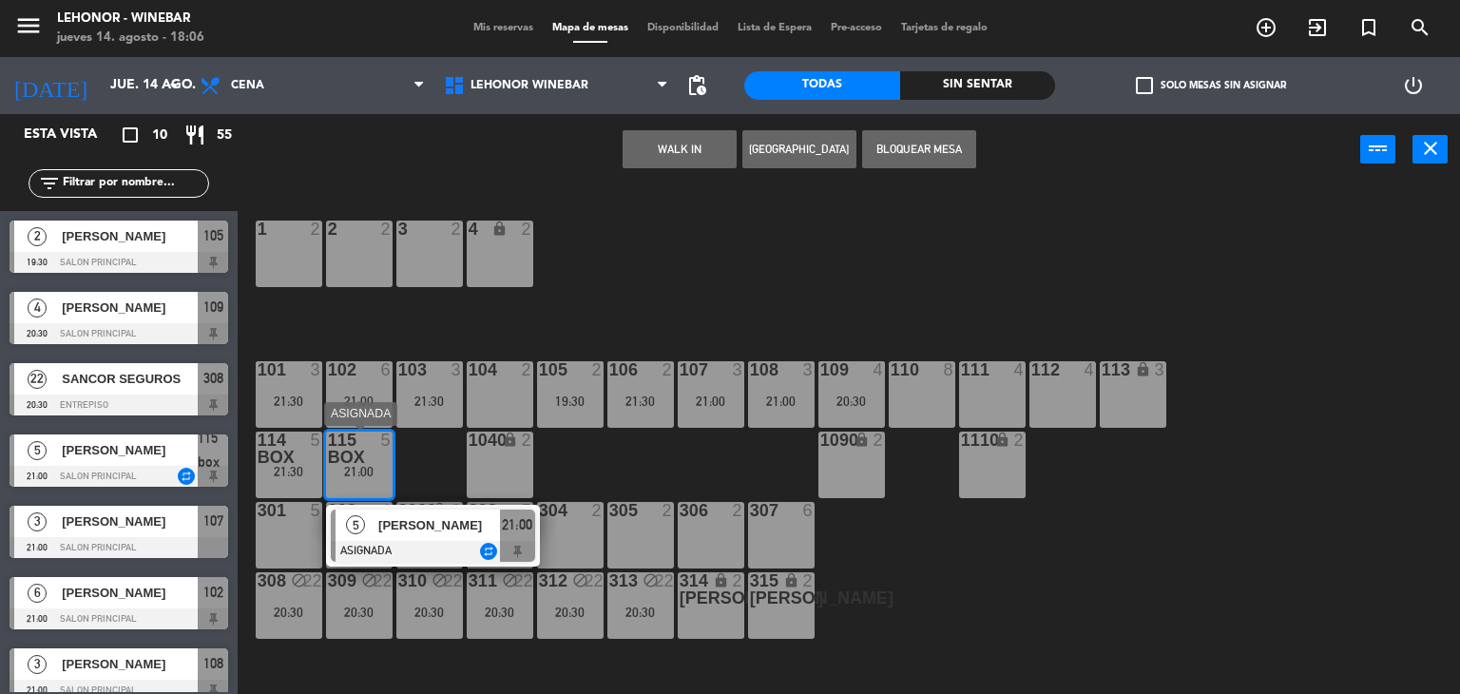
click at [407, 547] on div at bounding box center [433, 551] width 204 height 21
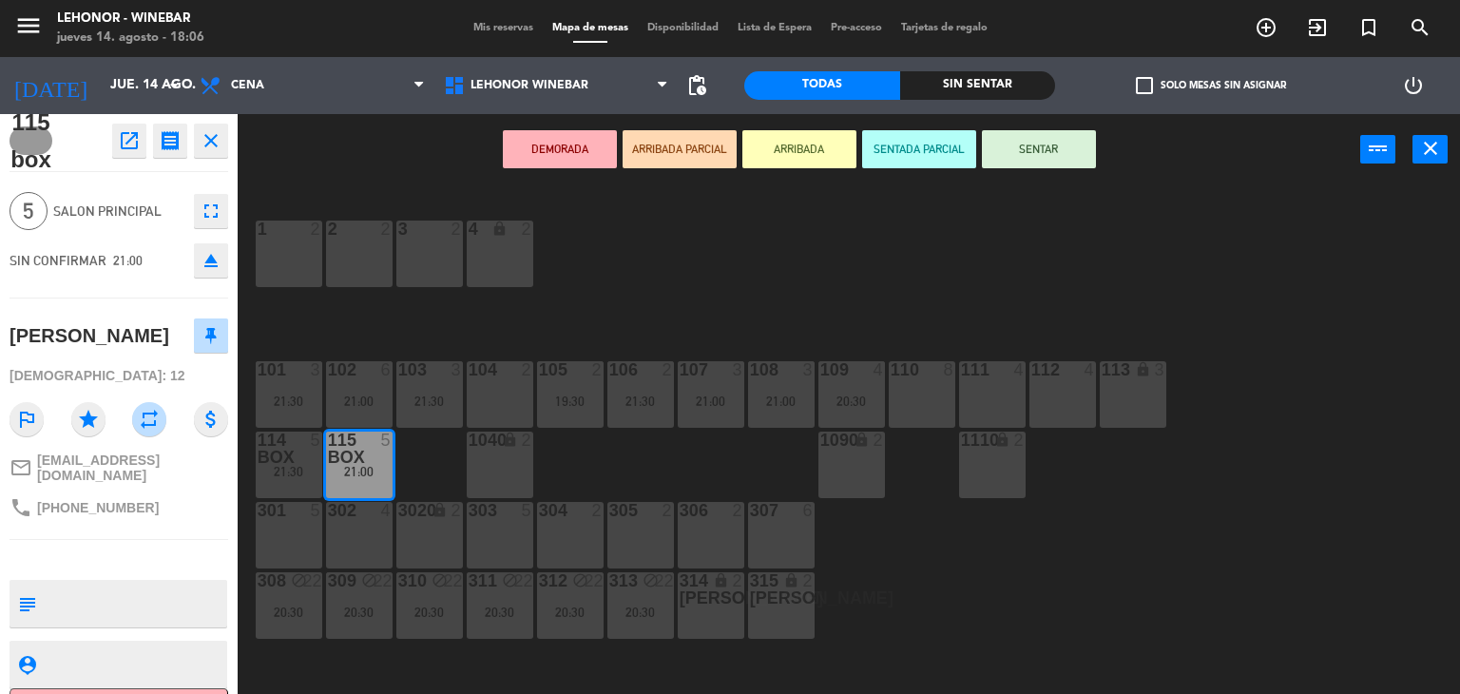
click at [182, 583] on textarea at bounding box center [134, 603] width 181 height 40
type textarea "NO MOVER DE 115"
click at [189, 506] on div "phone [PHONE_NUMBER]" at bounding box center [119, 507] width 219 height 36
click at [438, 457] on div "1 2 2 2 3 2 4 lock 2 101 3 21:30 102 6 21:00 103 3 21:30 104 2 106 2 21:30 107 …" at bounding box center [856, 440] width 1208 height 508
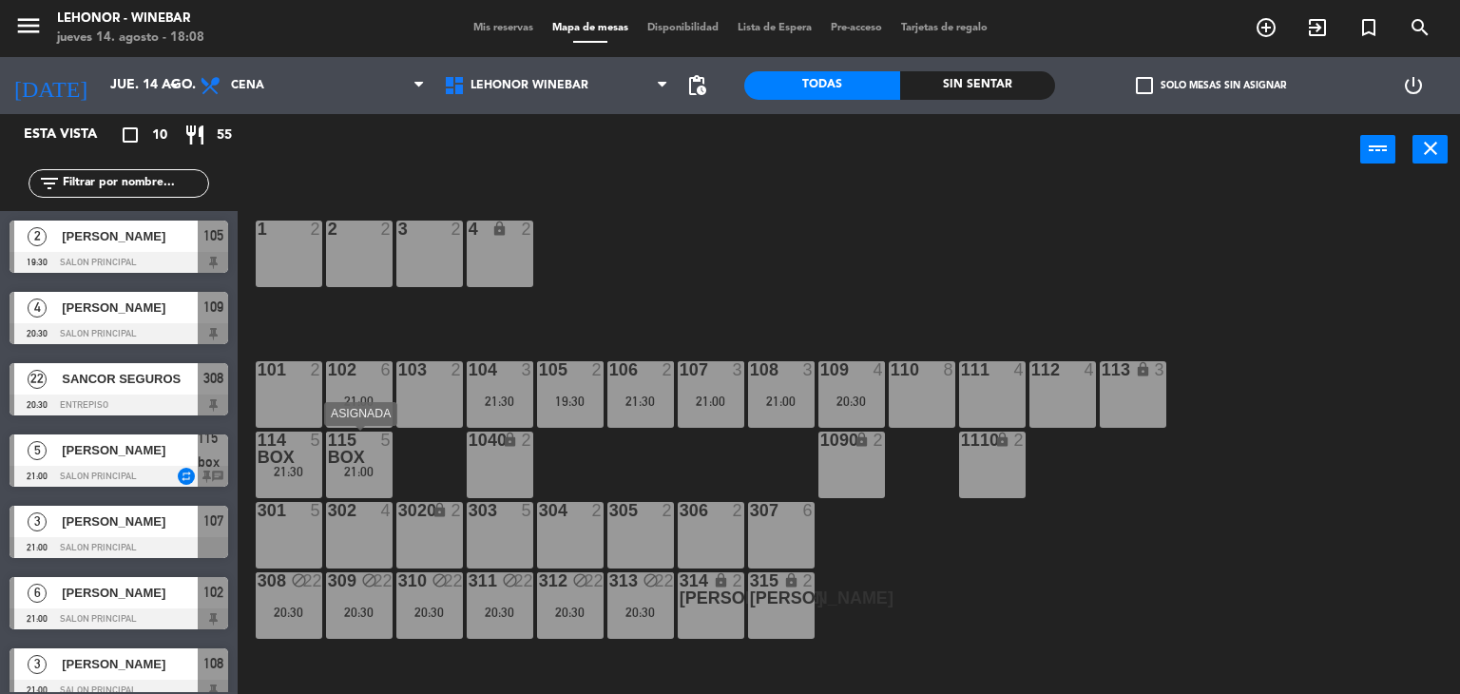
click at [356, 457] on div at bounding box center [358, 448] width 31 height 34
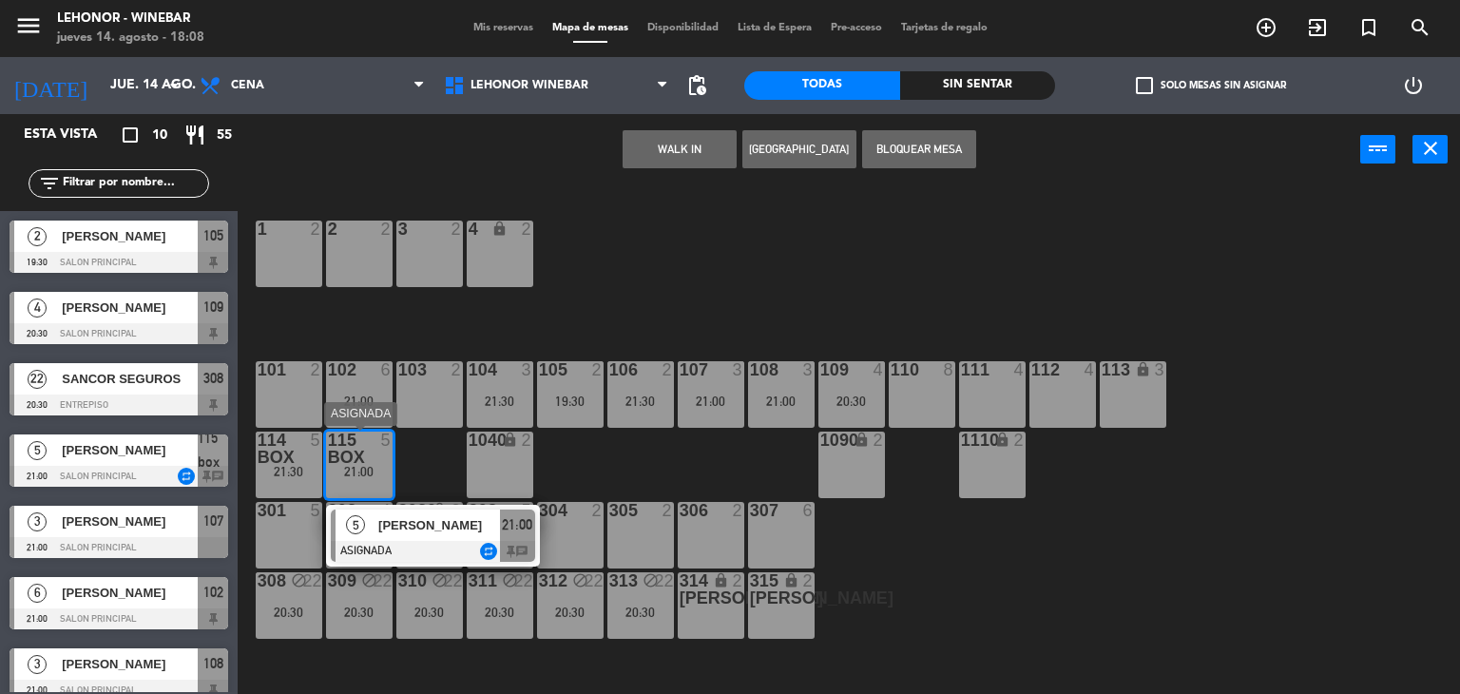
click at [413, 543] on div at bounding box center [433, 551] width 204 height 21
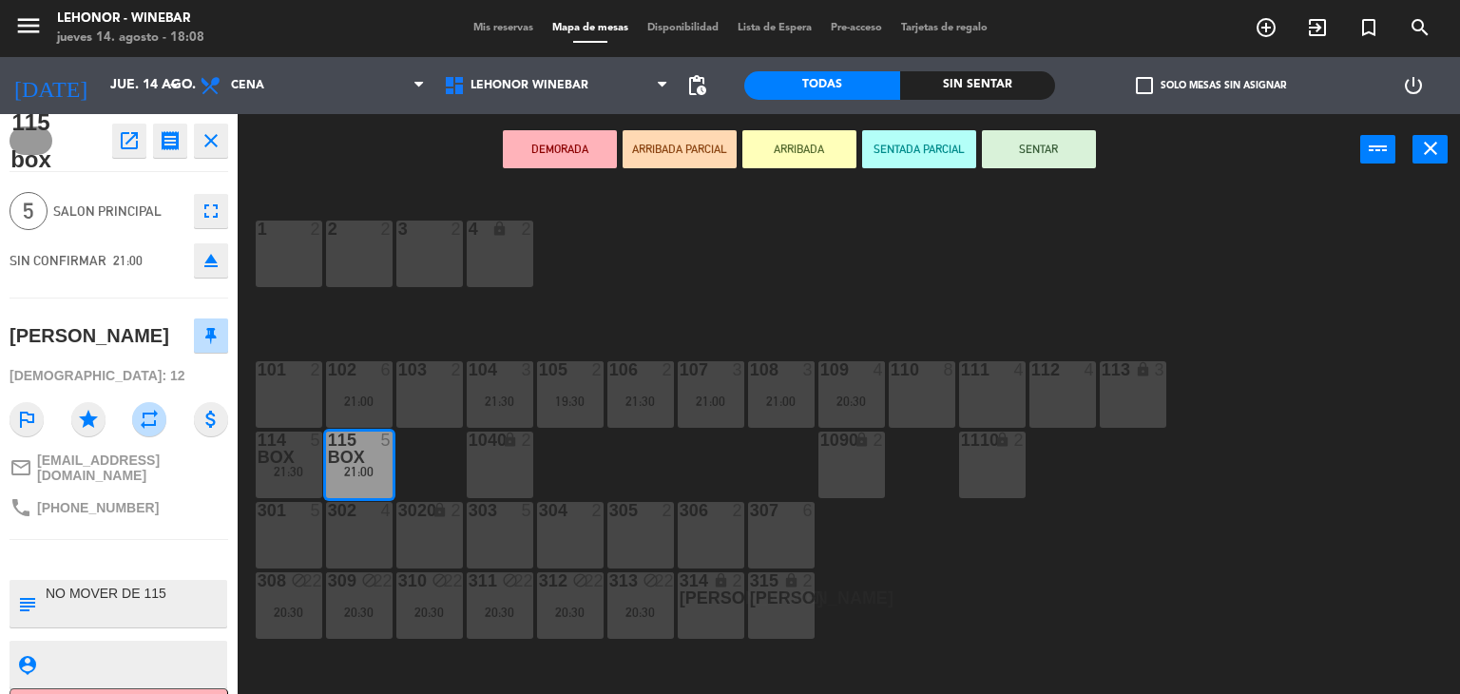
click at [212, 583] on textarea at bounding box center [134, 603] width 181 height 40
type textarea "NO MOVER DE 115 quiere mesa baja si o si"
click at [161, 533] on div "115 box open_in_new receipt 9:00 PM [DATE] 5 personas [PERSON_NAME] 115 box REG…" at bounding box center [119, 404] width 238 height 580
click at [410, 454] on div "1 2 2 2 3 2 4 lock 2 101 2 102 6 21:00 103 2 104 3 21:30 106 2 21:30 107 3 21:0…" at bounding box center [856, 440] width 1208 height 508
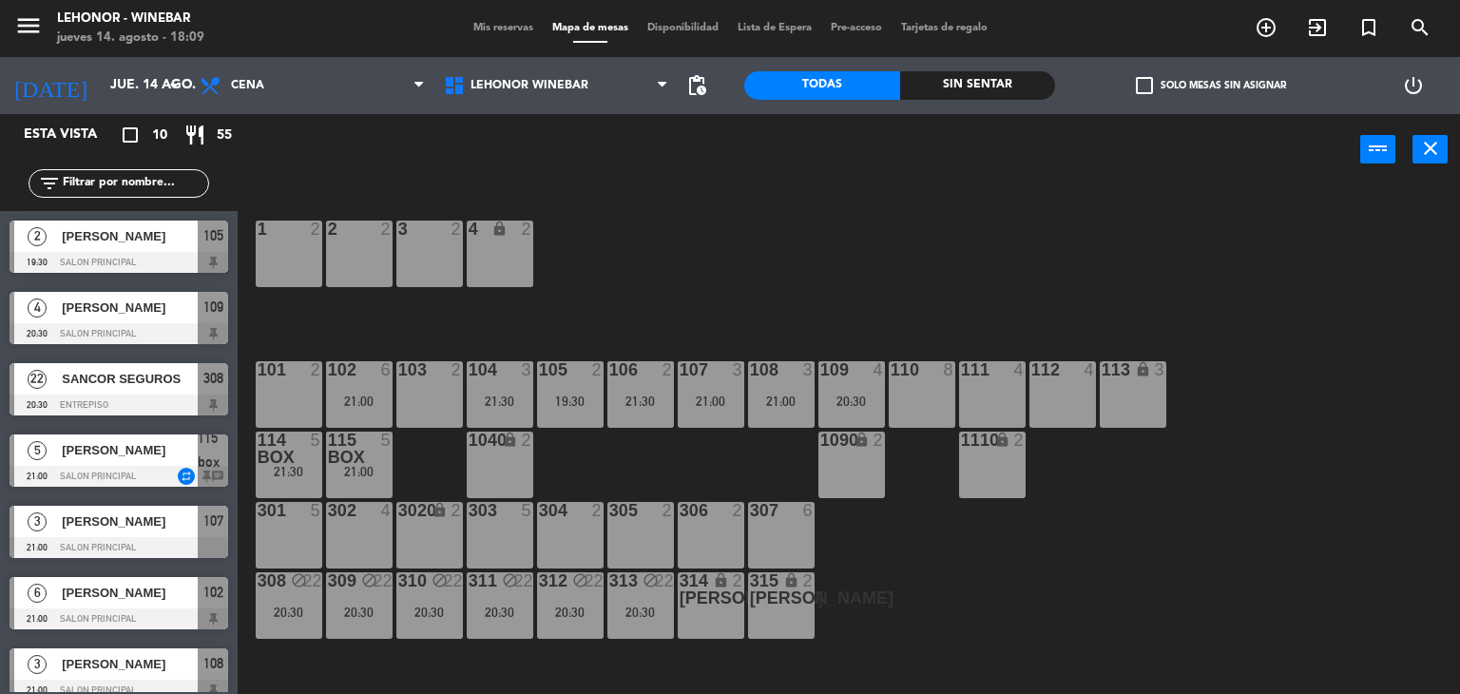
click at [368, 453] on div at bounding box center [358, 448] width 31 height 34
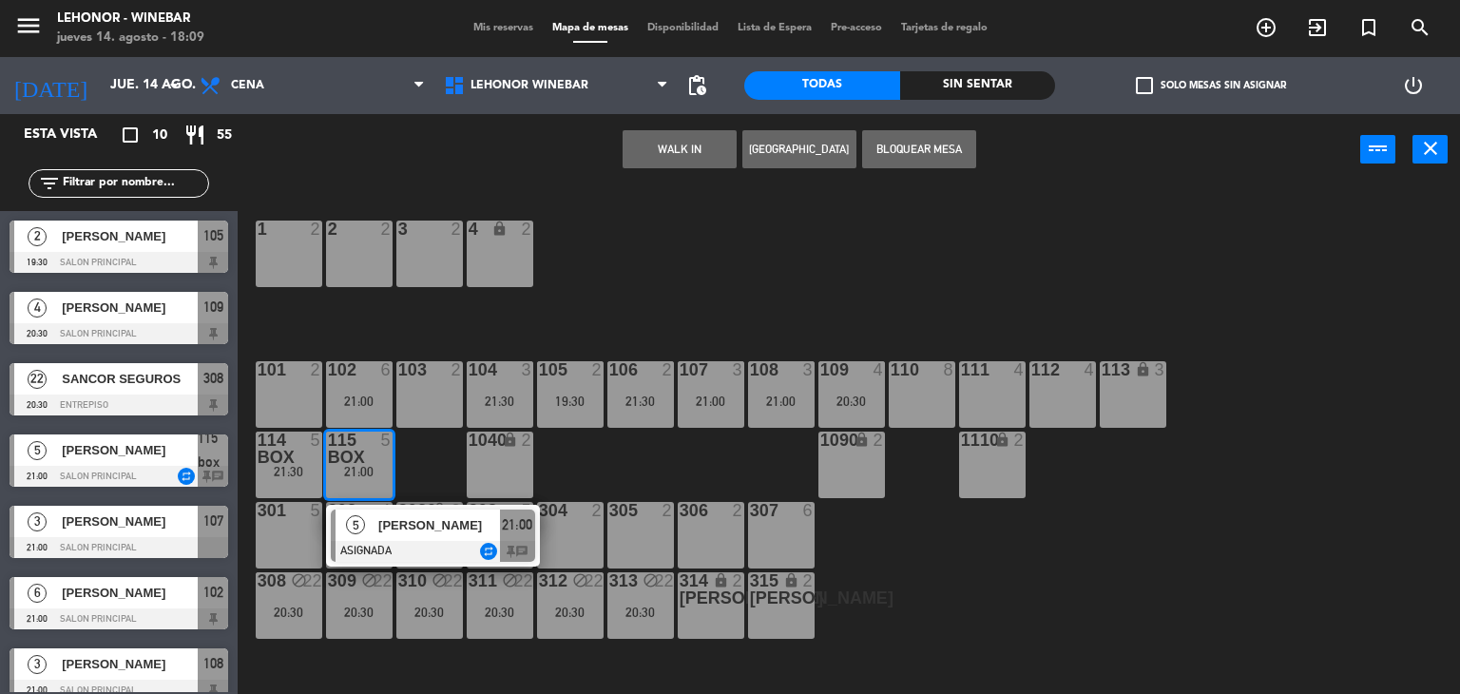
click at [360, 547] on div at bounding box center [433, 551] width 204 height 21
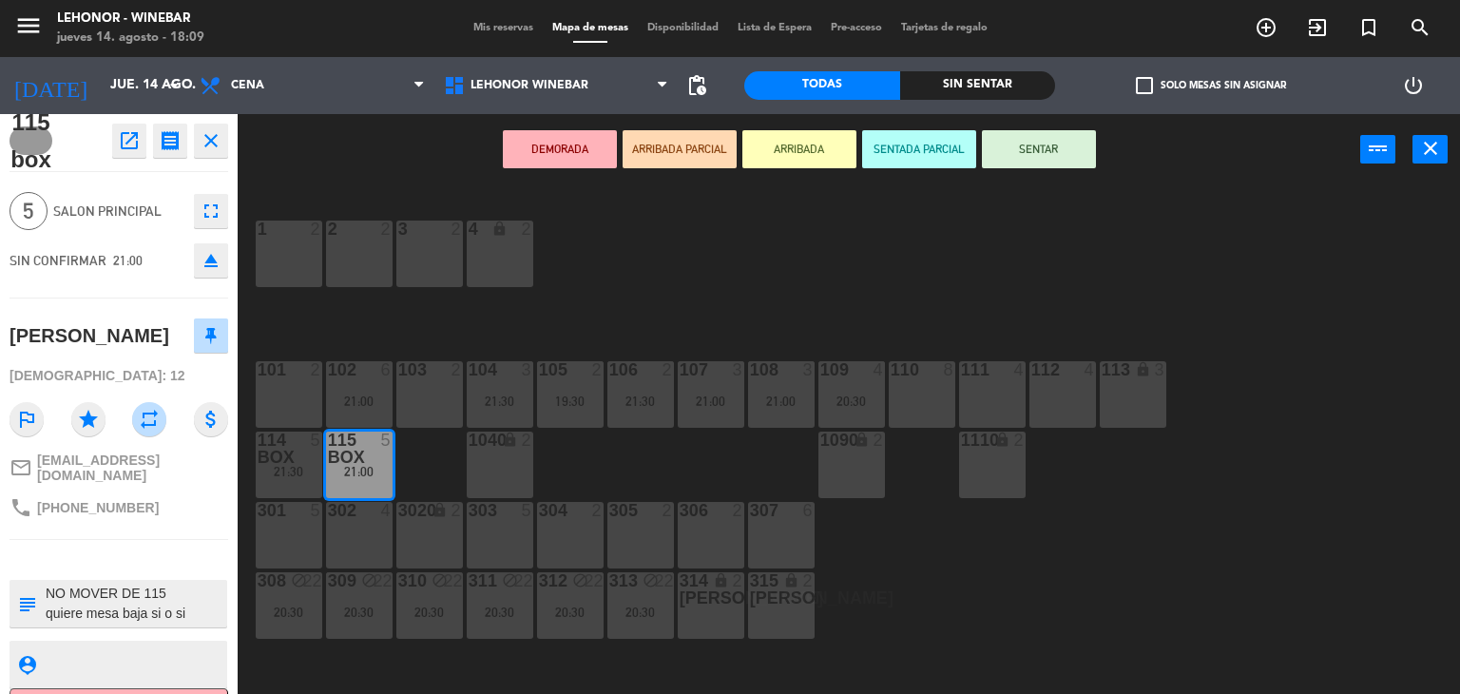
click at [589, 288] on div "1 2 2 2 3 2 4 lock 2 101 2 102 6 21:00 103 2 104 3 21:30 106 2 21:30 107 3 21:0…" at bounding box center [856, 440] width 1208 height 508
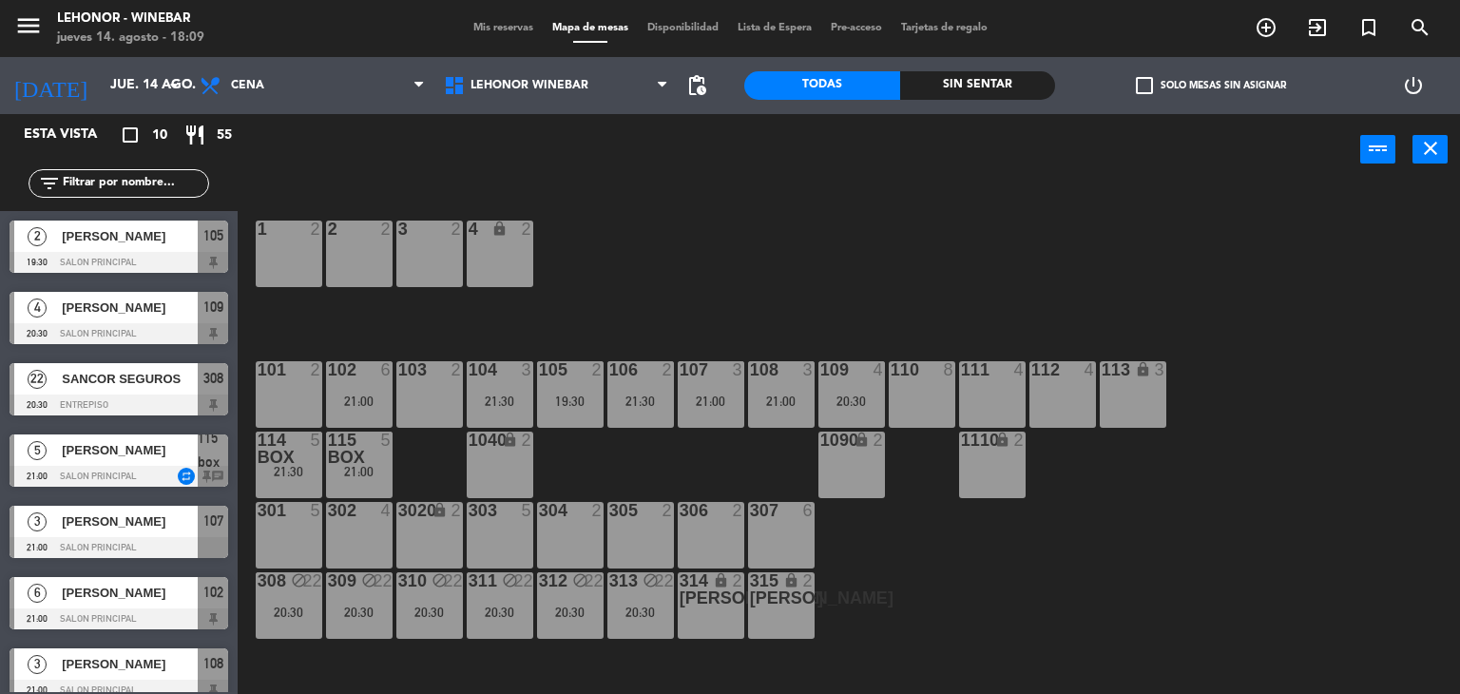
click at [491, 624] on div "311 block 22 20:30" at bounding box center [500, 605] width 67 height 67
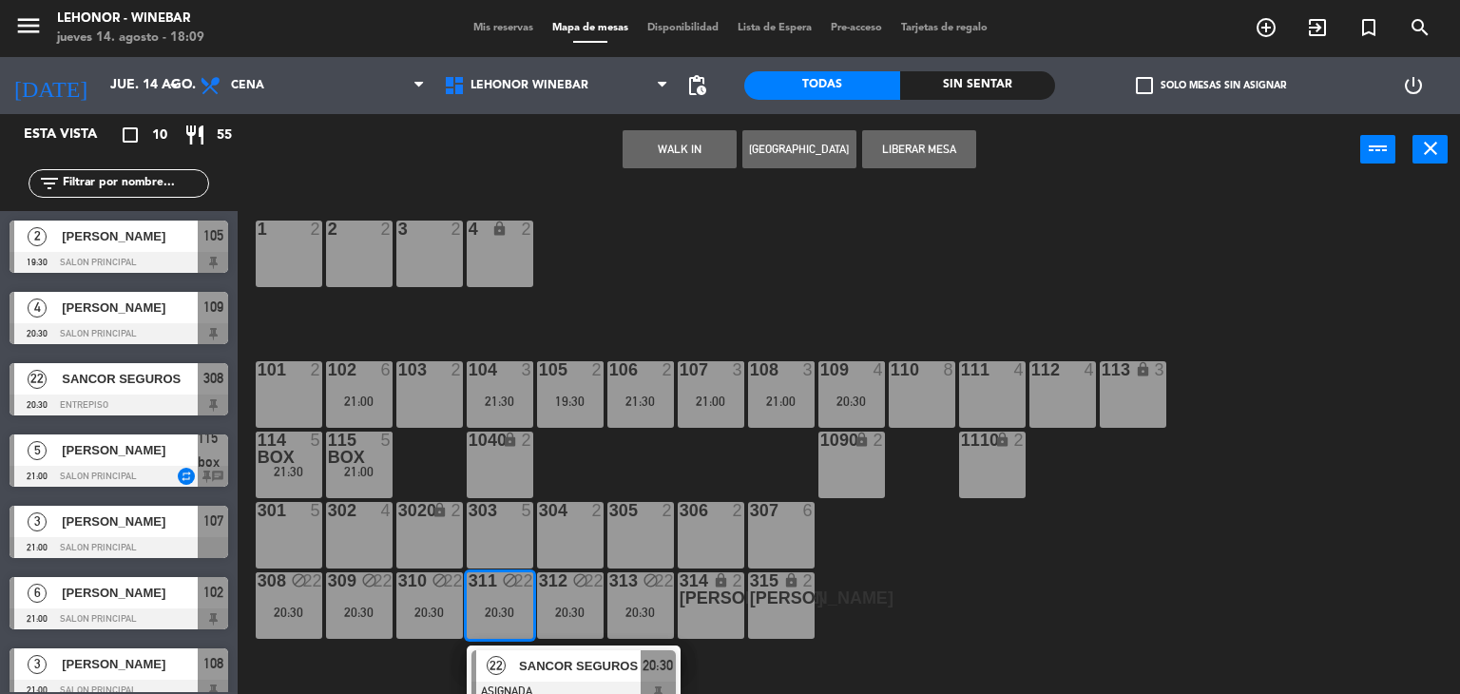
click at [506, 662] on div "22" at bounding box center [496, 665] width 41 height 31
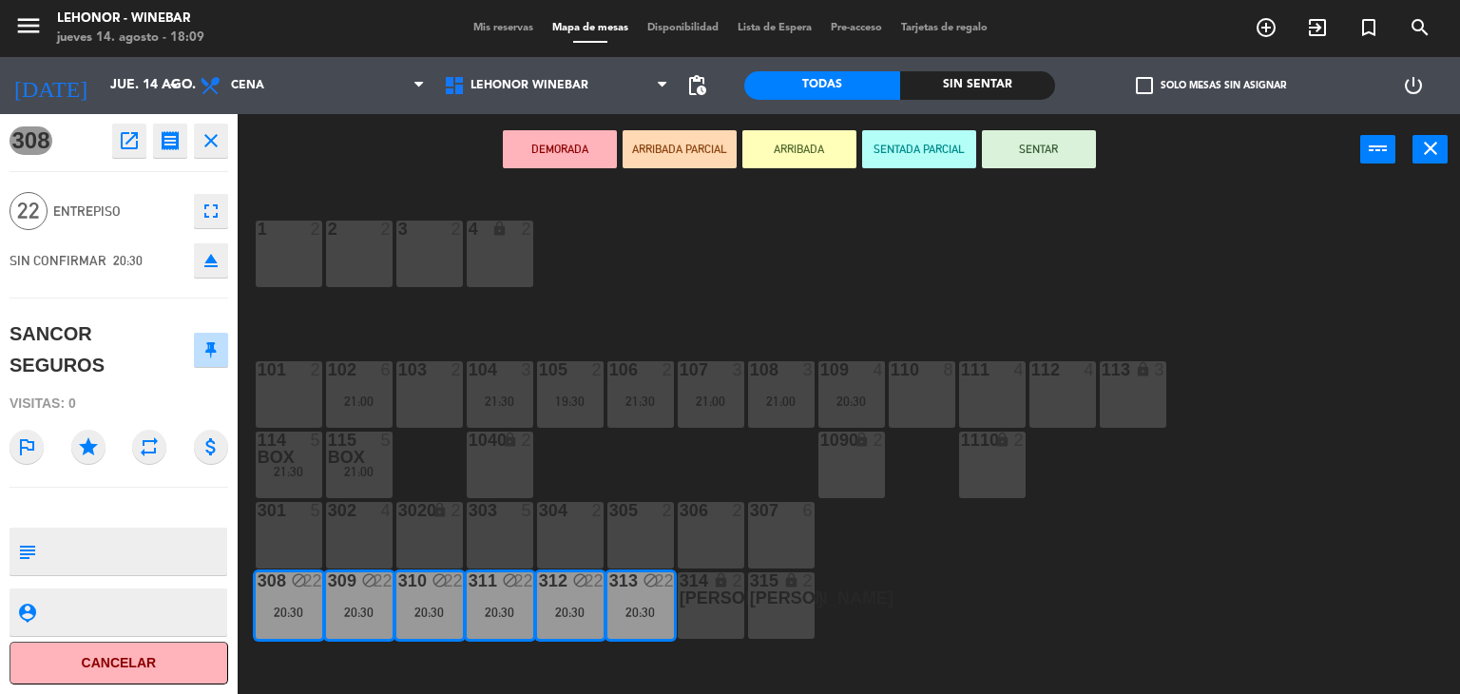
click at [617, 468] on div "1 2 2 2 3 2 4 lock 2 101 2 102 6 21:00 103 2 104 3 21:30 106 2 21:30 107 3 21:0…" at bounding box center [856, 440] width 1208 height 508
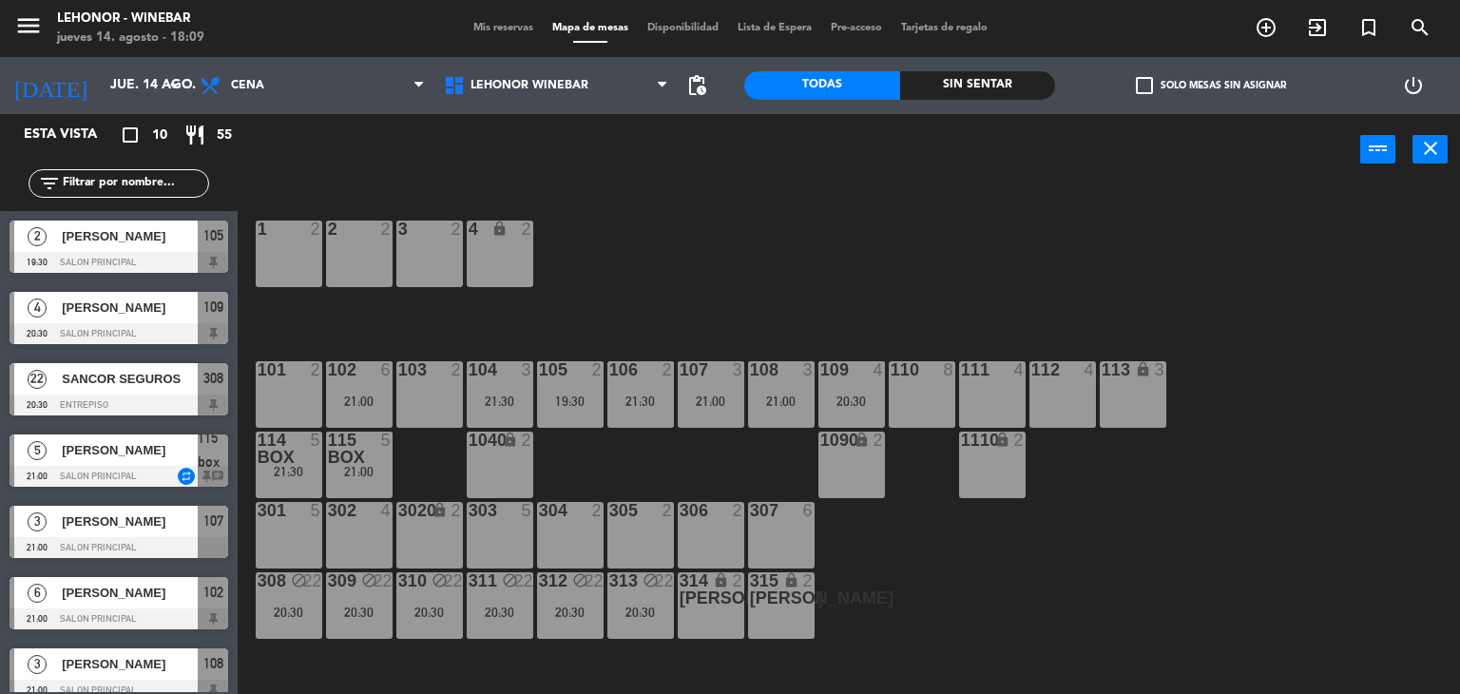
click at [589, 406] on div "19:30" at bounding box center [570, 400] width 67 height 13
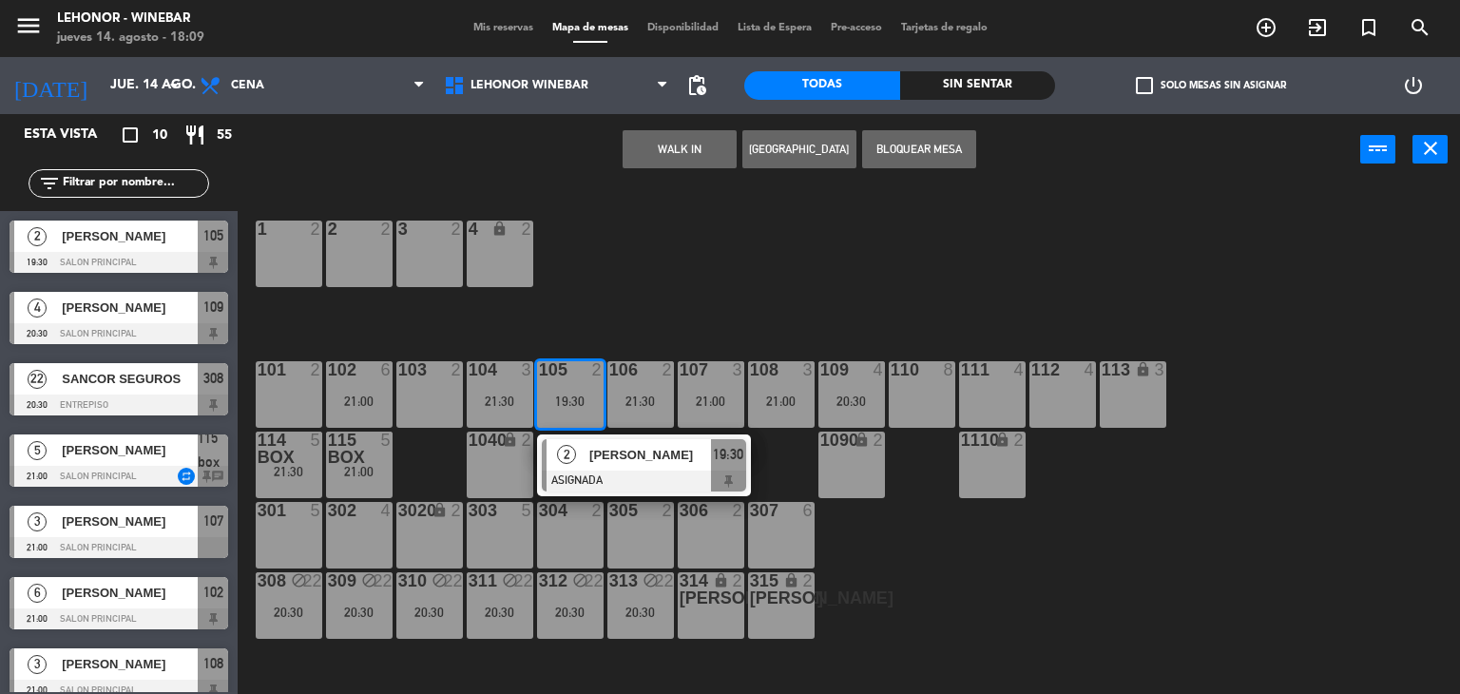
click at [563, 305] on div "1 2 2 2 3 2 4 lock 2 101 2 102 6 21:00 103 2 104 3 21:30 106 2 21:30 107 3 21:0…" at bounding box center [856, 440] width 1208 height 508
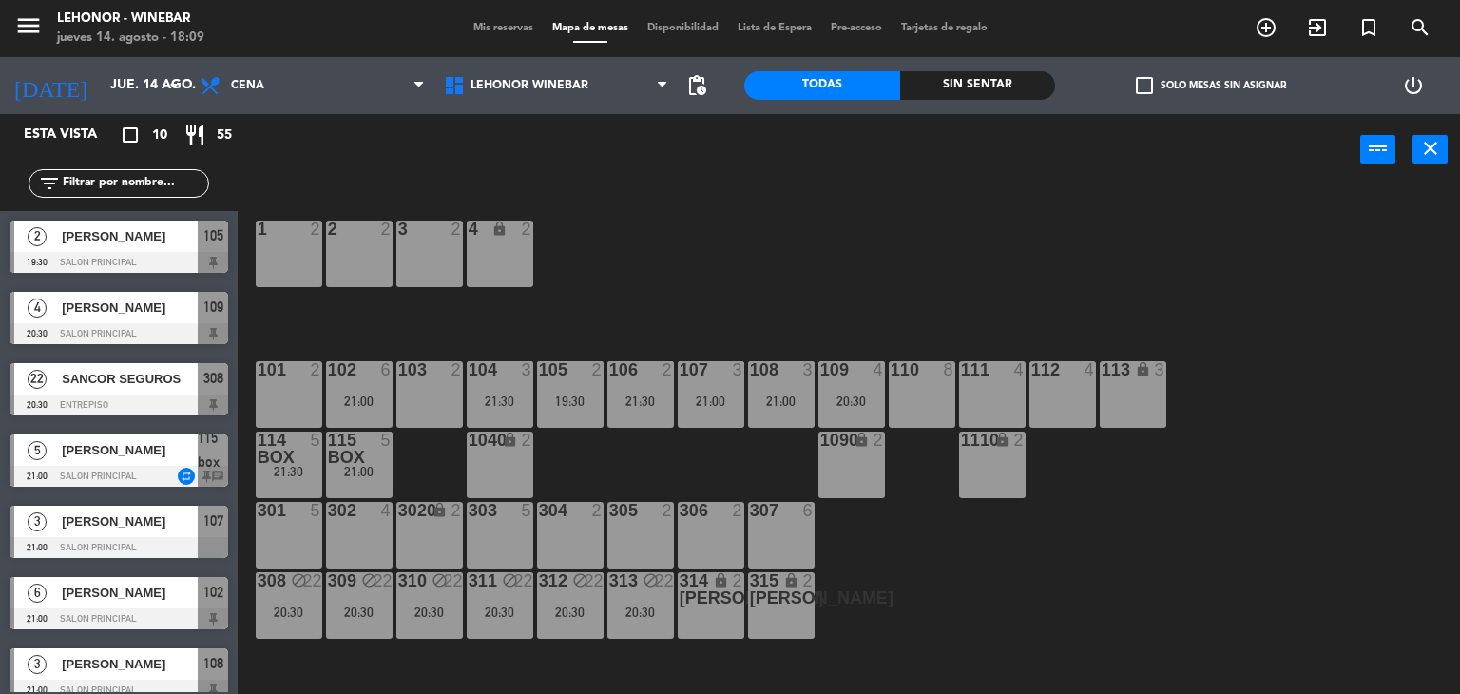
click at [519, 31] on span "Mis reservas" at bounding box center [503, 28] width 79 height 10
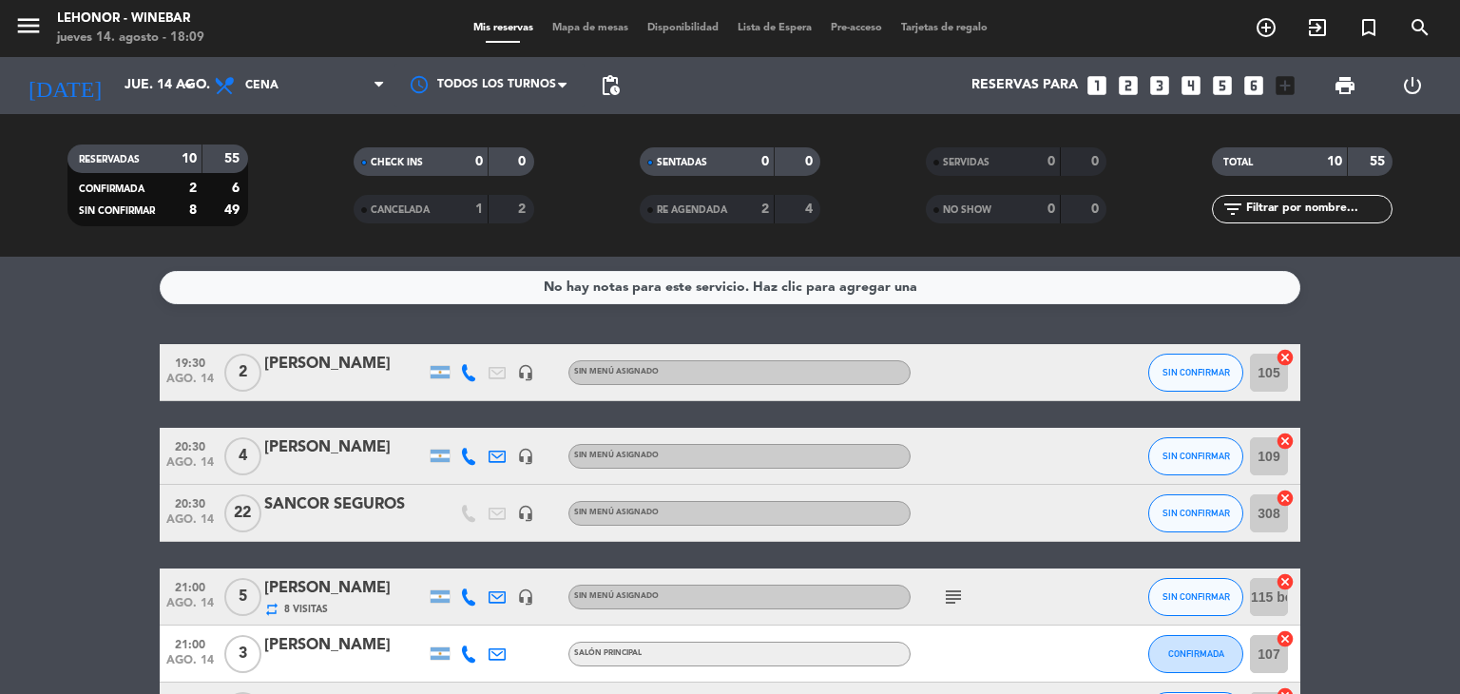
click at [995, 396] on div at bounding box center [995, 372] width 171 height 56
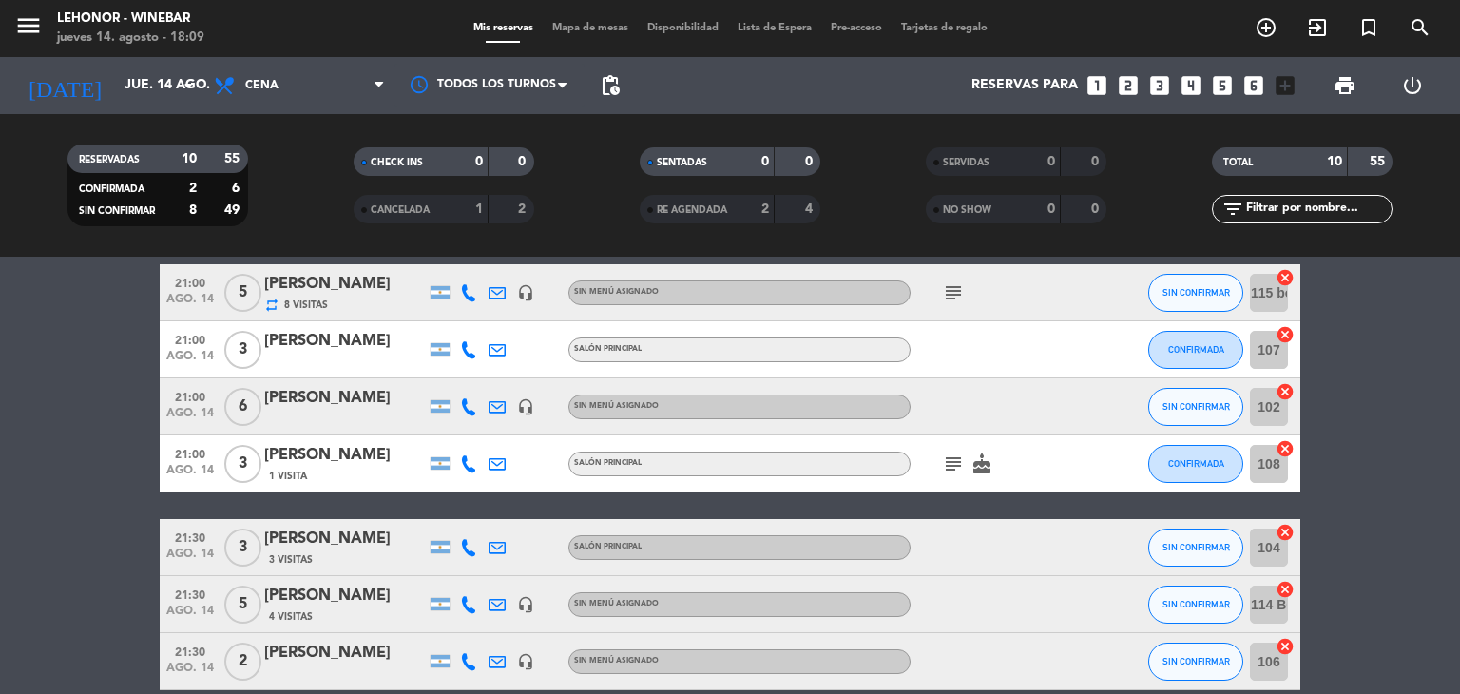
scroll to position [342, 0]
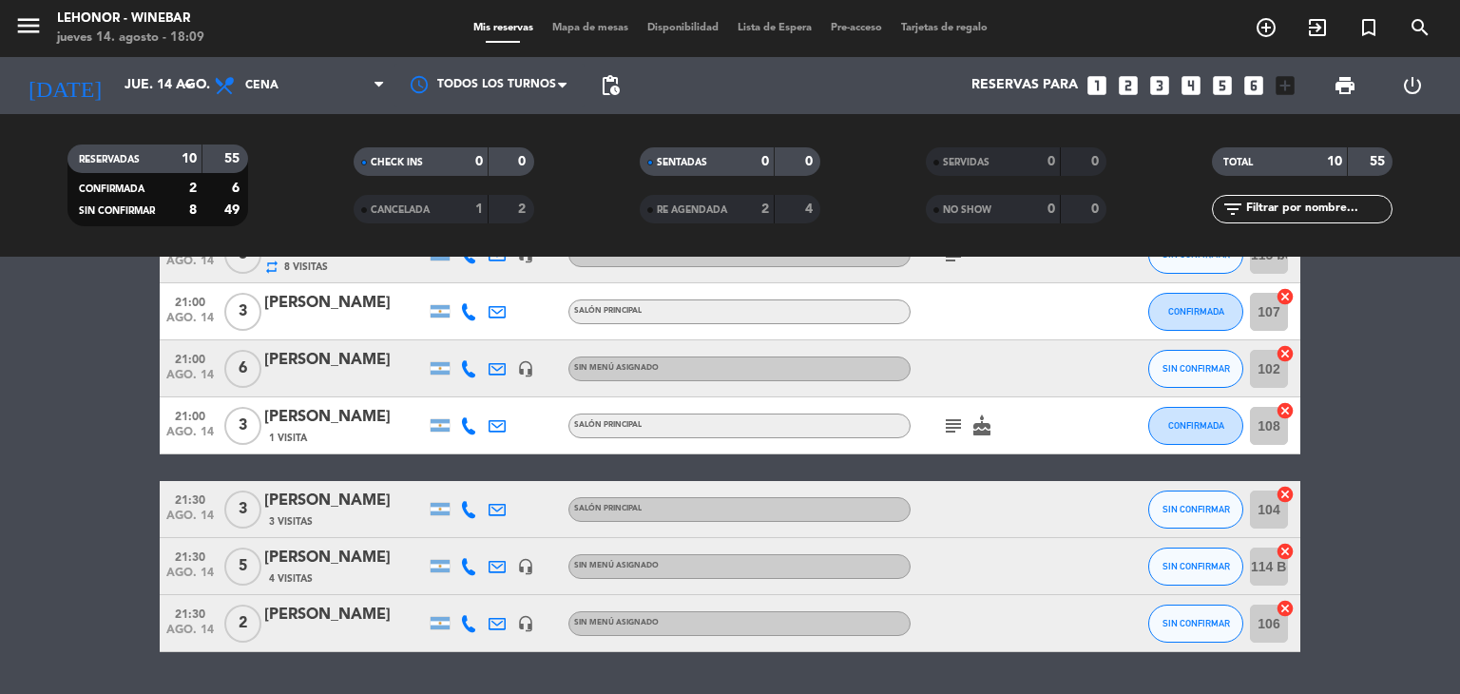
click at [964, 429] on icon "subject" at bounding box center [953, 425] width 23 height 23
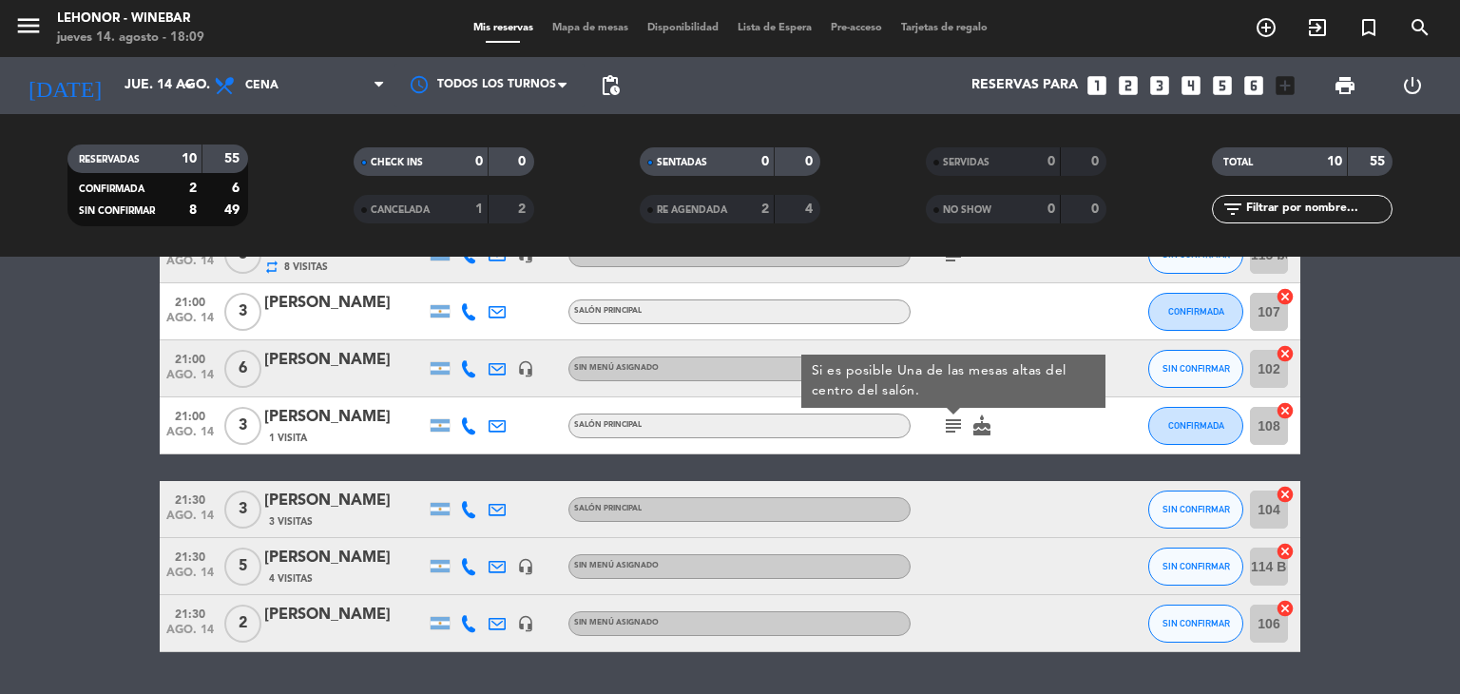
click at [964, 429] on icon "subject" at bounding box center [953, 425] width 23 height 23
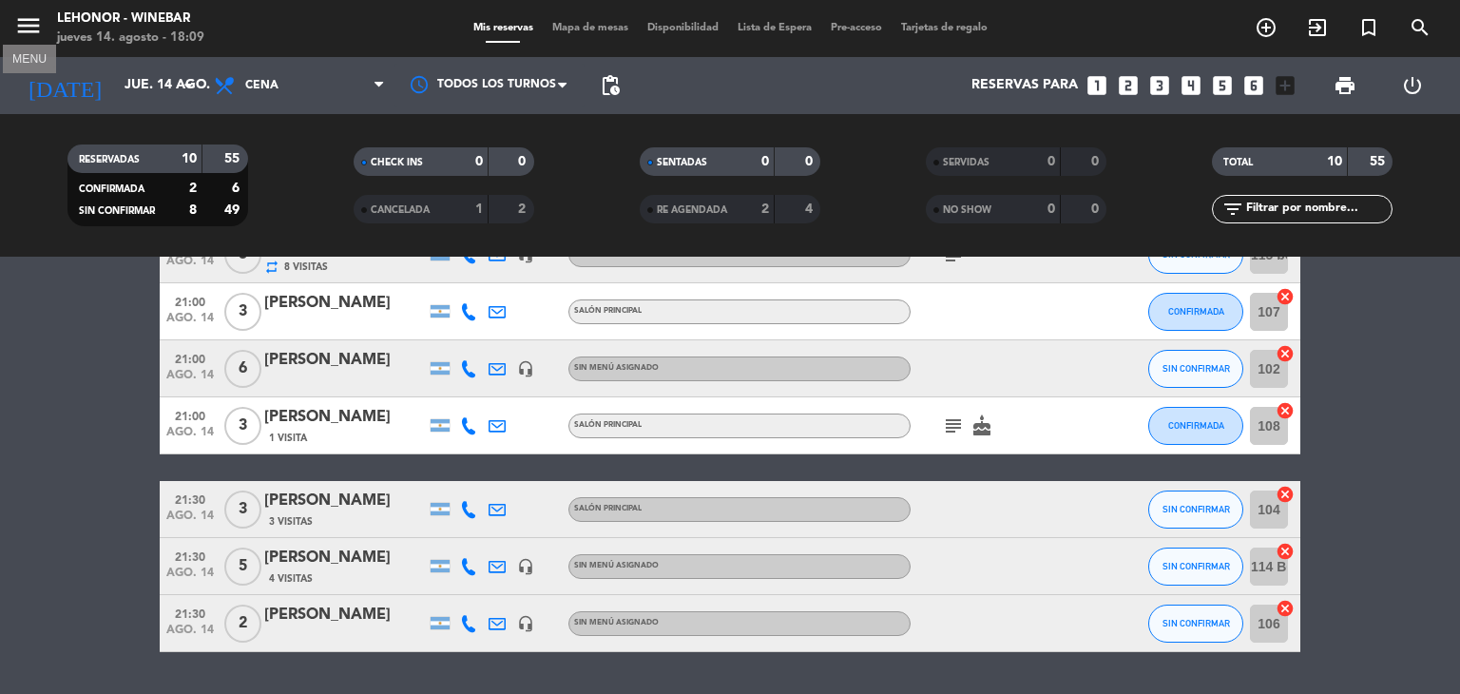
click at [29, 20] on icon "menu" at bounding box center [28, 25] width 29 height 29
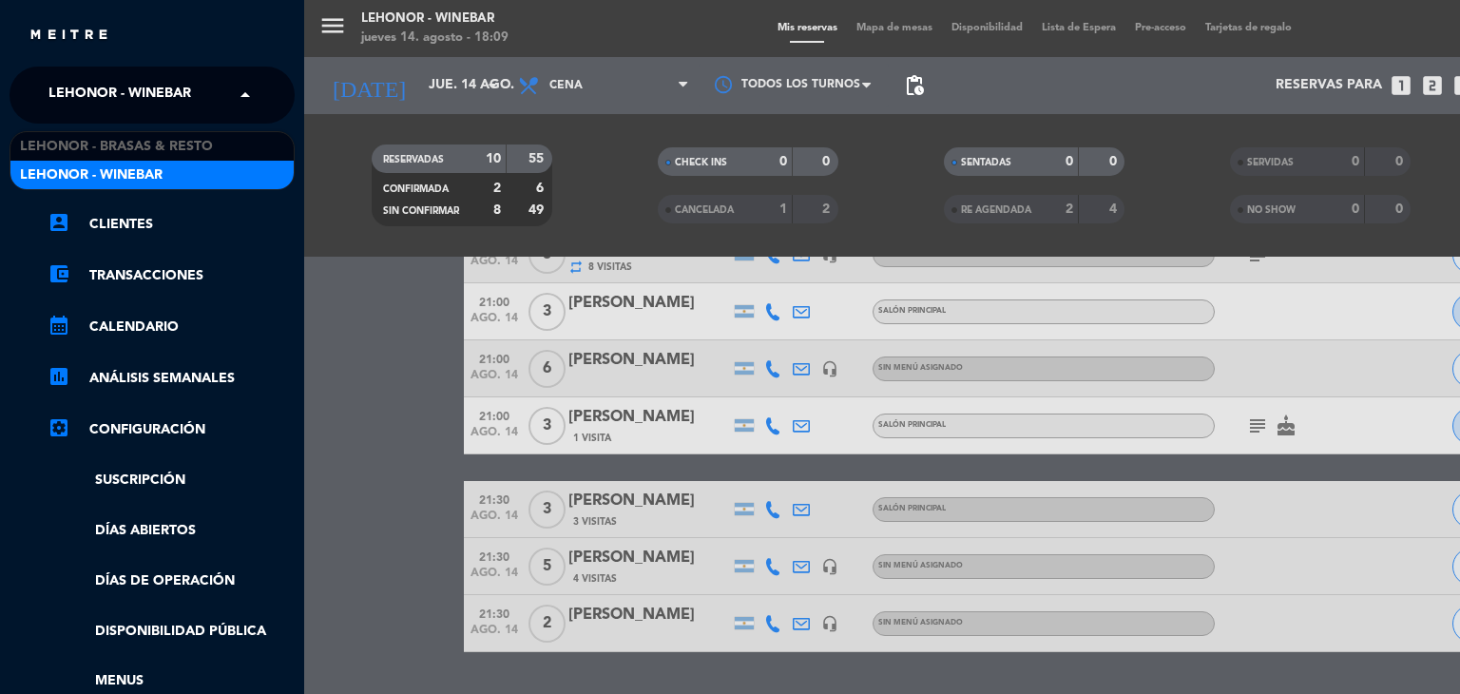
click at [163, 111] on span "Lehonor - Winebar" at bounding box center [119, 95] width 143 height 40
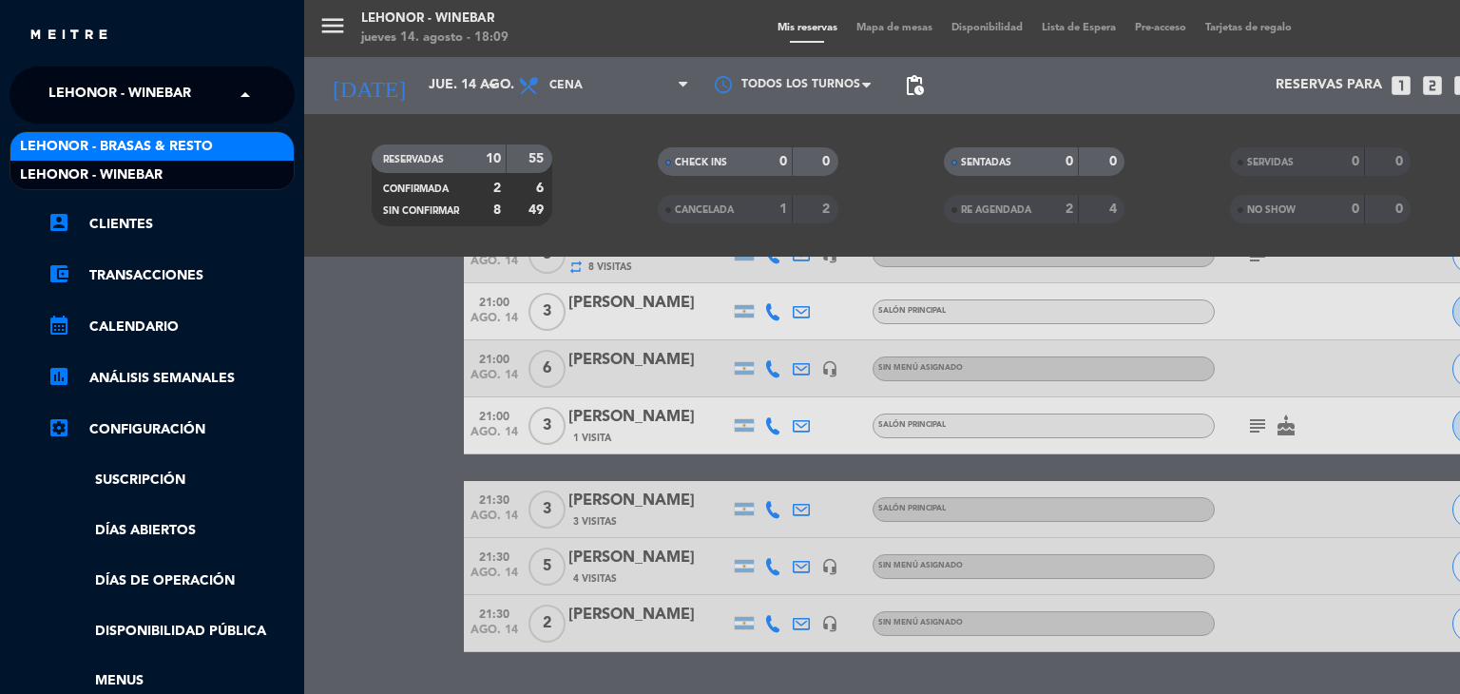
click at [165, 142] on span "Lehonor - Brasas & Resto" at bounding box center [116, 147] width 193 height 22
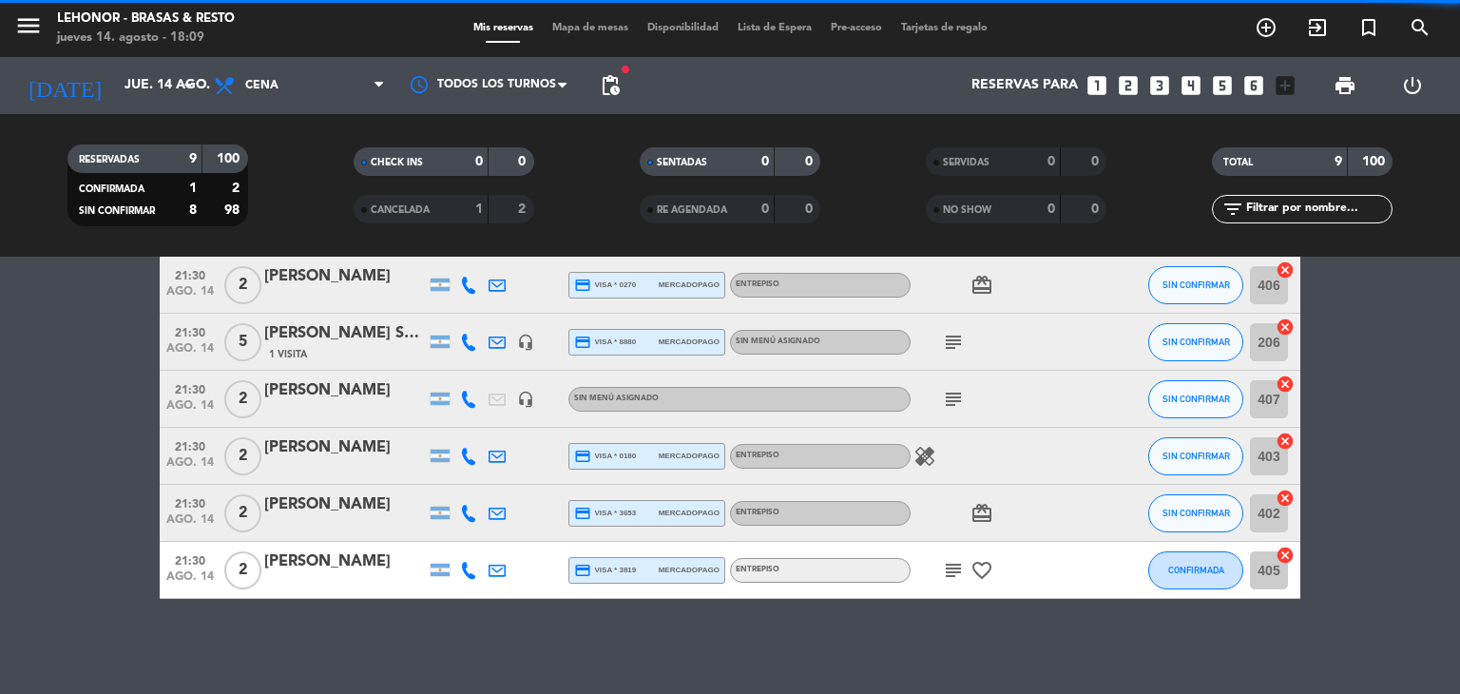
scroll to position [312, 0]
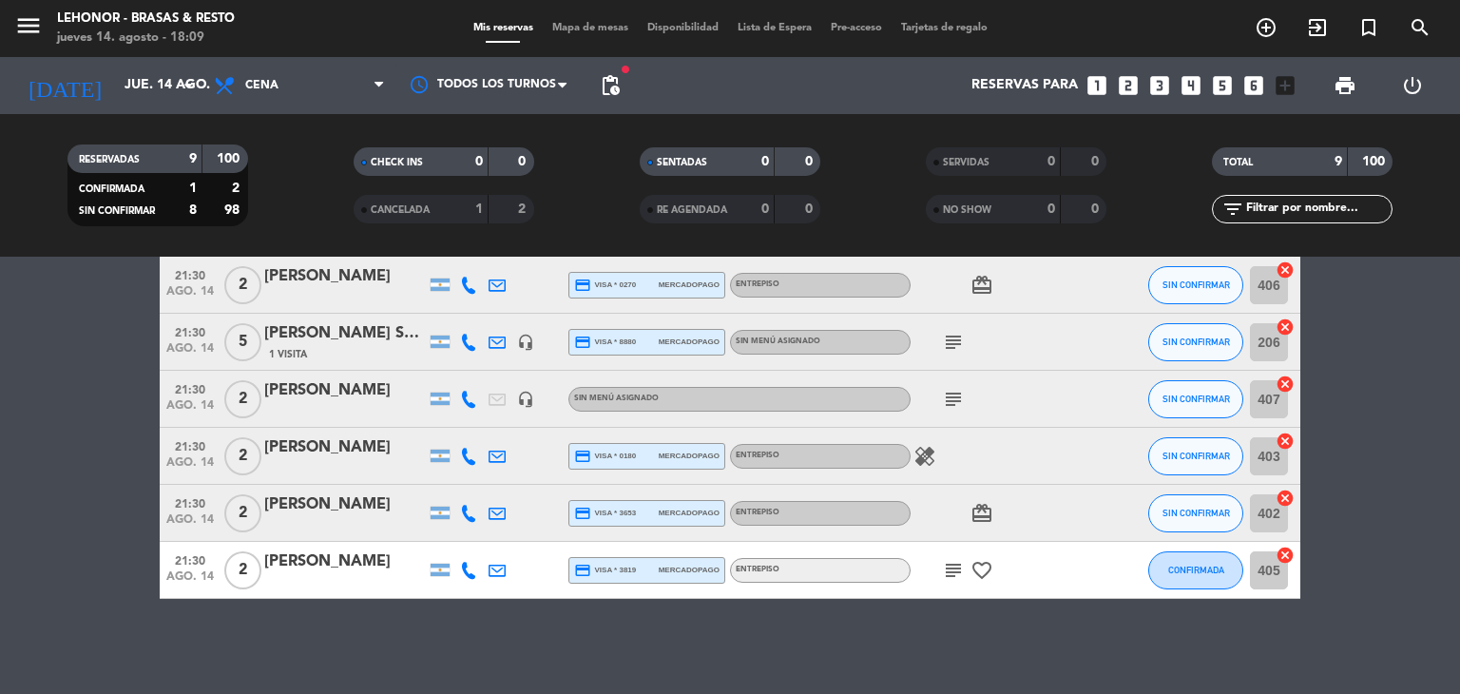
click at [111, 373] on bookings-row "20:00 [DATE] LAB ELEA headset_mic turned_in_not Sin menú asignado subject SIN C…" at bounding box center [730, 315] width 1460 height 566
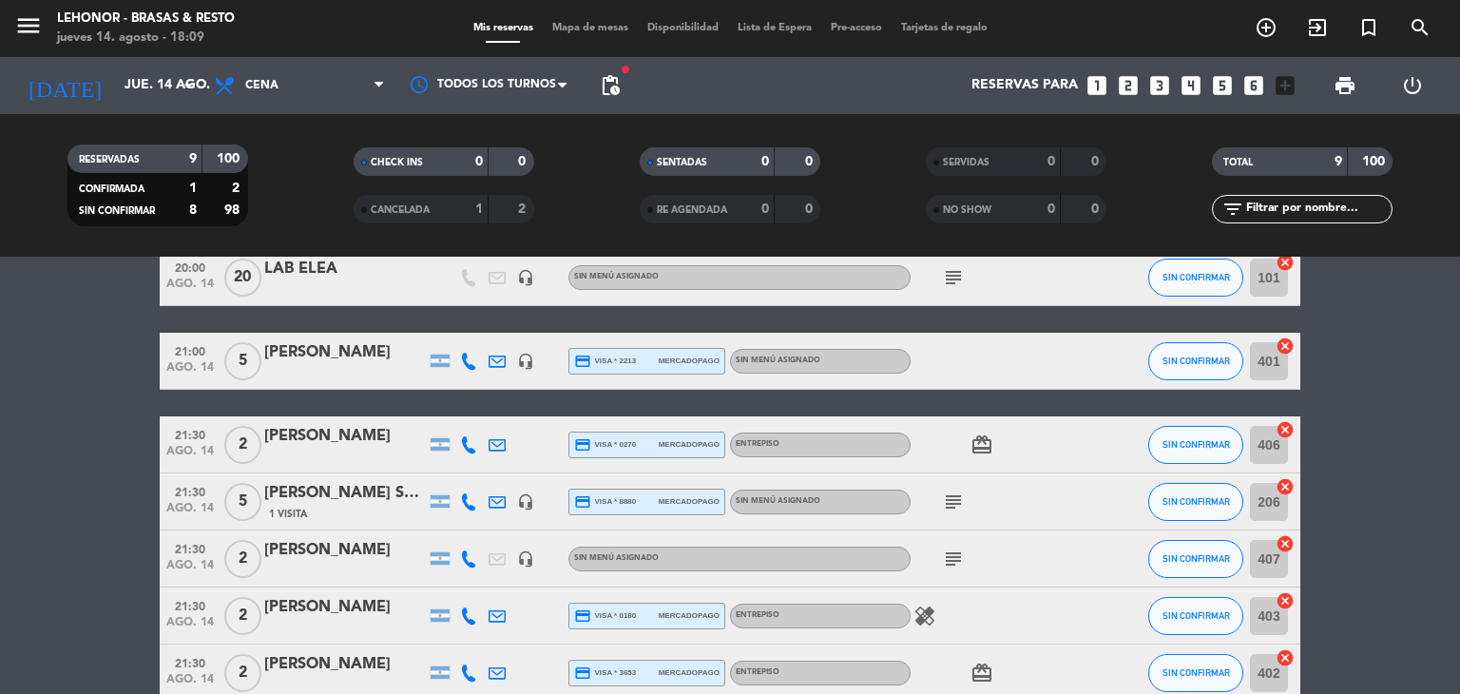
scroll to position [228, 0]
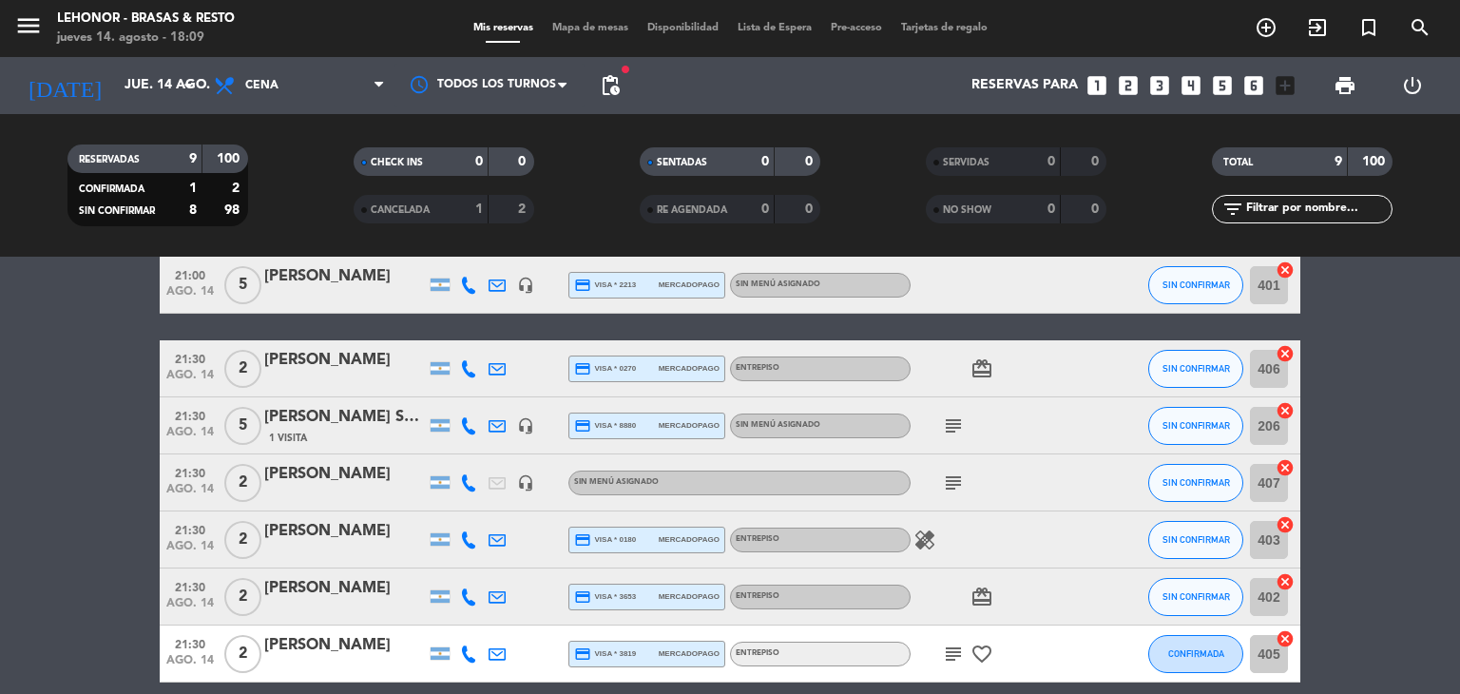
click at [966, 429] on span "subject" at bounding box center [953, 425] width 29 height 23
click at [955, 420] on icon "subject" at bounding box center [953, 425] width 23 height 23
click at [953, 487] on icon "subject" at bounding box center [953, 482] width 23 height 23
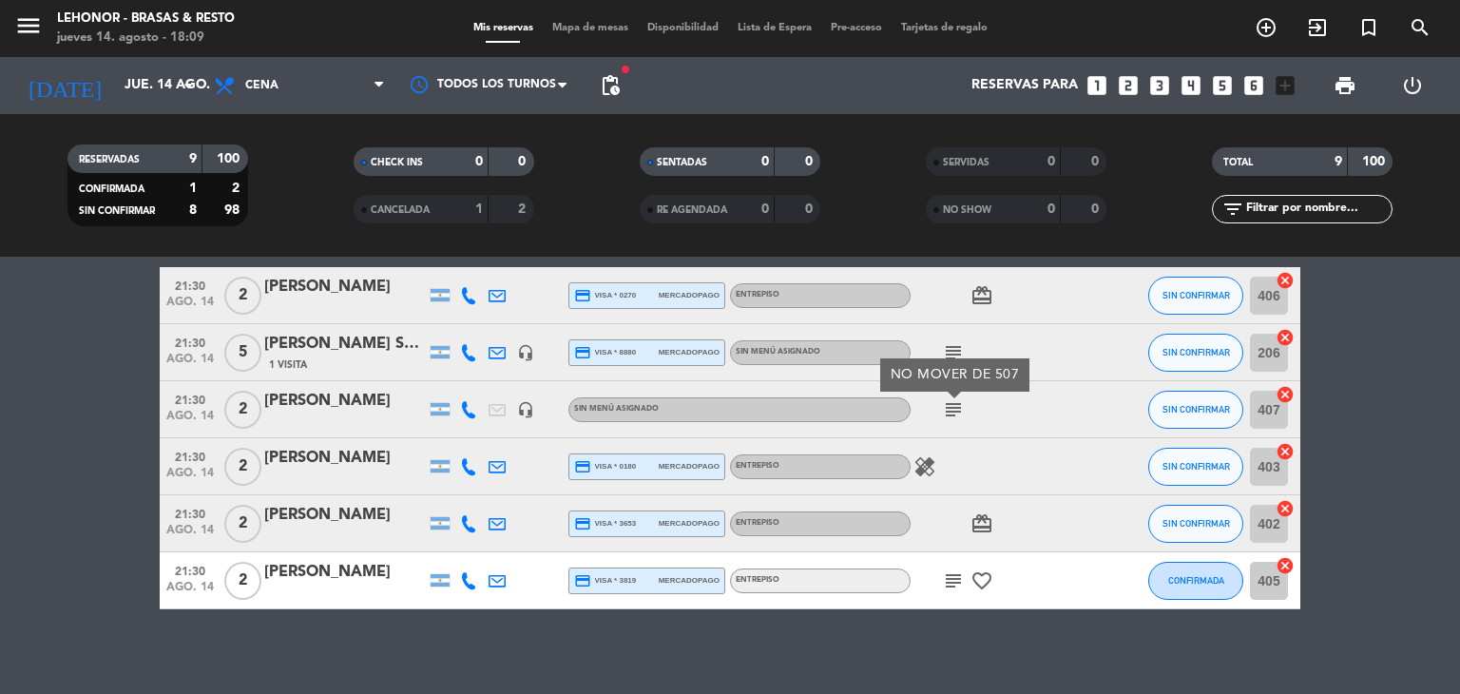
scroll to position [304, 0]
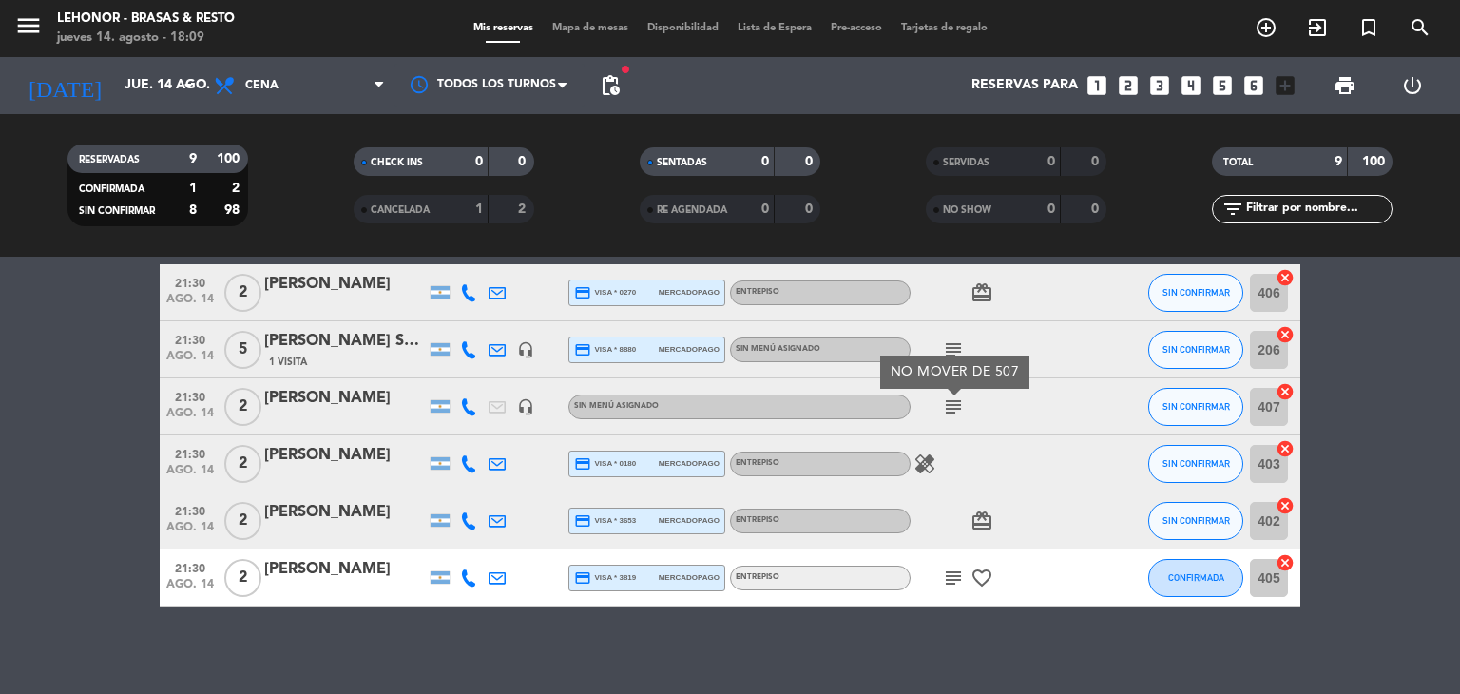
click at [924, 449] on div "healing" at bounding box center [995, 463] width 171 height 56
click at [919, 461] on icon "healing" at bounding box center [924, 463] width 23 height 23
click at [945, 583] on icon "subject" at bounding box center [953, 577] width 23 height 23
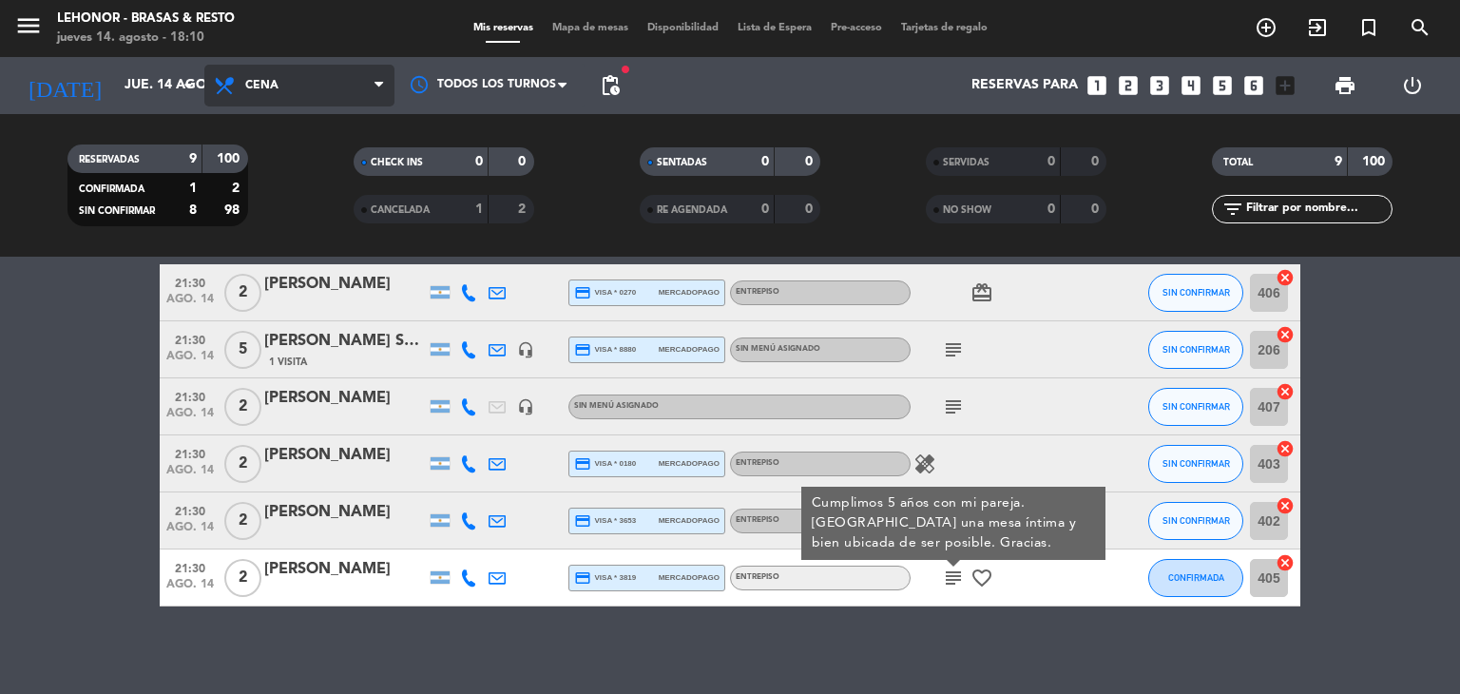
click at [291, 86] on span "Cena" at bounding box center [299, 86] width 190 height 42
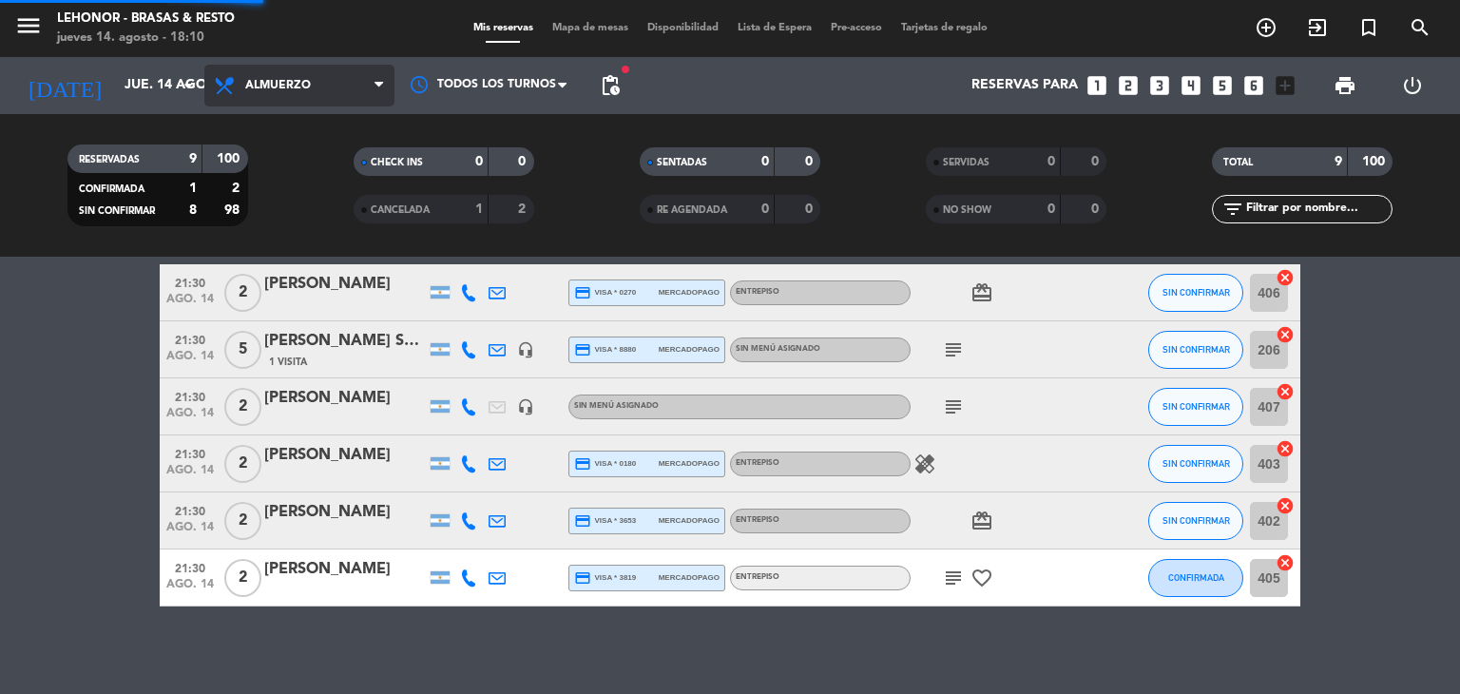
click at [289, 166] on div "menu [PERSON_NAME] - Brasas & Resto [DATE] 14. agosto - 18:10 Mis reservas Mapa…" at bounding box center [730, 128] width 1460 height 257
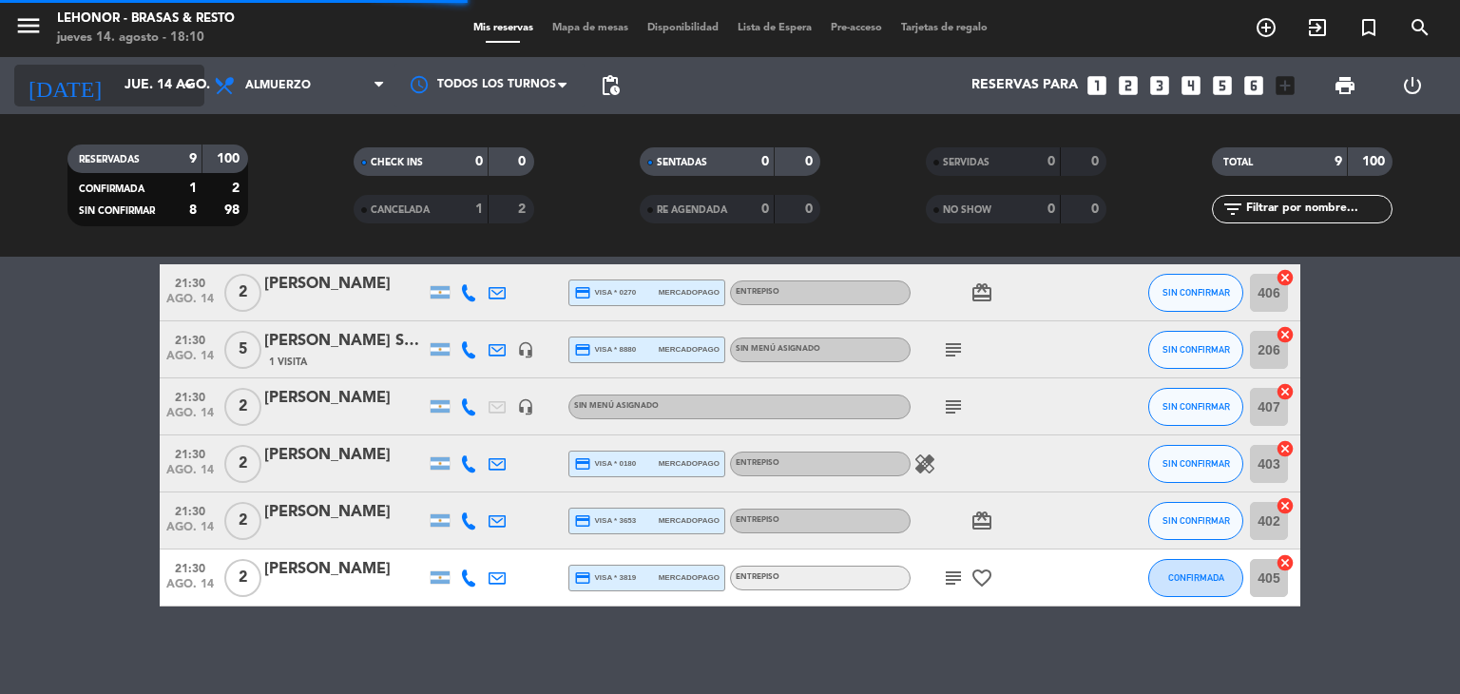
click at [179, 96] on icon "arrow_drop_down" at bounding box center [188, 85] width 23 height 23
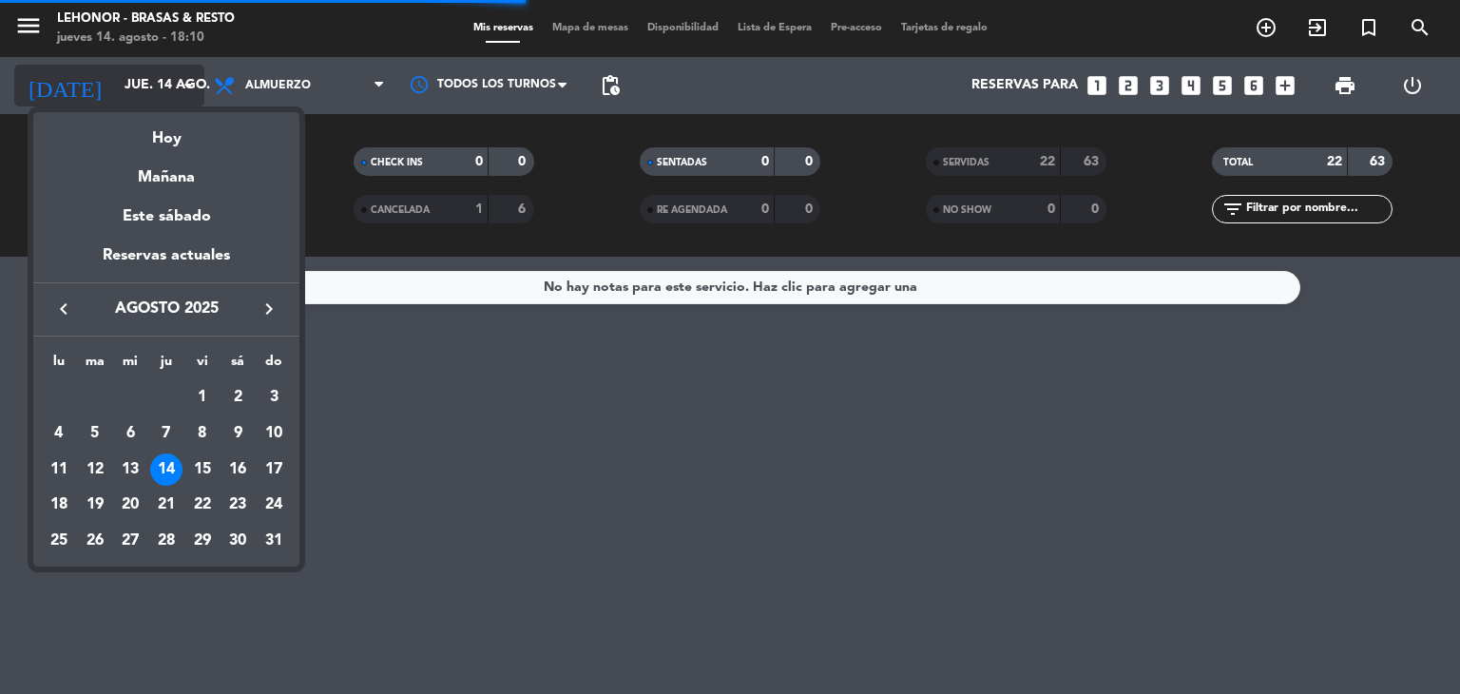
scroll to position [0, 0]
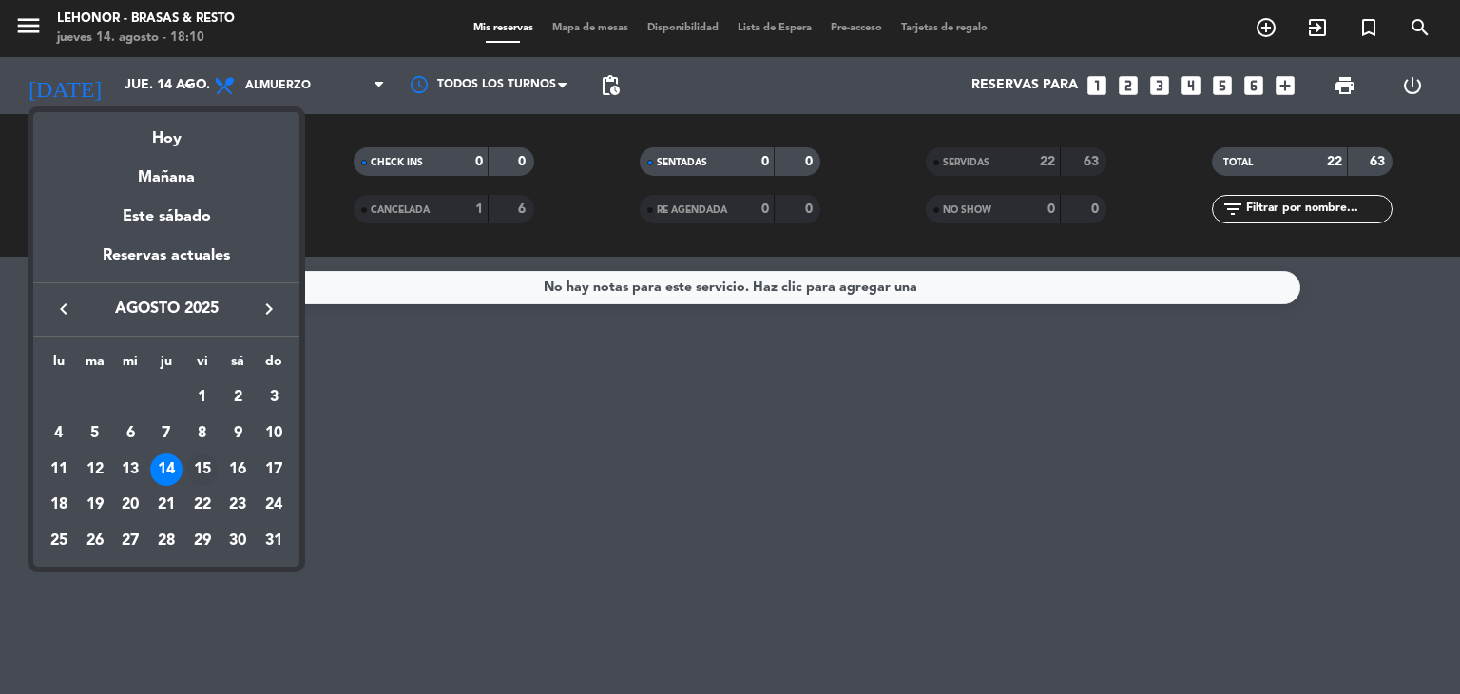
click at [199, 468] on div "15" at bounding box center [202, 469] width 32 height 32
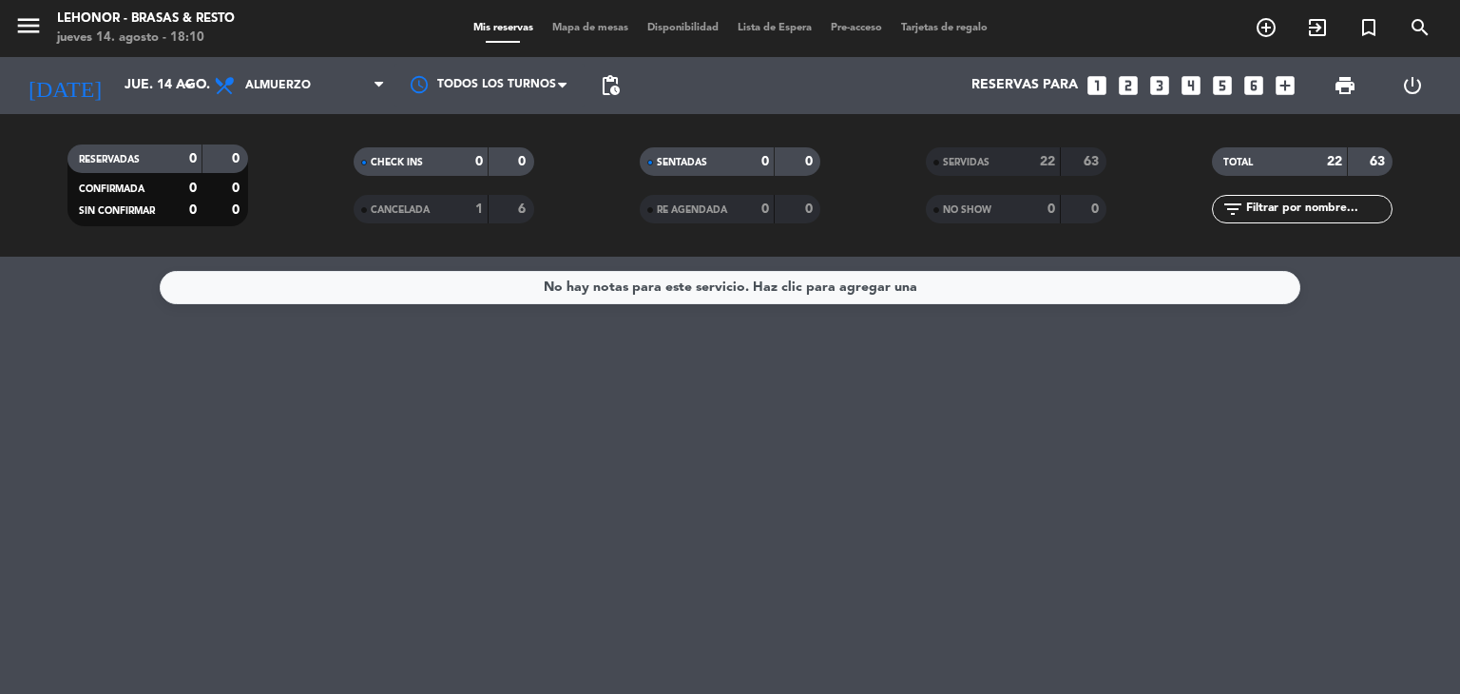
type input "vie. 15 ago."
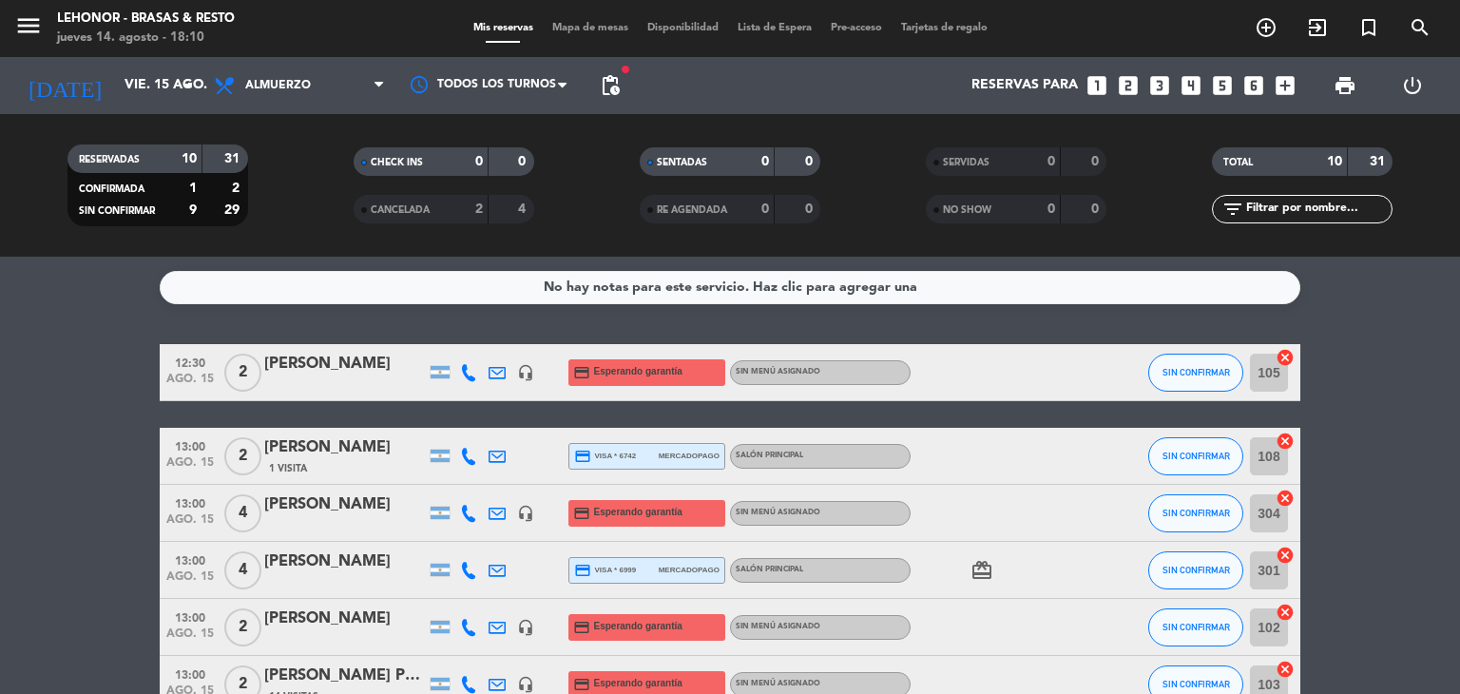
click at [576, 23] on span "Mapa de mesas" at bounding box center [590, 28] width 95 height 10
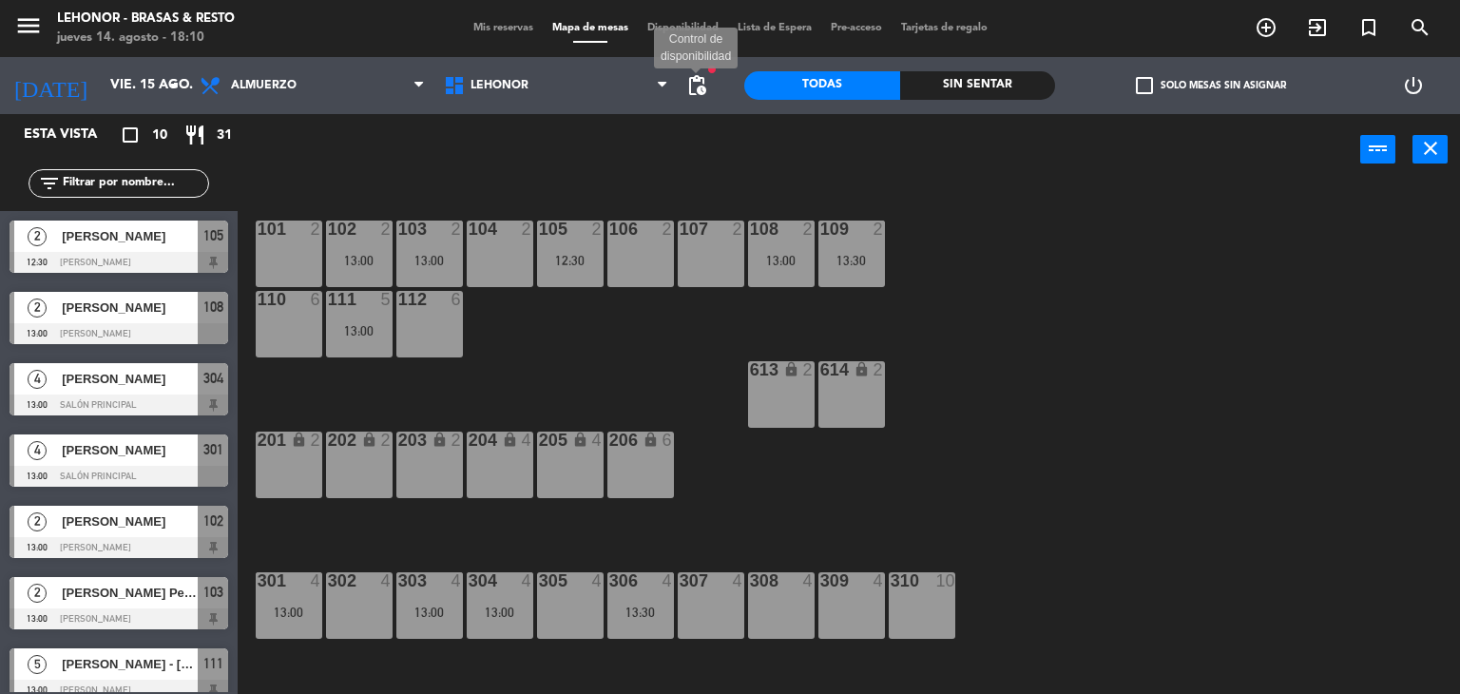
click at [697, 84] on span "pending_actions" at bounding box center [696, 85] width 23 height 23
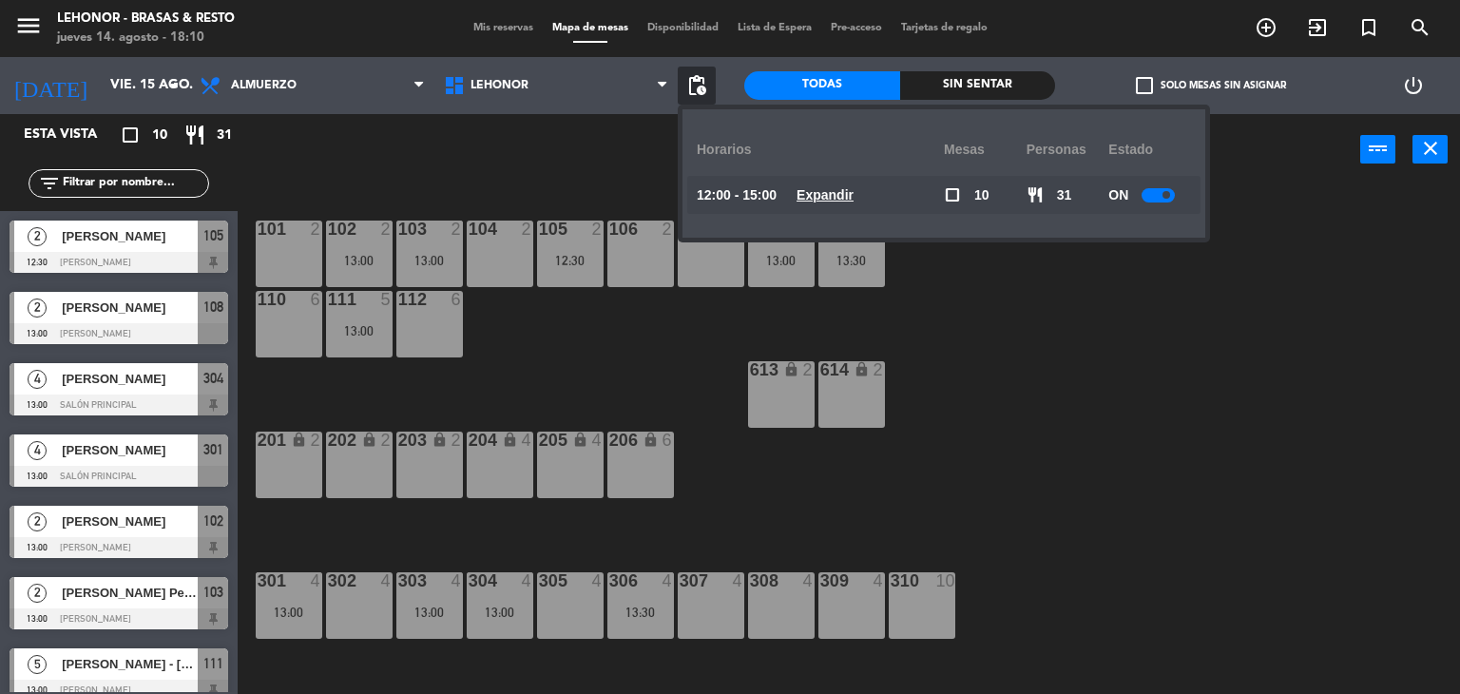
click at [837, 197] on u "Expandir" at bounding box center [824, 194] width 57 height 15
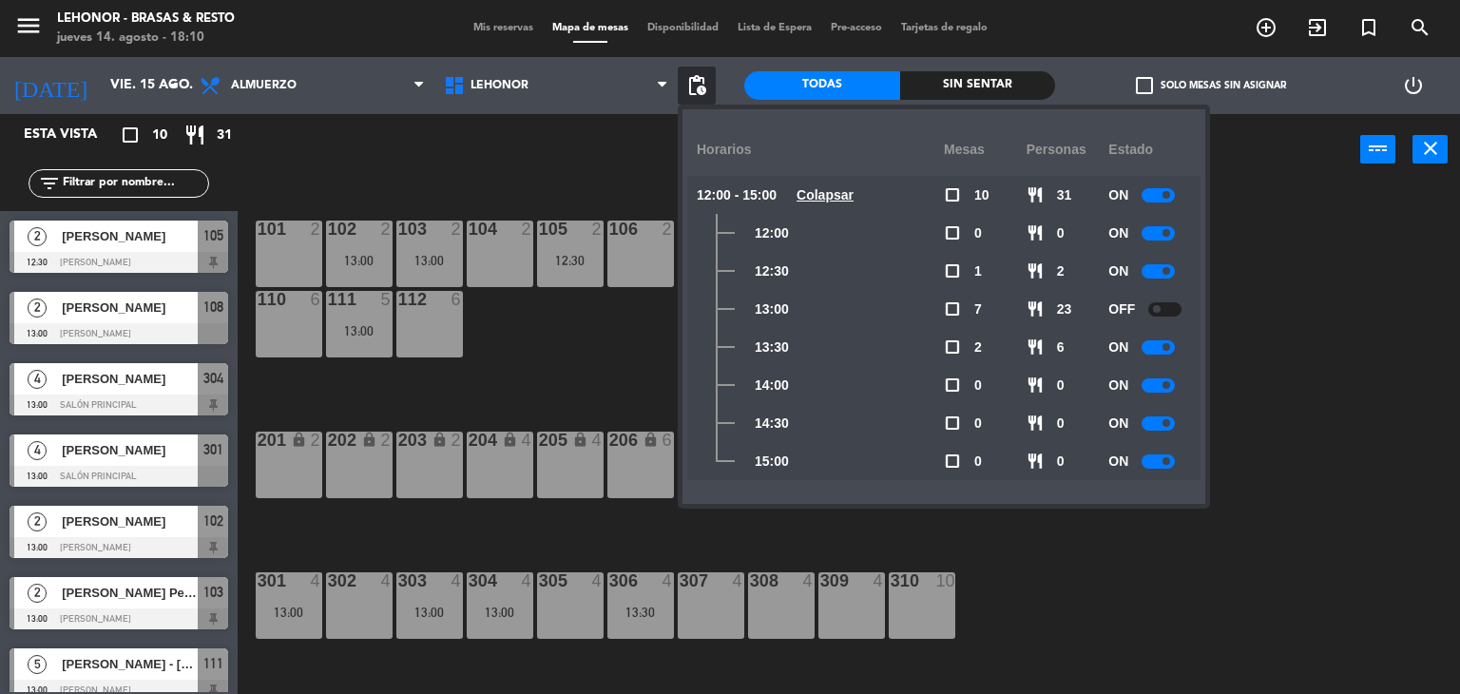
click at [1161, 349] on div at bounding box center [1157, 347] width 33 height 14
click at [1286, 287] on div "101 2 102 2 13:00 103 2 13:00 104 2 105 2 12:30 106 2 107 2 108 2 13:00 109 2 1…" at bounding box center [856, 440] width 1208 height 508
